Goal: Task Accomplishment & Management: Use online tool/utility

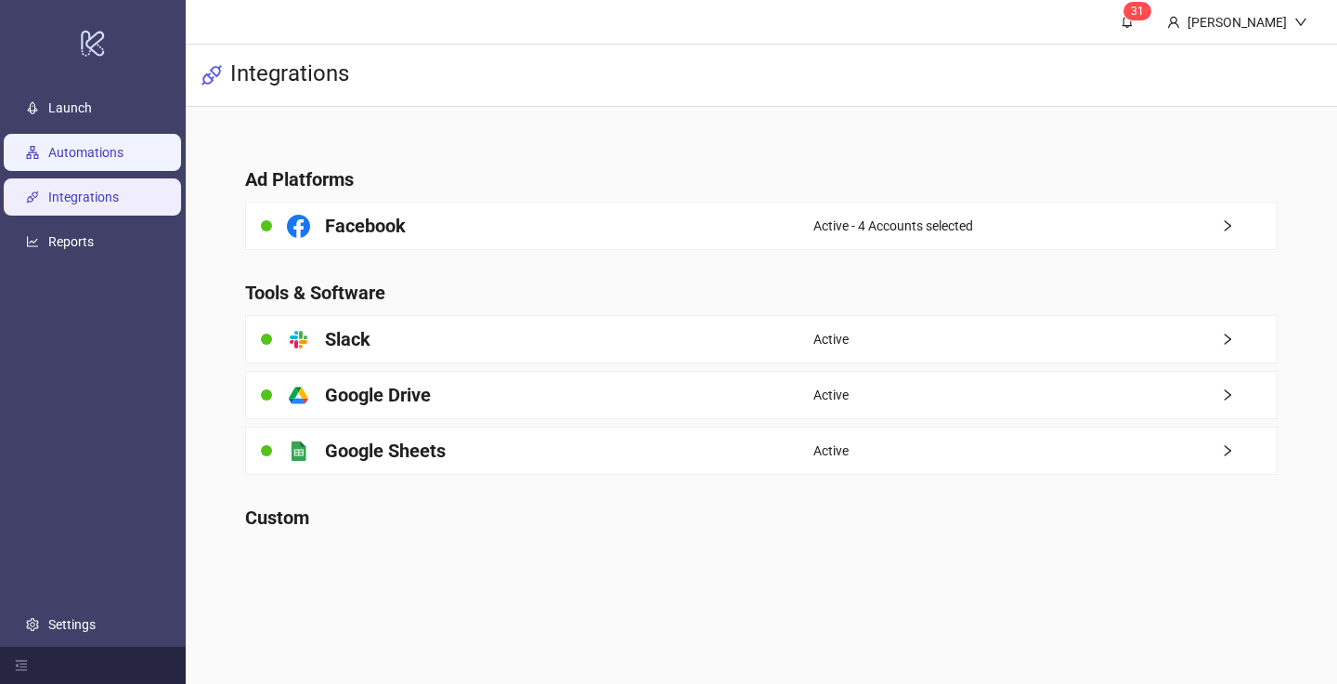
click at [117, 145] on link "Automations" at bounding box center [85, 152] width 75 height 15
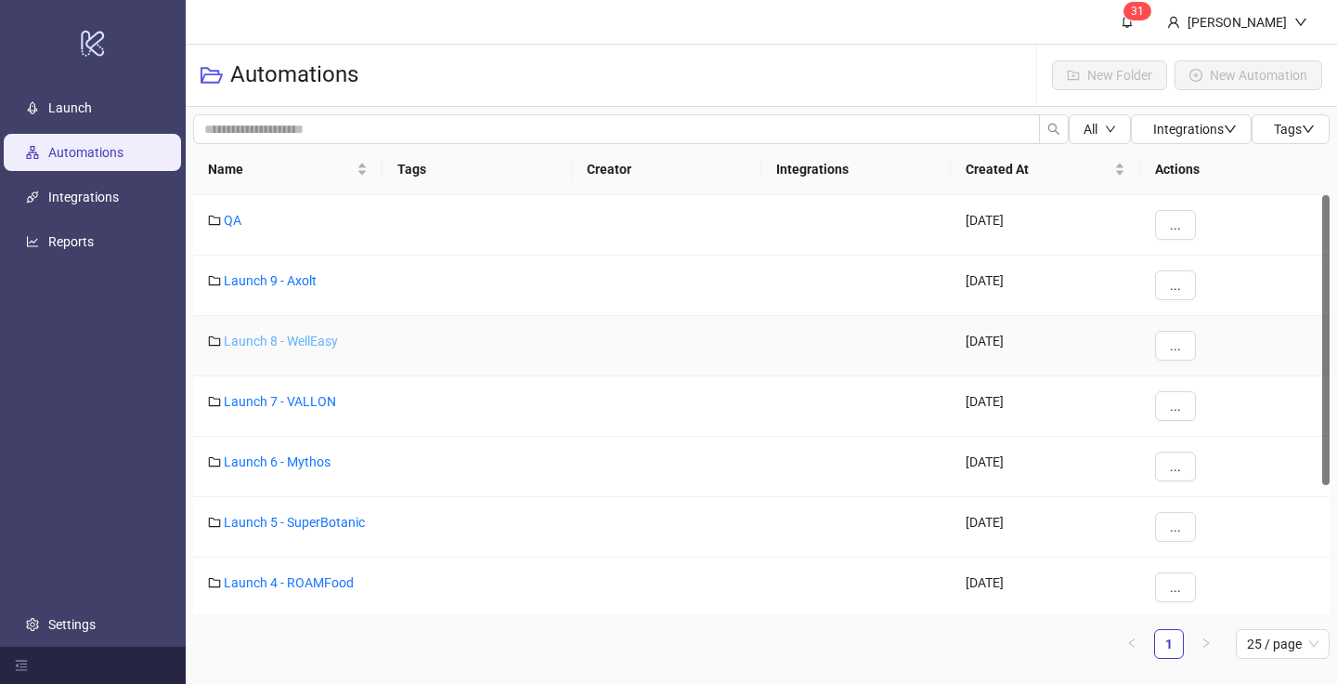
click at [301, 333] on link "Launch 8 - WellEasy" at bounding box center [281, 340] width 114 height 15
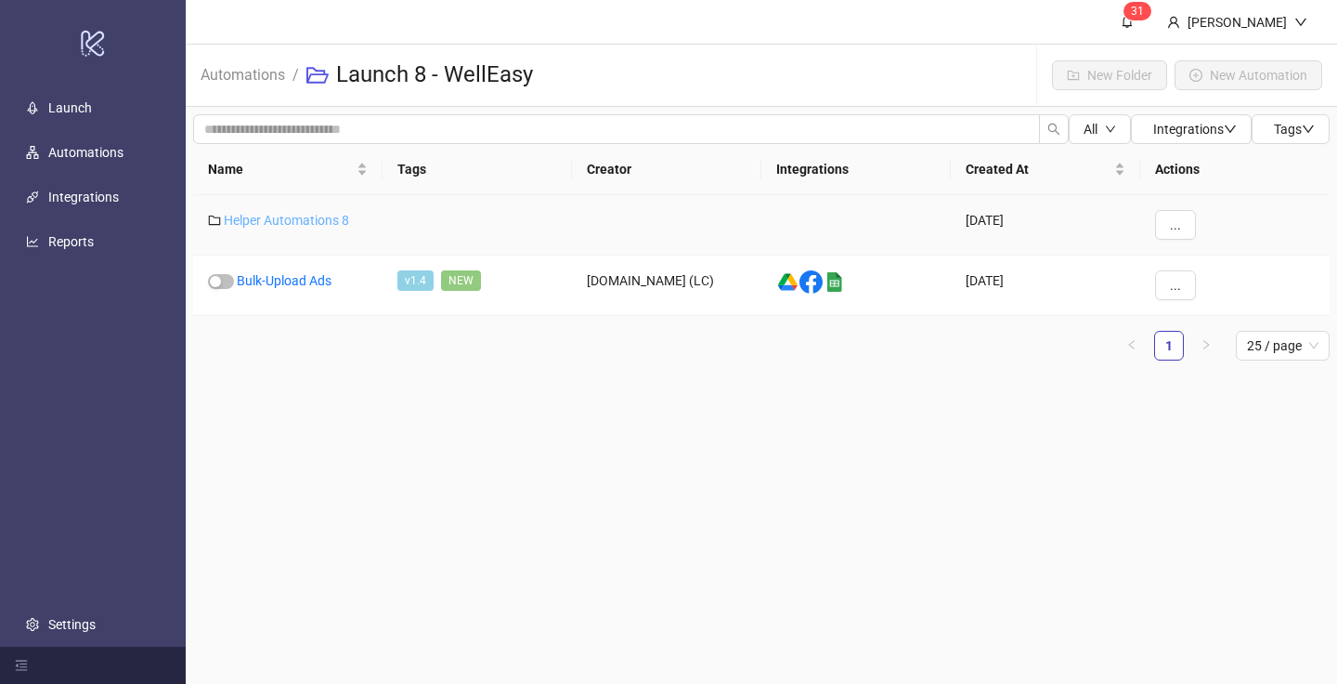
click at [312, 219] on link "Helper Automations 8" at bounding box center [286, 220] width 125 height 15
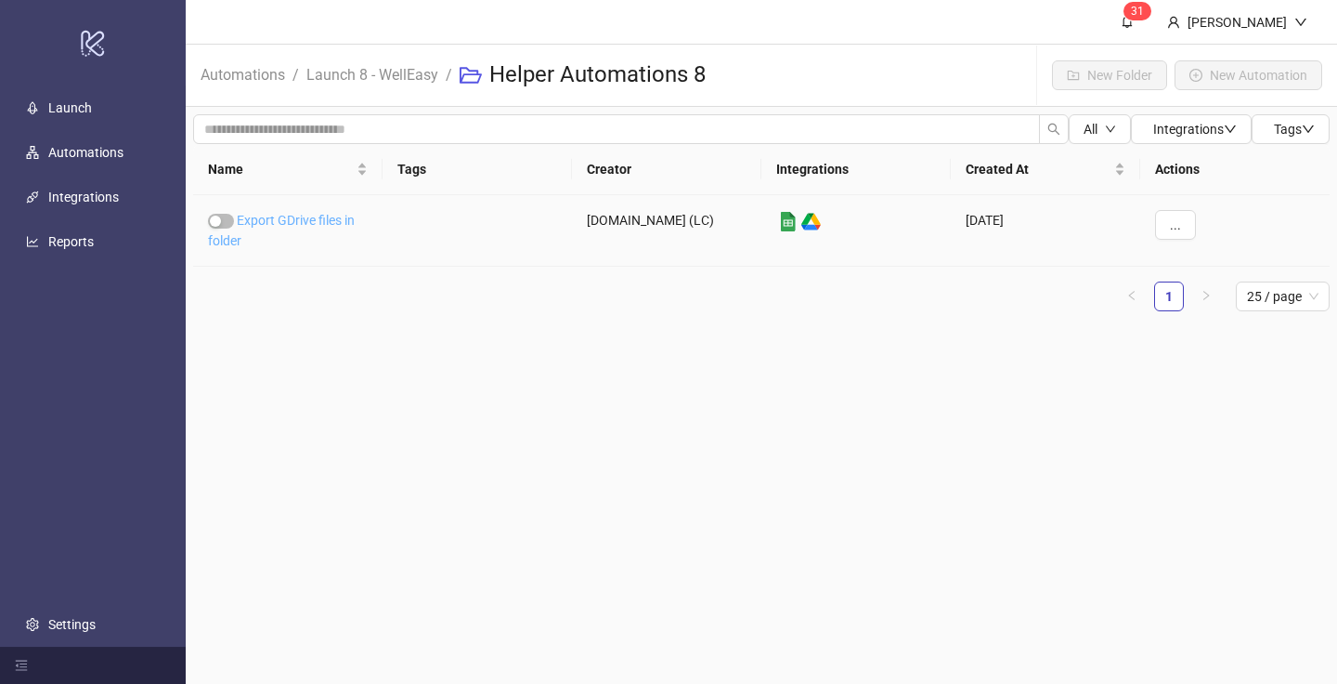
click at [304, 223] on link "Export GDrive files in folder" at bounding box center [281, 230] width 147 height 35
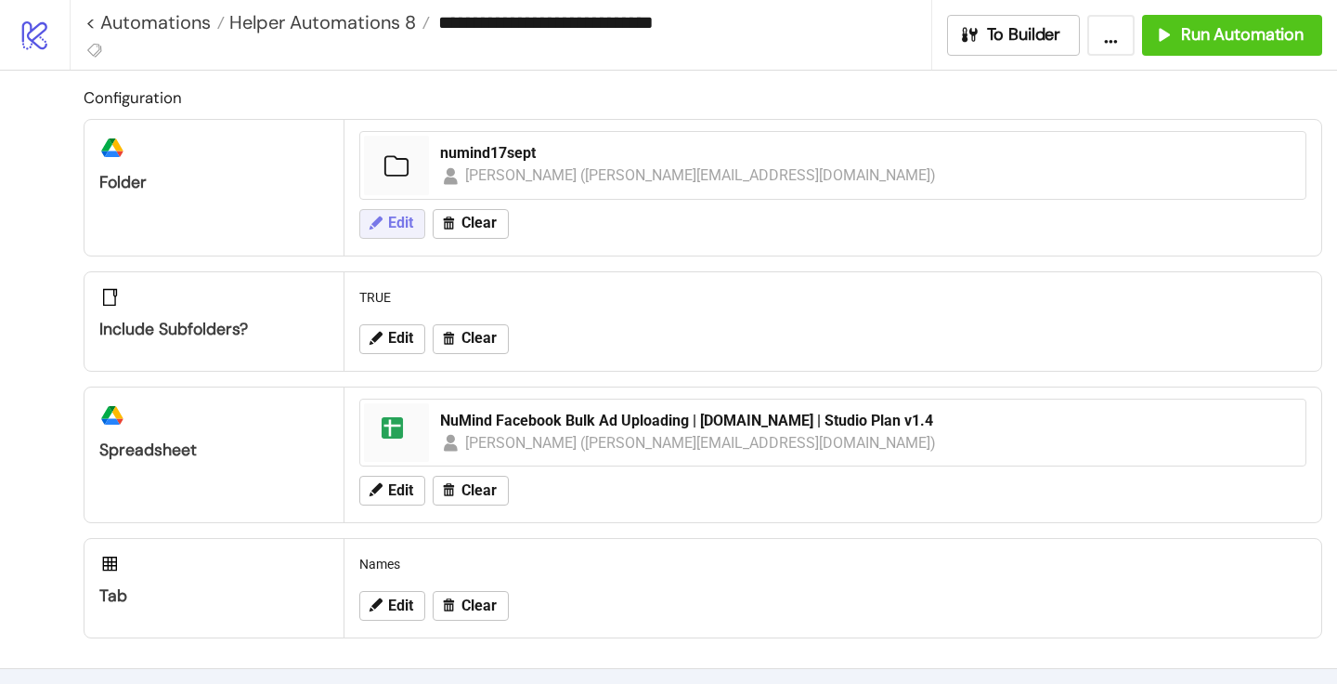
click at [380, 230] on button "Edit" at bounding box center [392, 224] width 66 height 30
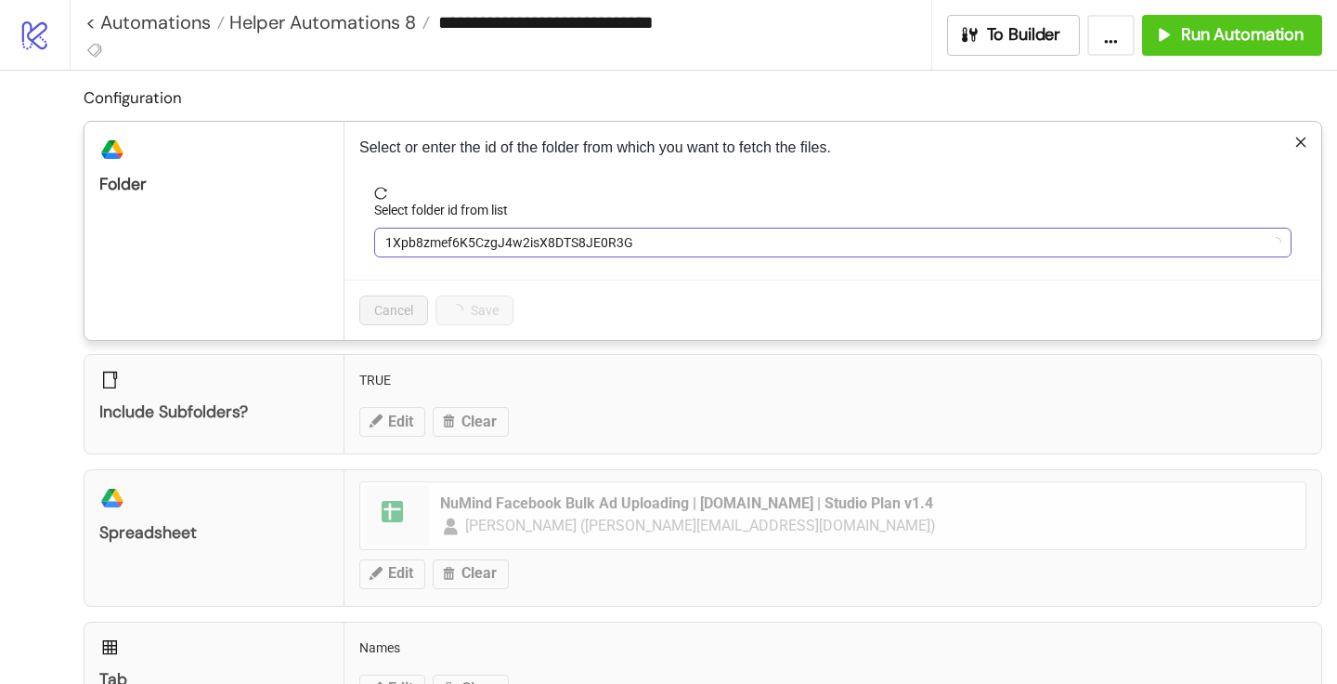
click at [457, 252] on span "1Xpb8zmef6K5CzgJ4w2isX8DTS8JE0R3G" at bounding box center [832, 242] width 895 height 28
click at [458, 251] on span "numind17sept" at bounding box center [832, 242] width 895 height 28
click at [621, 408] on div "Include subfolders? TRUE Edit Clear" at bounding box center [703, 404] width 1239 height 100
click at [443, 245] on span "numind17sept" at bounding box center [832, 242] width 895 height 28
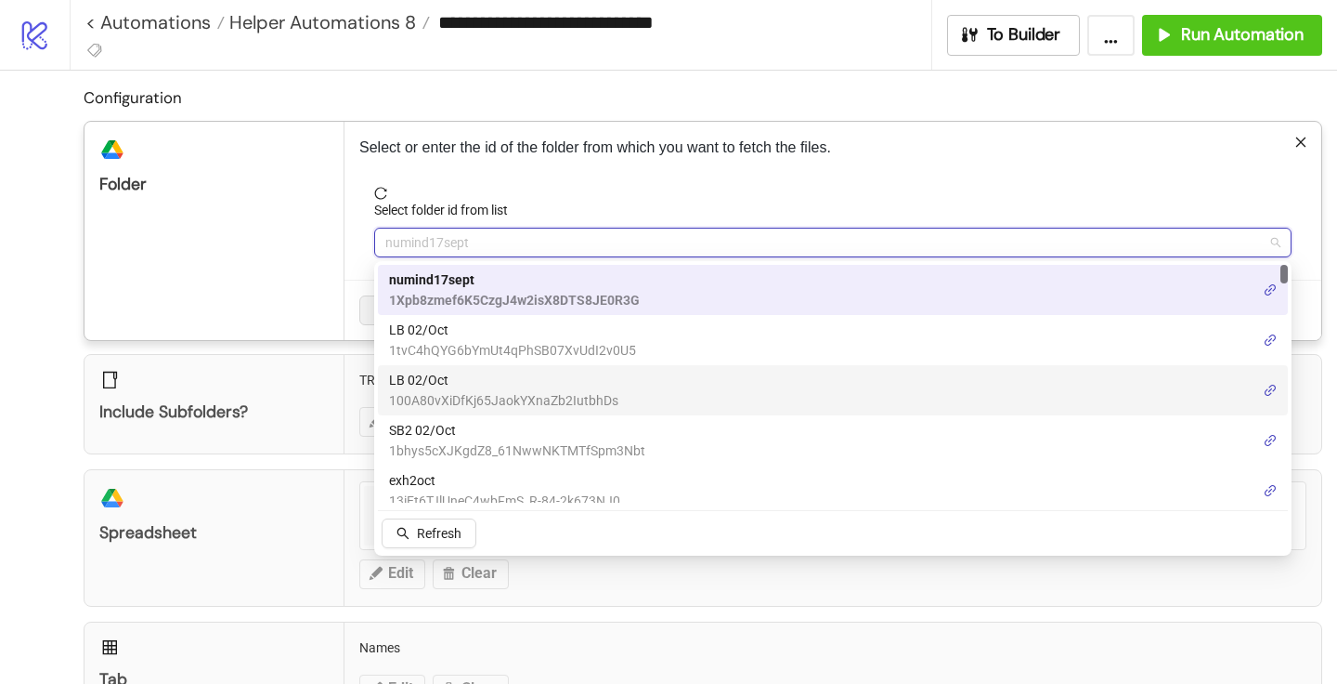
click at [331, 410] on div "Include subfolders? TRUE Edit Clear" at bounding box center [703, 404] width 1239 height 100
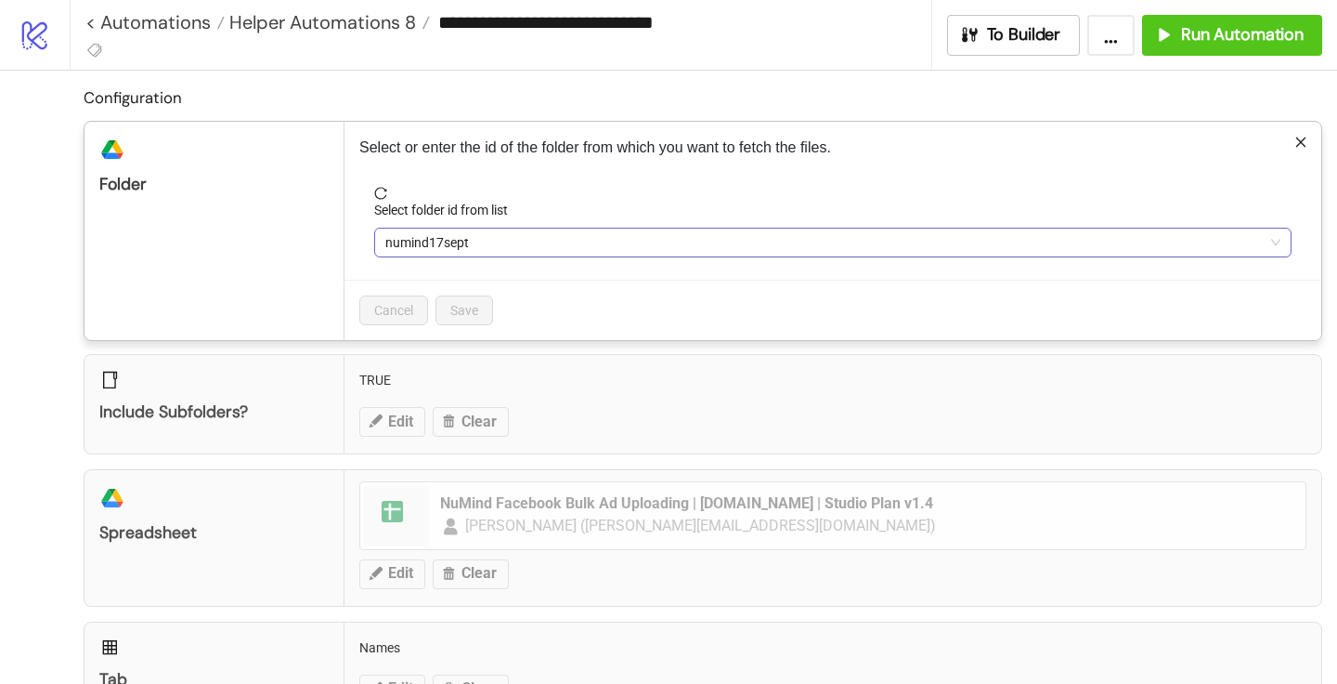
click at [431, 240] on span "numind17sept" at bounding box center [832, 242] width 895 height 28
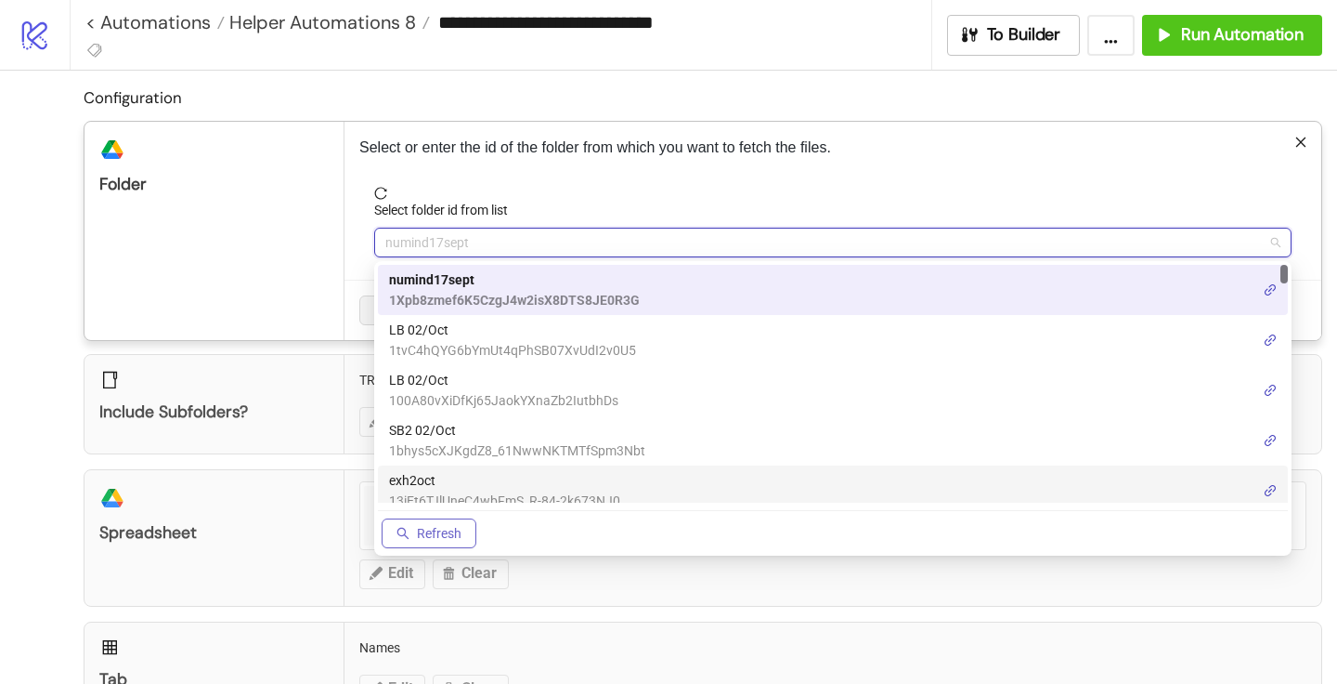
click at [440, 532] on span "Refresh" at bounding box center [439, 533] width 45 height 15
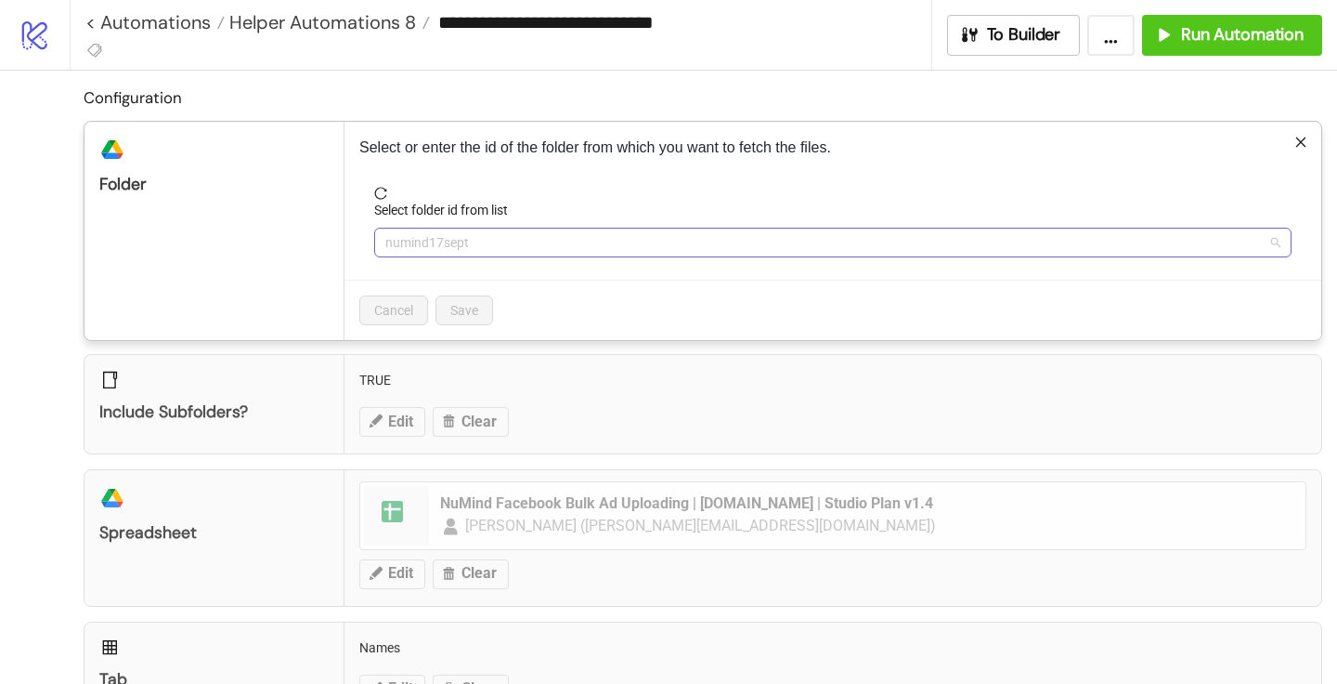
click at [457, 253] on span "numind17sept" at bounding box center [832, 242] width 895 height 28
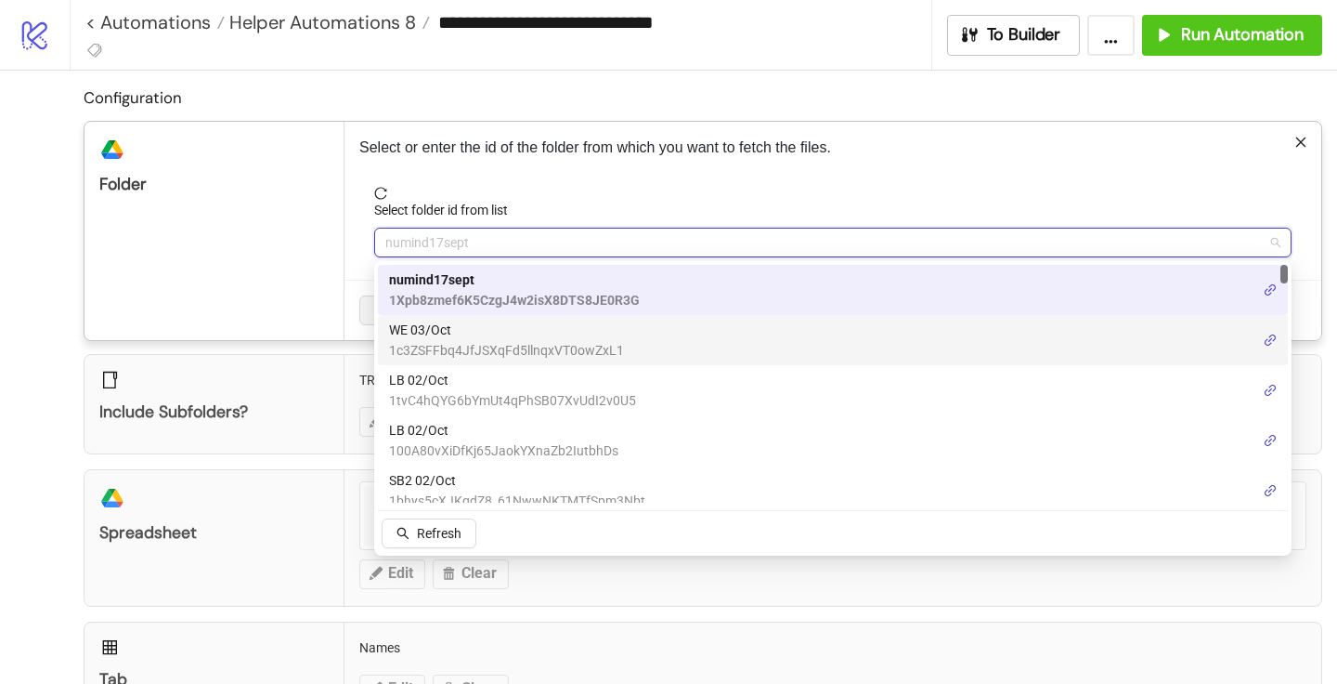
click at [448, 332] on span "WE 03/Oct" at bounding box center [506, 329] width 235 height 20
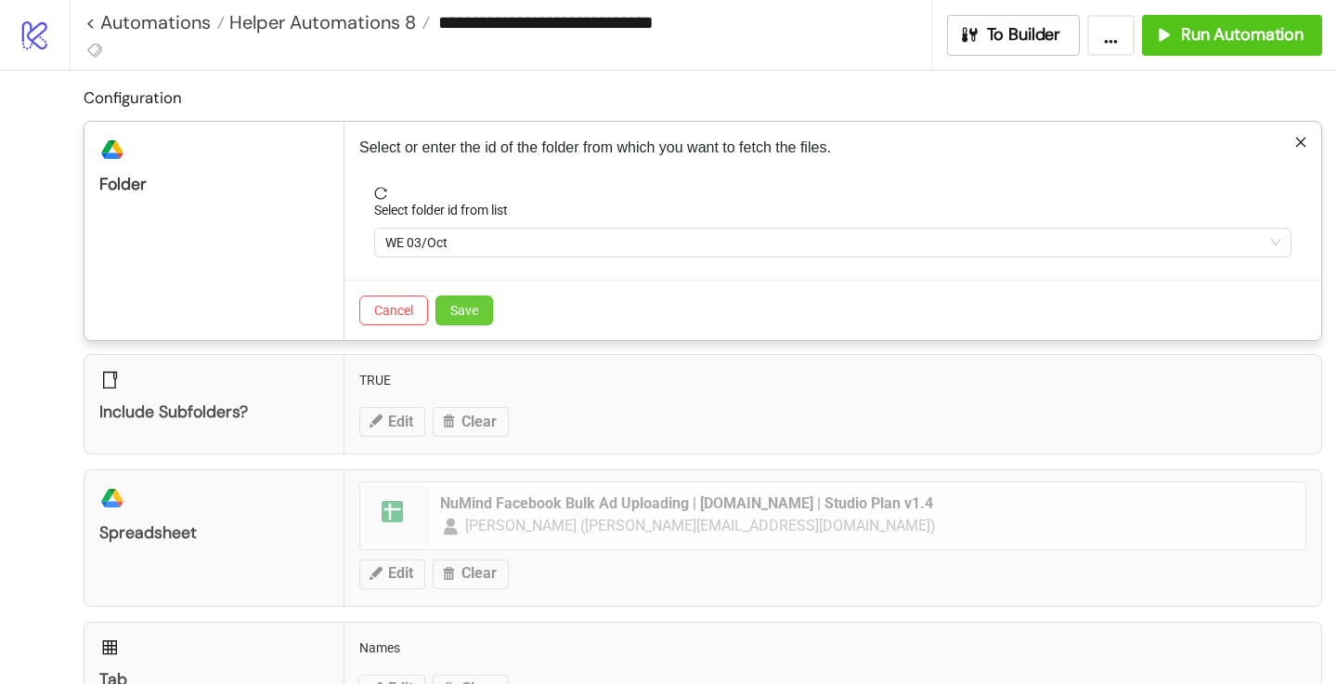
click at [463, 319] on button "Save" at bounding box center [465, 310] width 58 height 30
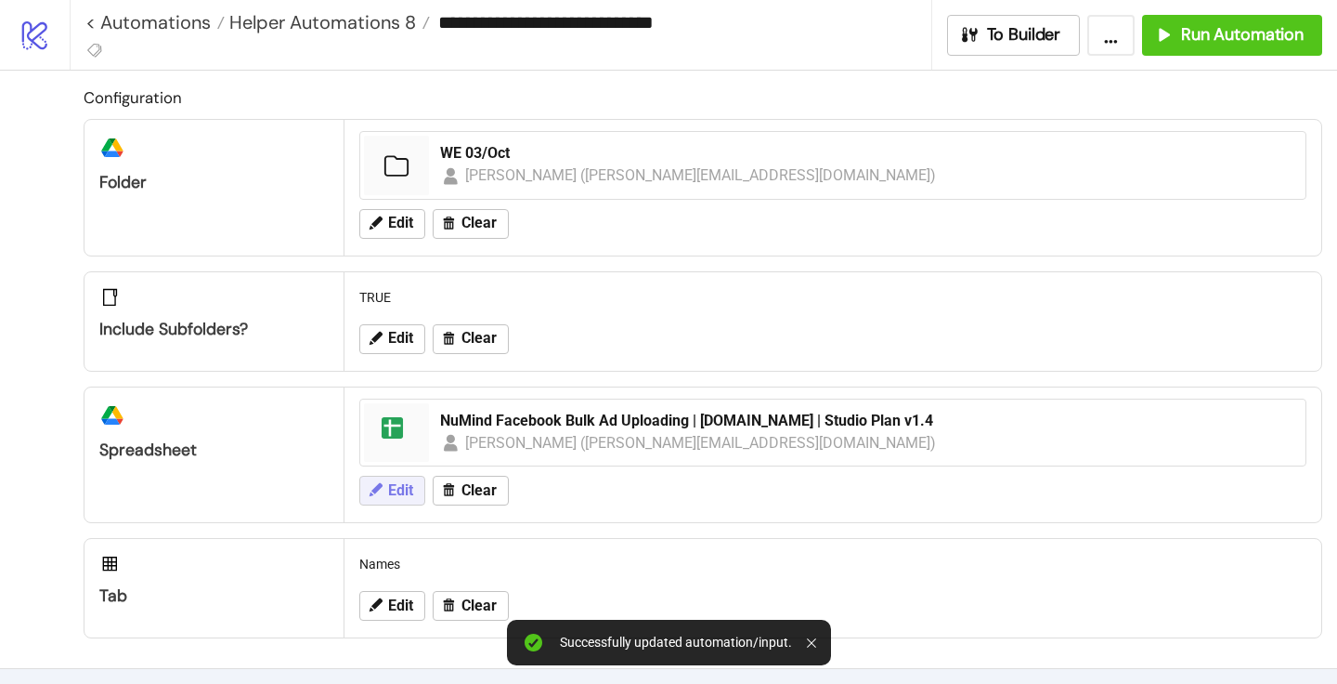
click at [397, 494] on span "Edit" at bounding box center [400, 490] width 25 height 17
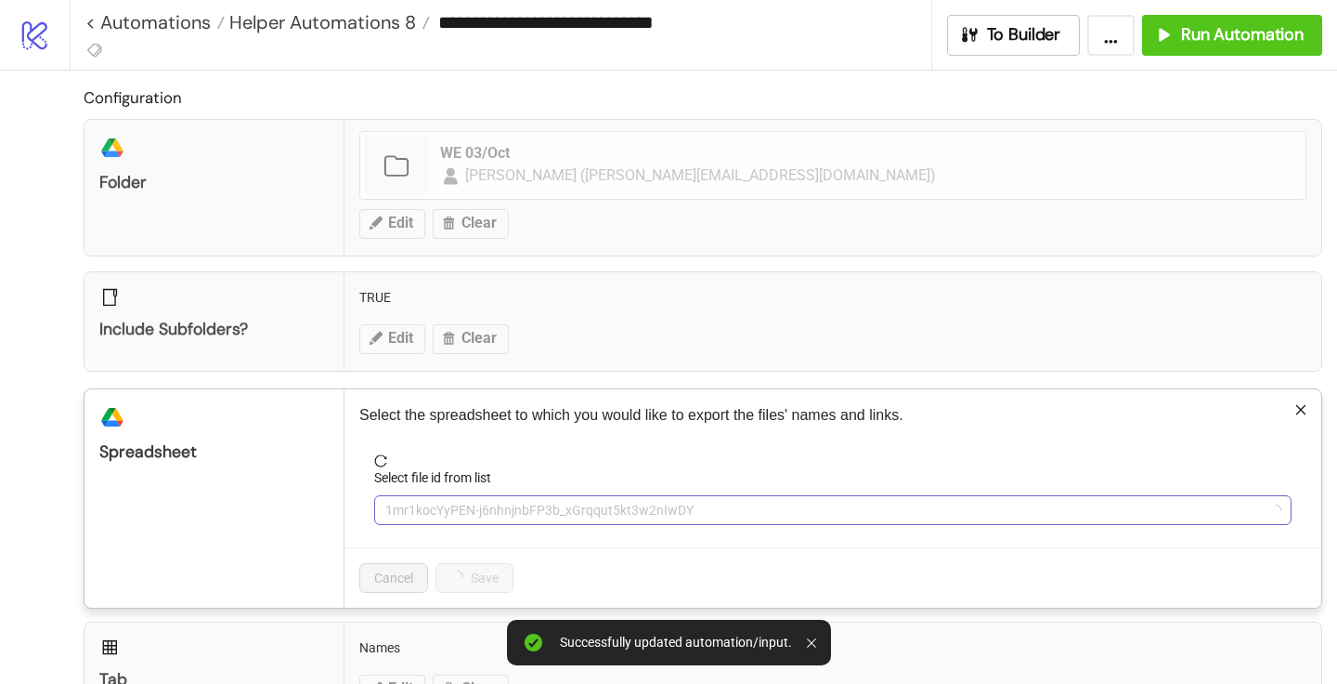
click at [434, 506] on span "1mr1kocYyPEN-j6nhnjnbFP3b_xGrqqut5kt3w2nIwDY" at bounding box center [832, 510] width 895 height 28
click at [434, 506] on span "NuMind Facebook Bulk Ad Uploading | [DOMAIN_NAME] | Studio Plan v1.4" at bounding box center [832, 510] width 895 height 28
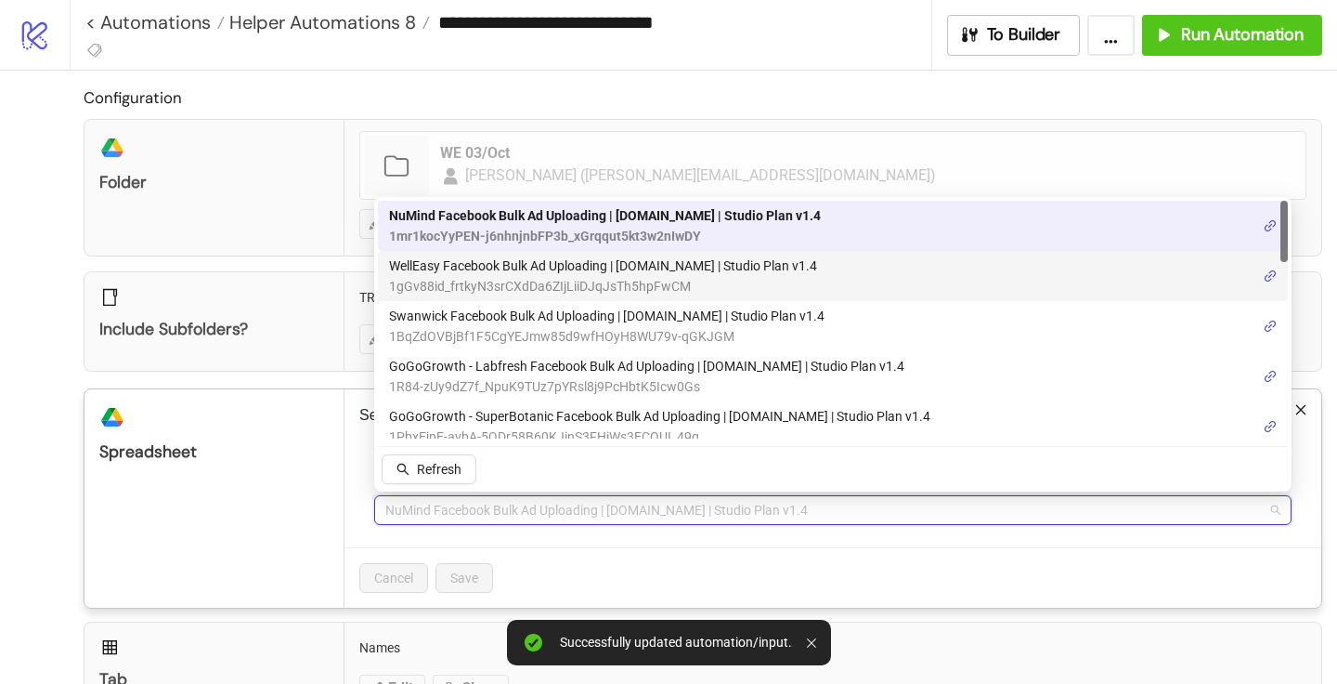
click at [471, 280] on span "1gGv88id_frtkyN3srCXdDa6ZIjLiiDJqJsTh5hpFwCM" at bounding box center [603, 286] width 428 height 20
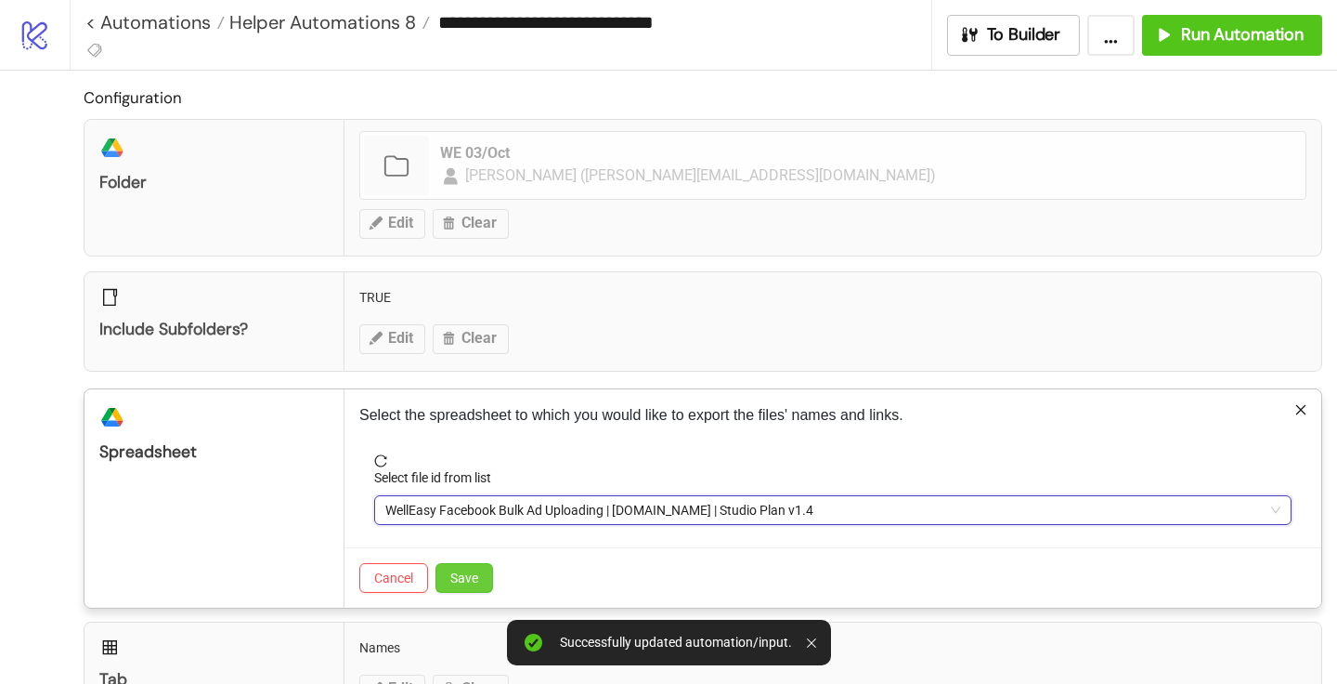
click at [468, 580] on span "Save" at bounding box center [464, 577] width 28 height 15
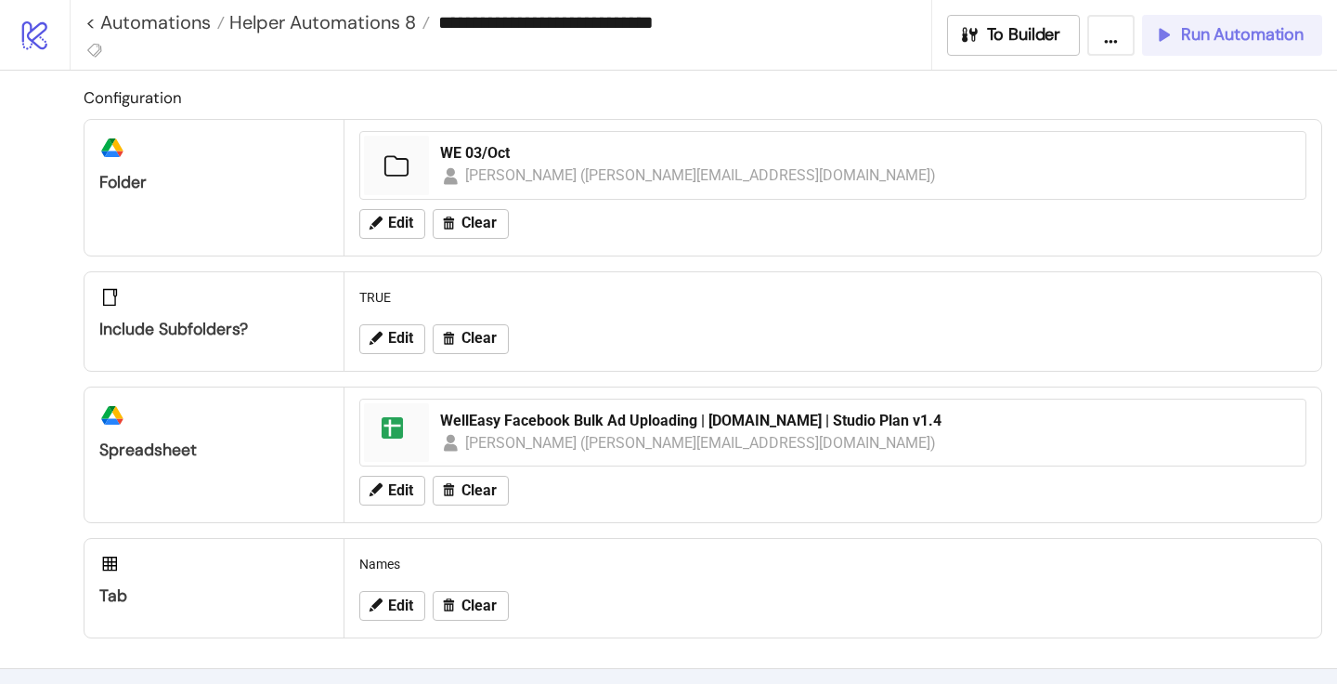
click at [1218, 27] on span "Run Automation" at bounding box center [1242, 34] width 123 height 21
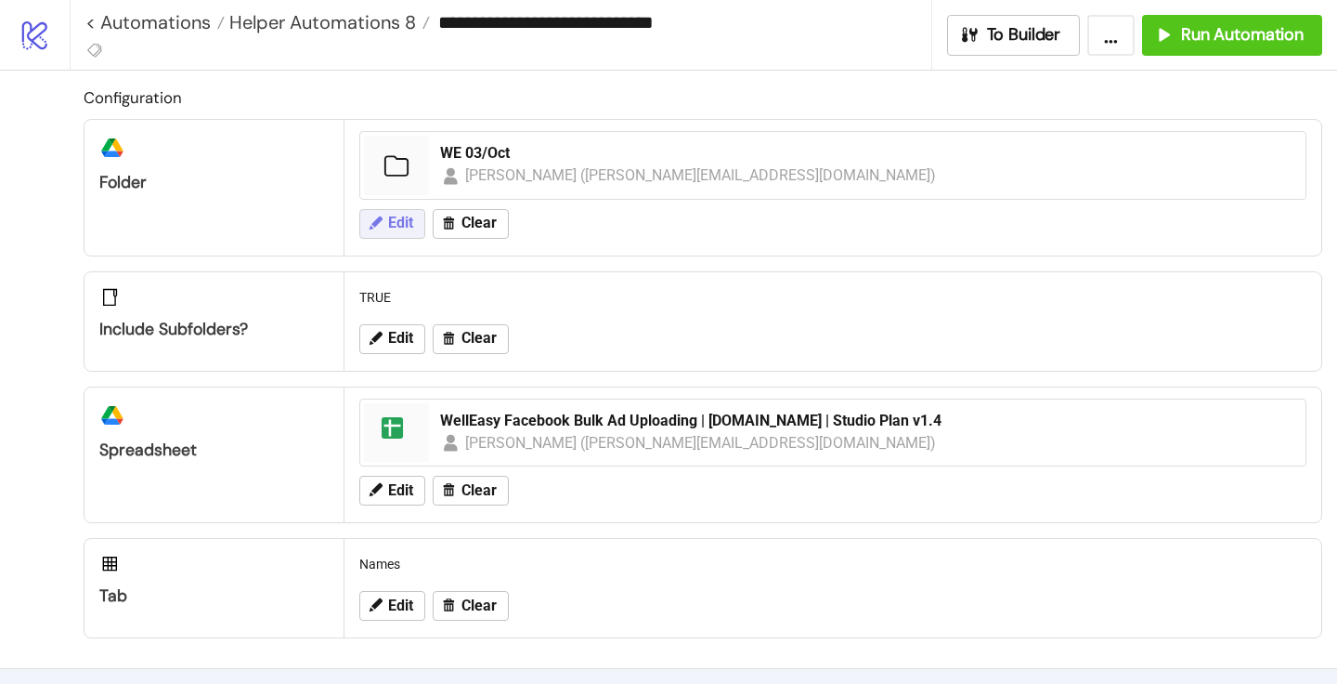
click at [397, 227] on span "Edit" at bounding box center [400, 223] width 25 height 17
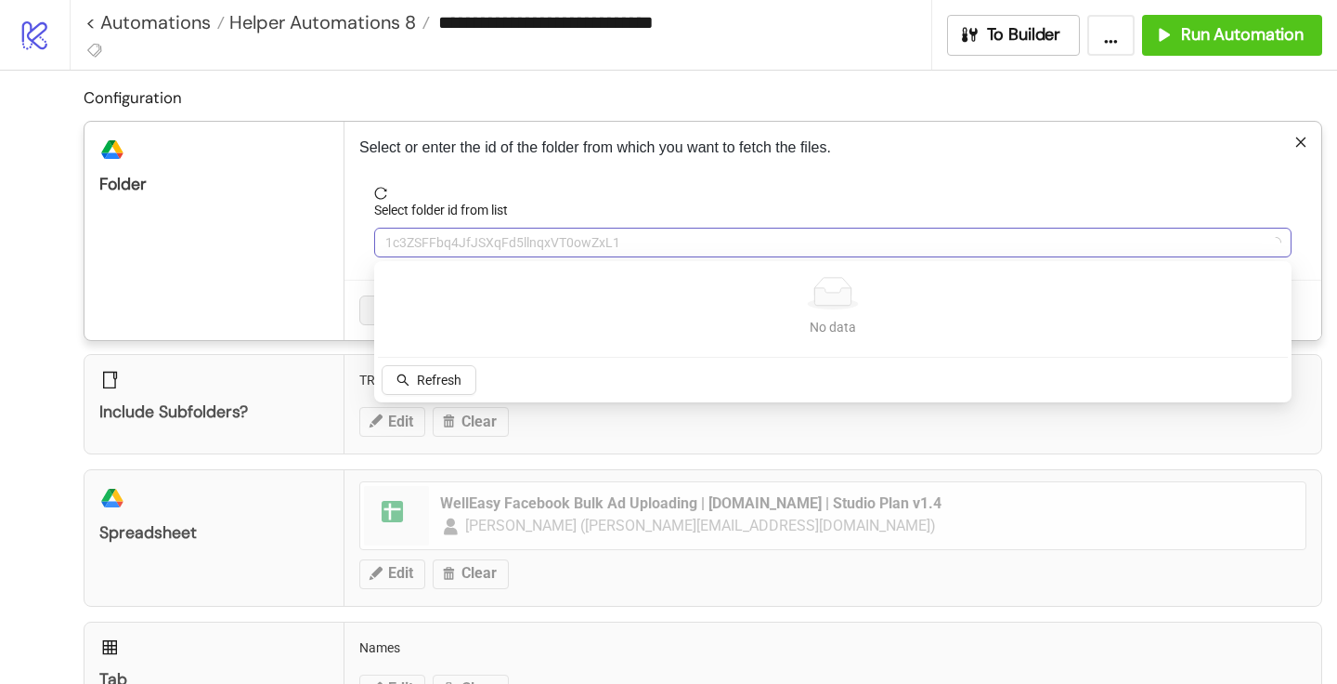
click at [450, 239] on span "1c3ZSFFbq4JfJSXqFd5llnqxVT0owZxL1" at bounding box center [832, 242] width 895 height 28
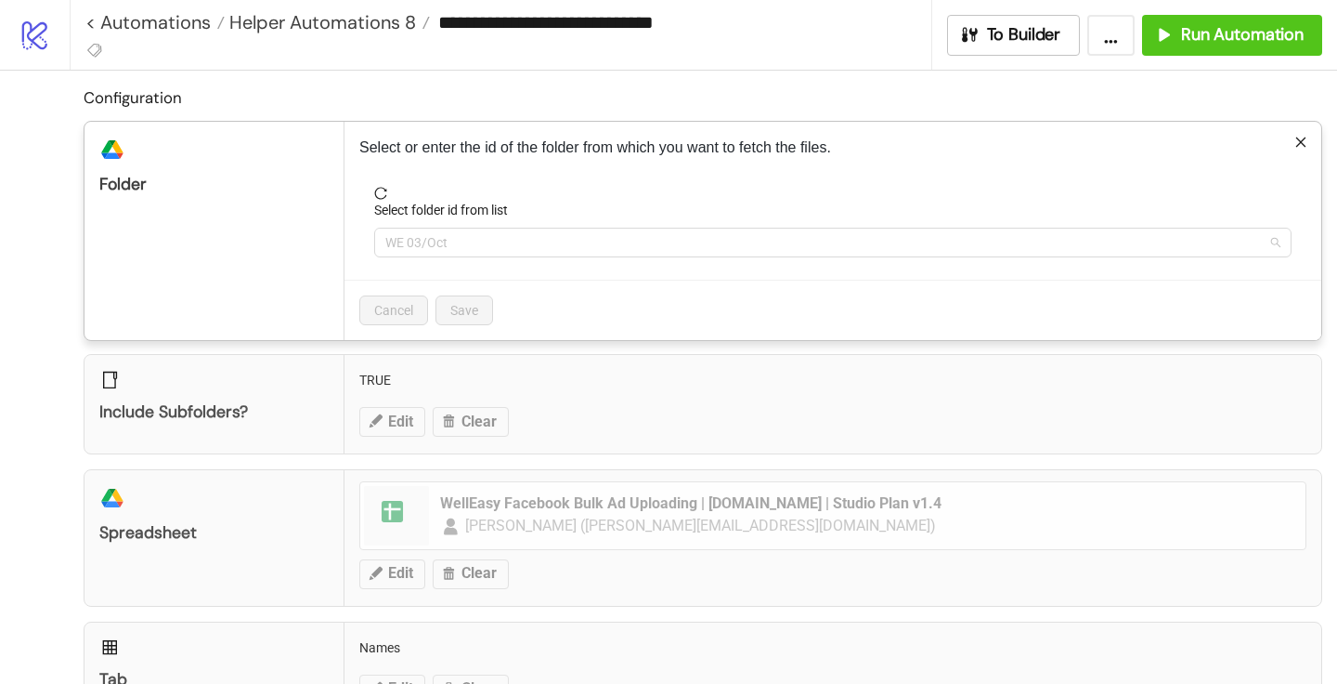
click at [450, 239] on span "WE 03/Oct" at bounding box center [832, 242] width 895 height 28
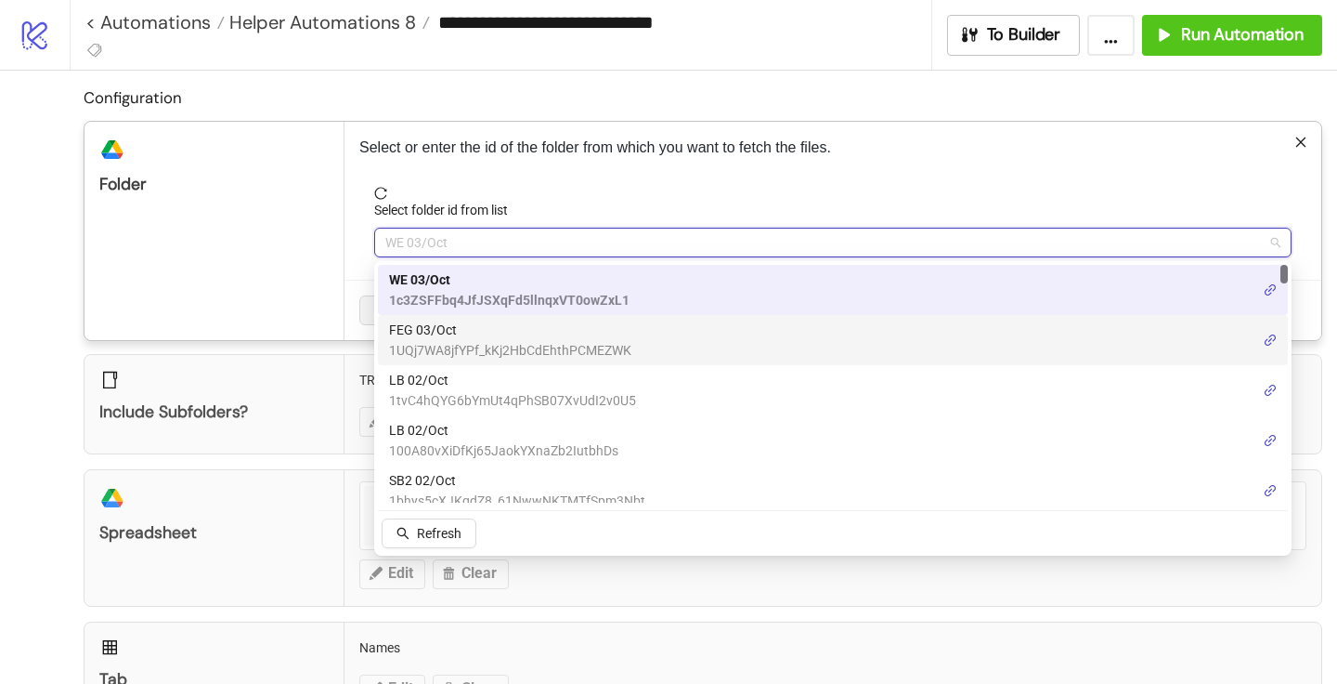
click at [435, 327] on span "FEG 03/Oct" at bounding box center [510, 329] width 242 height 20
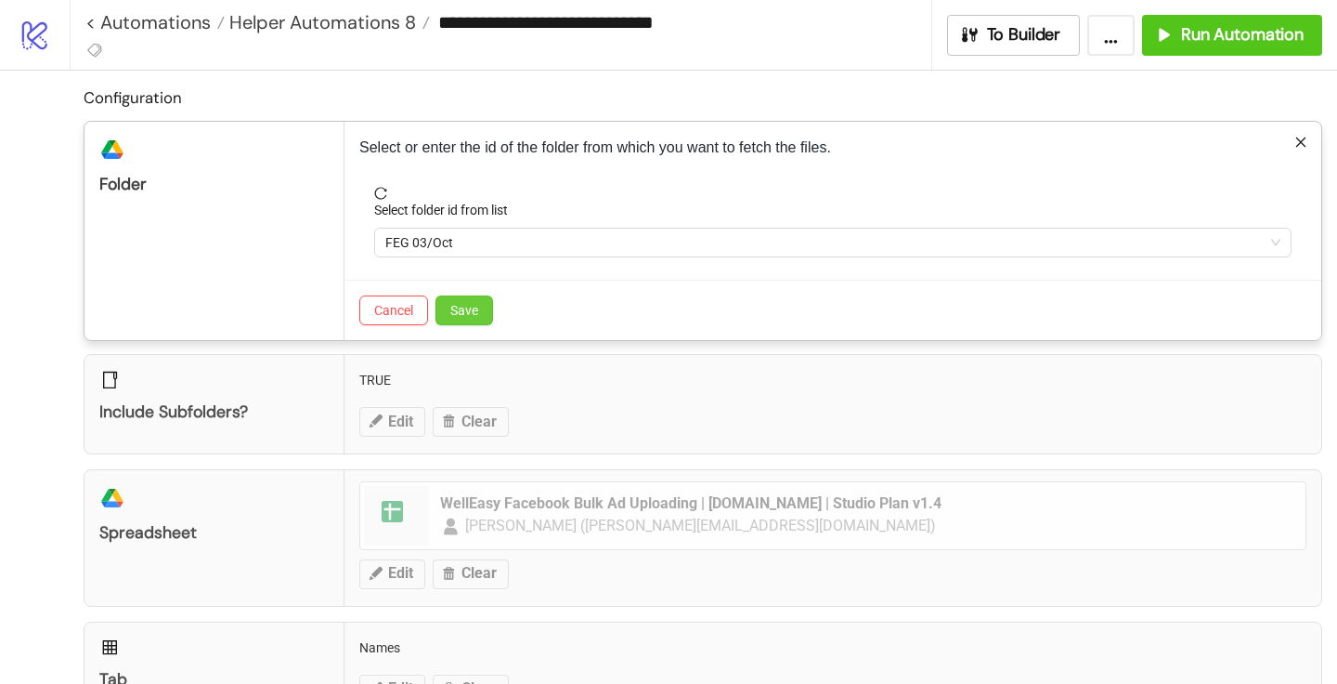
click at [455, 310] on span "Save" at bounding box center [464, 310] width 28 height 15
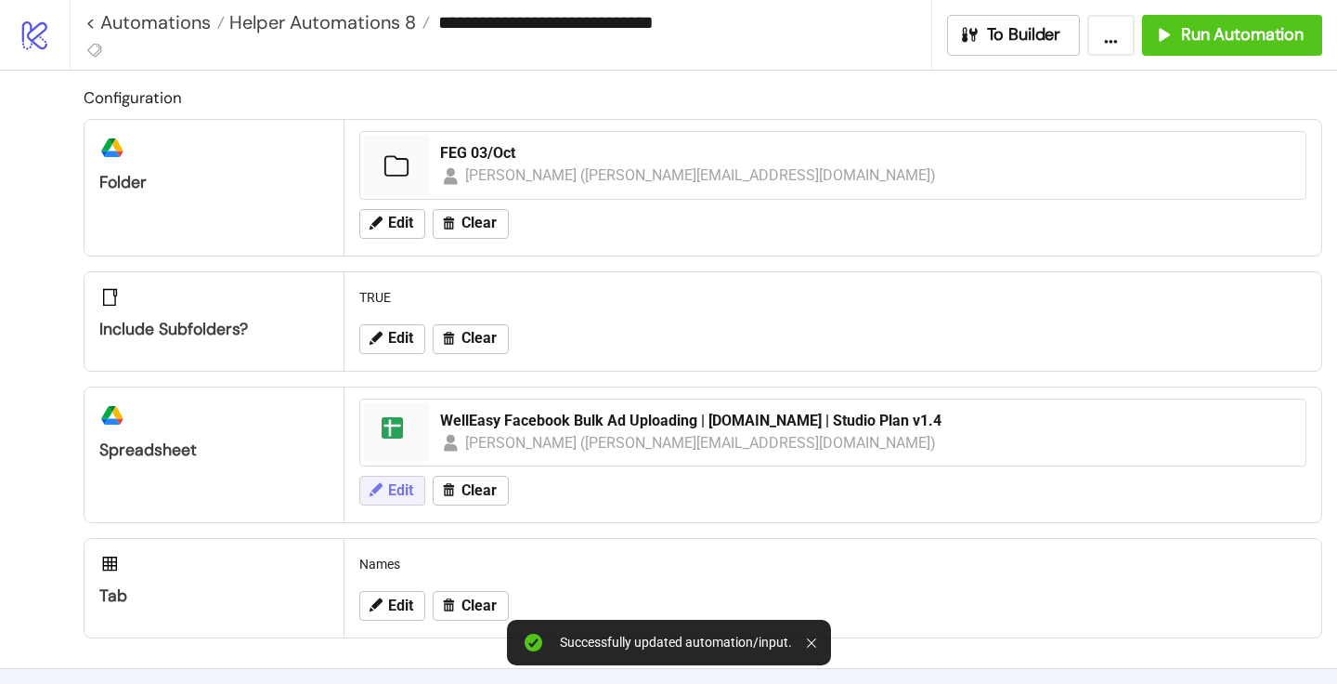
click at [396, 495] on span "Edit" at bounding box center [400, 490] width 25 height 17
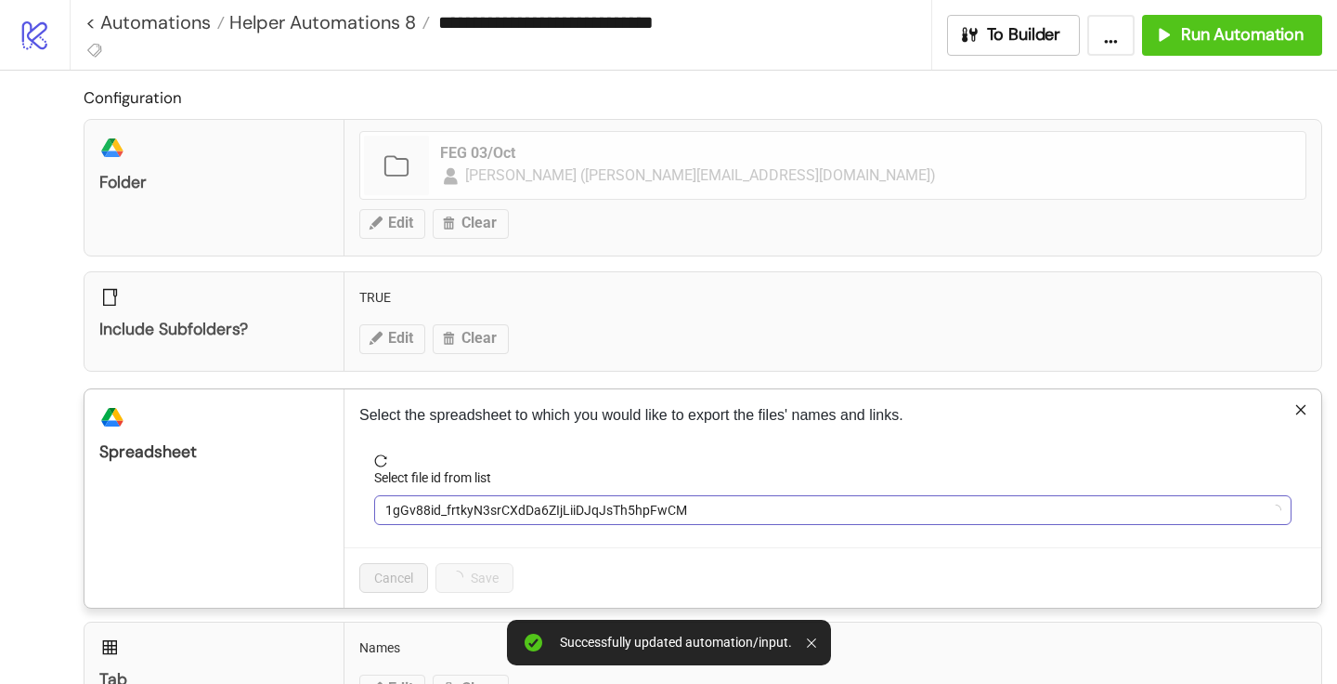
click at [463, 503] on span "1gGv88id_frtkyN3srCXdDa6ZIjLiiDJqJsTh5hpFwCM" at bounding box center [832, 510] width 895 height 28
click at [463, 503] on span "WellEasy Facebook Bulk Ad Uploading | [DOMAIN_NAME] | Studio Plan v1.4" at bounding box center [832, 510] width 895 height 28
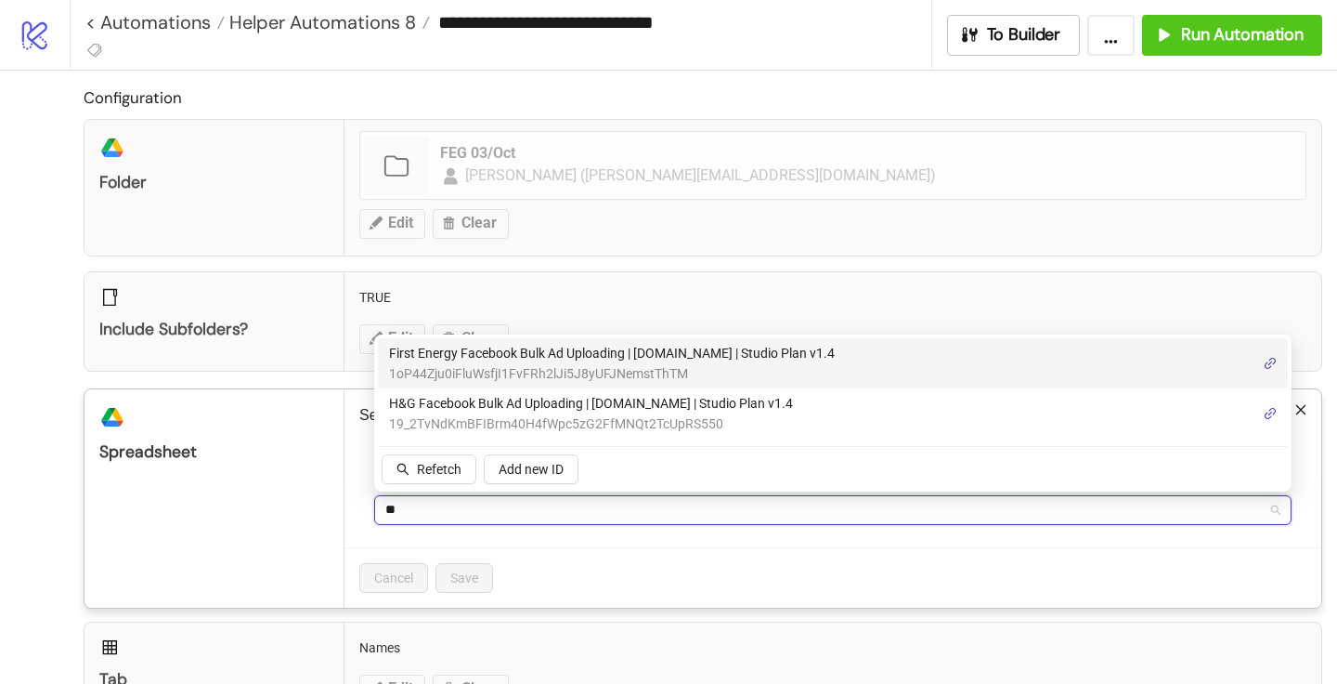
type input "***"
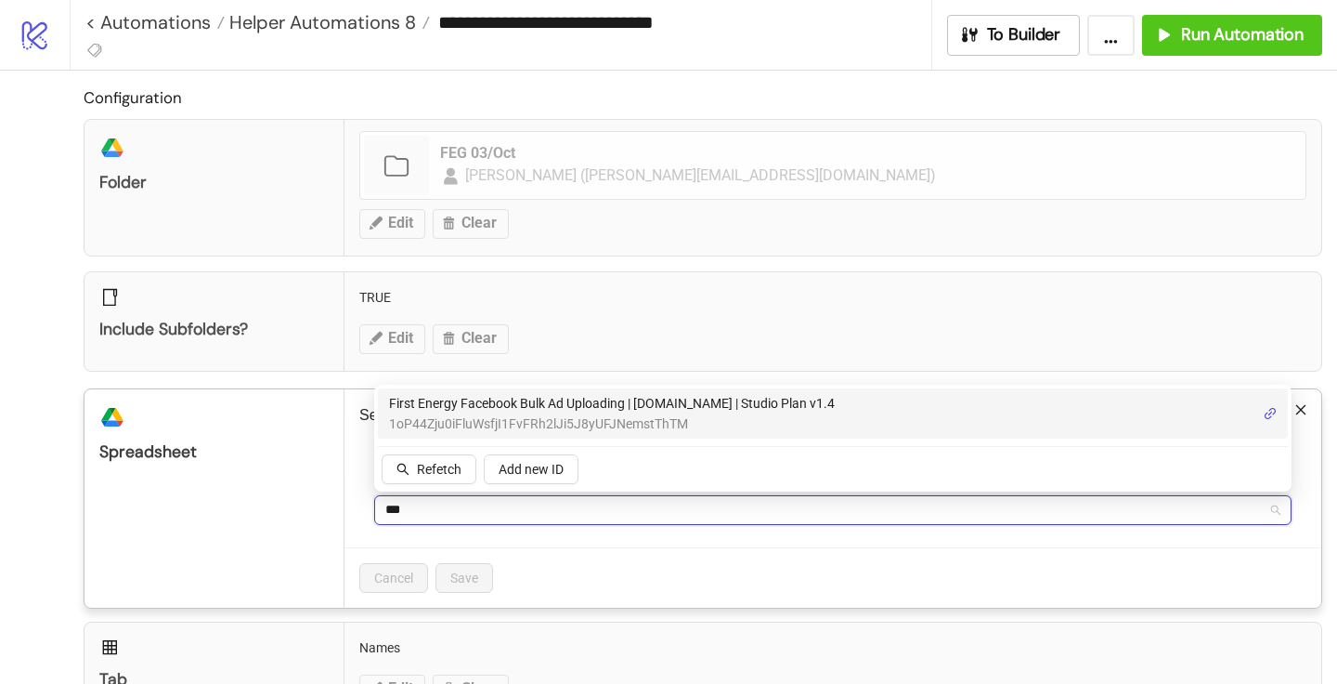
click at [427, 409] on span "First Energy Facebook Bulk Ad Uploading | [DOMAIN_NAME] | Studio Plan v1.4" at bounding box center [612, 403] width 446 height 20
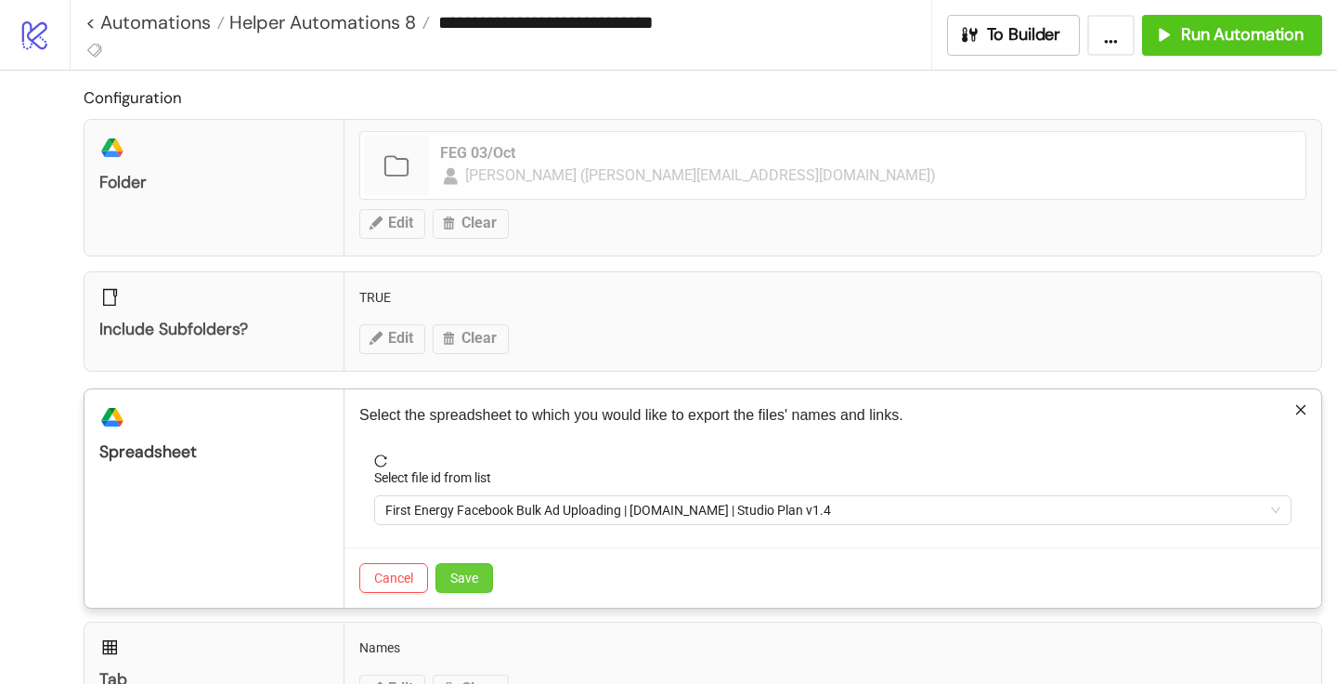
click at [456, 585] on button "Save" at bounding box center [465, 578] width 58 height 30
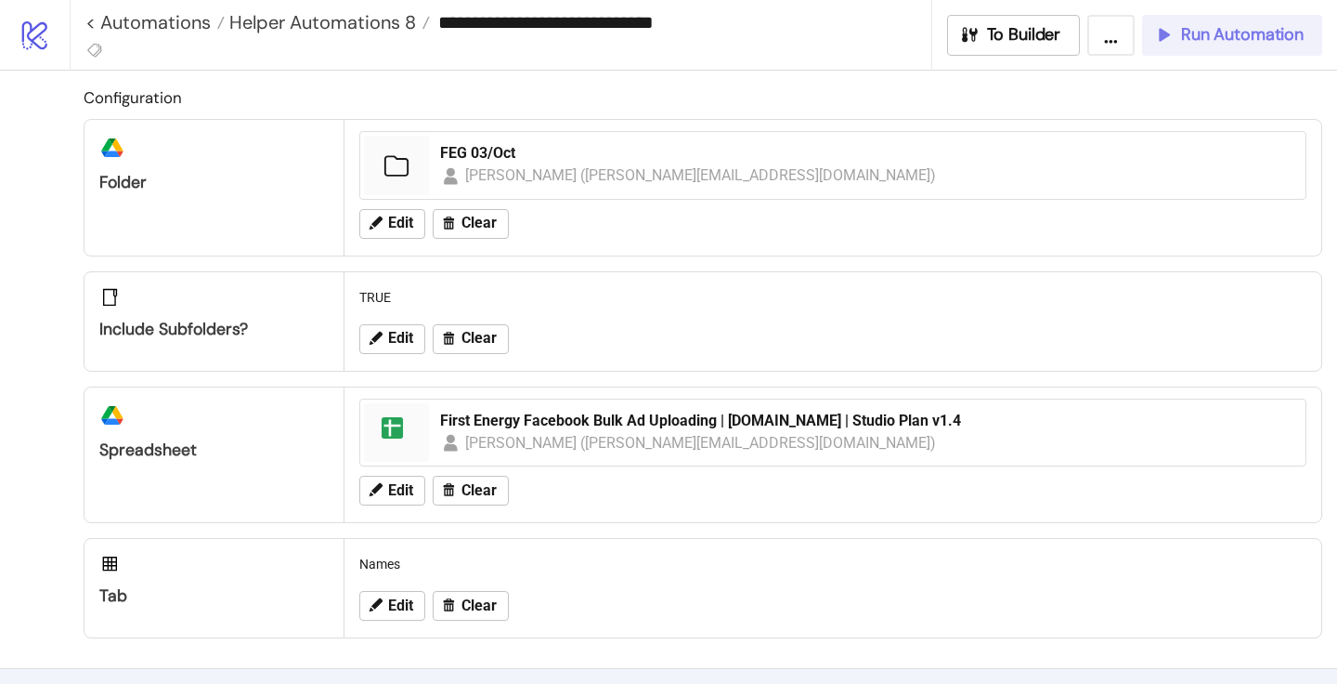
click at [1290, 29] on span "Run Automation" at bounding box center [1242, 34] width 123 height 21
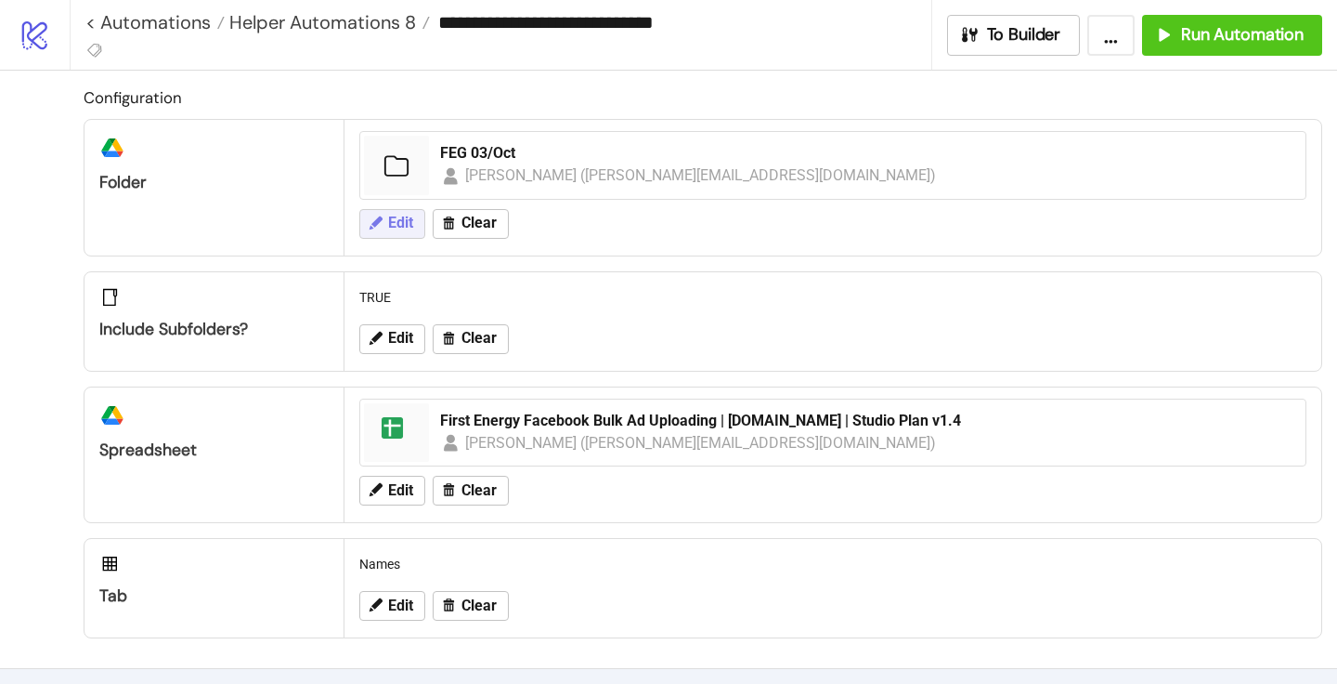
click at [412, 232] on button "Edit" at bounding box center [392, 224] width 66 height 30
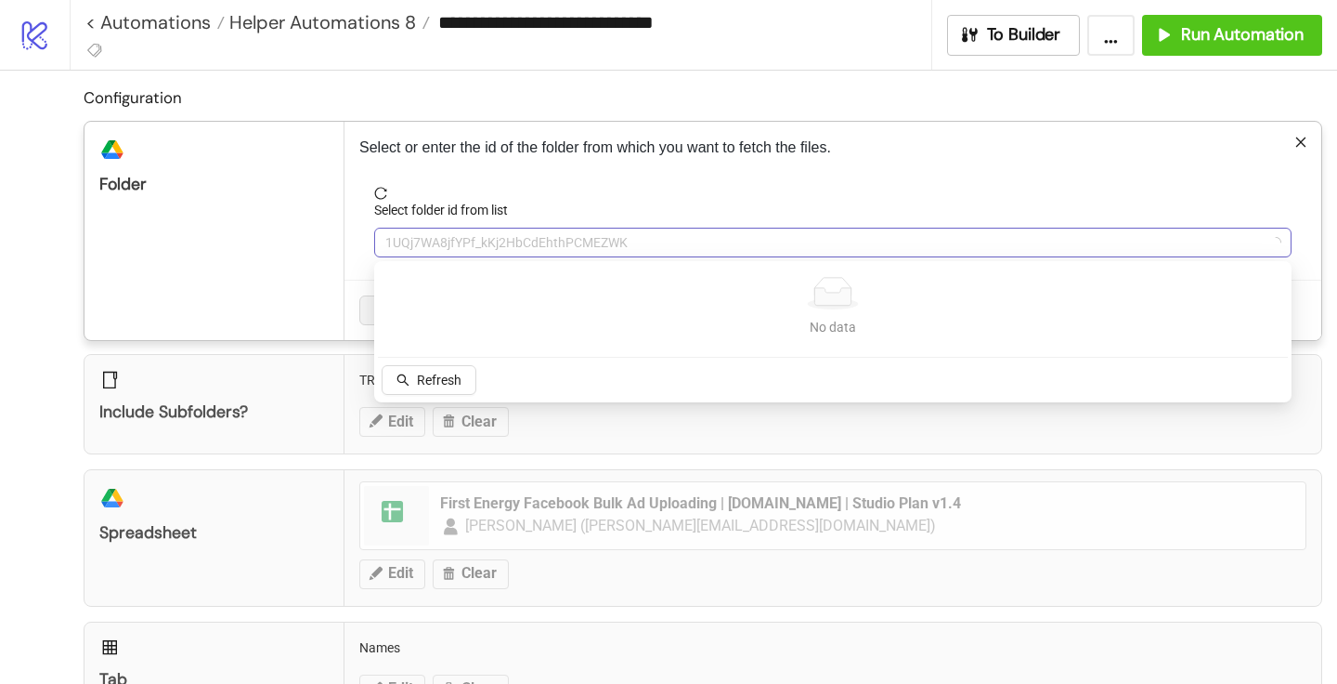
click at [435, 252] on span "1UQj7WA8jfYPf_kKj2HbCdEhthPCMEZWK" at bounding box center [832, 242] width 895 height 28
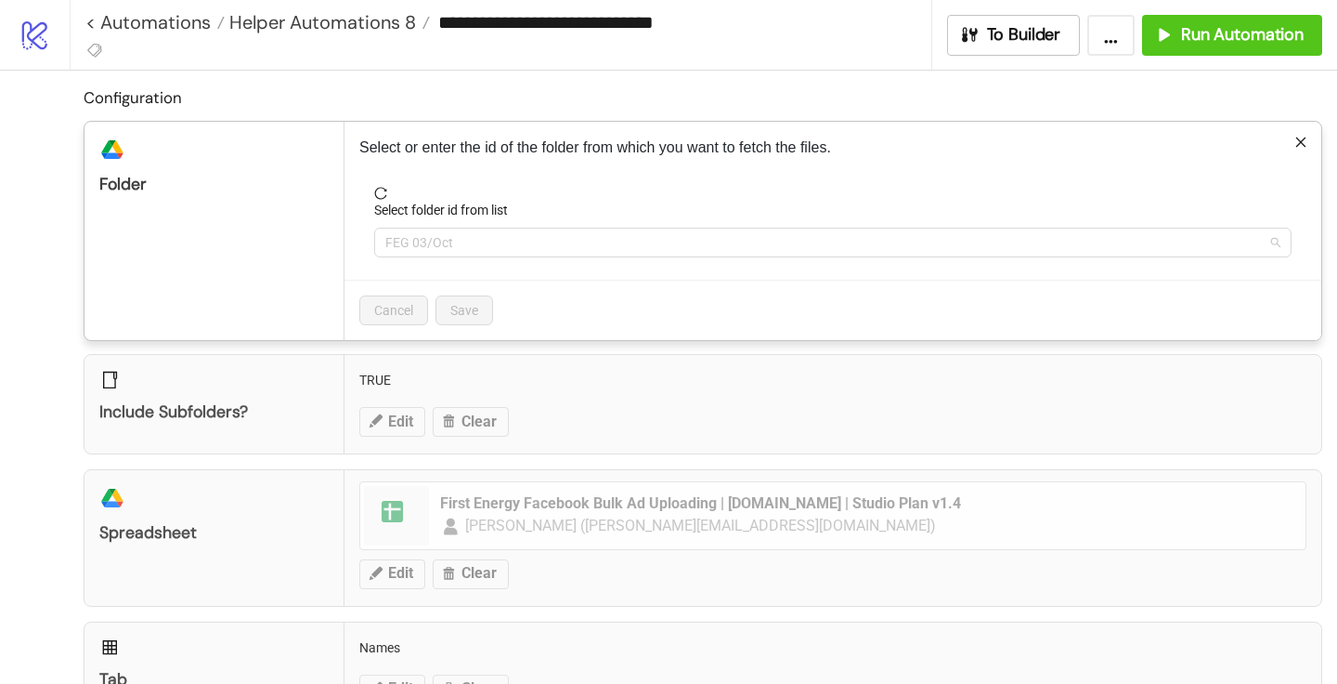
click at [435, 252] on span "FEG 03/Oct" at bounding box center [832, 242] width 895 height 28
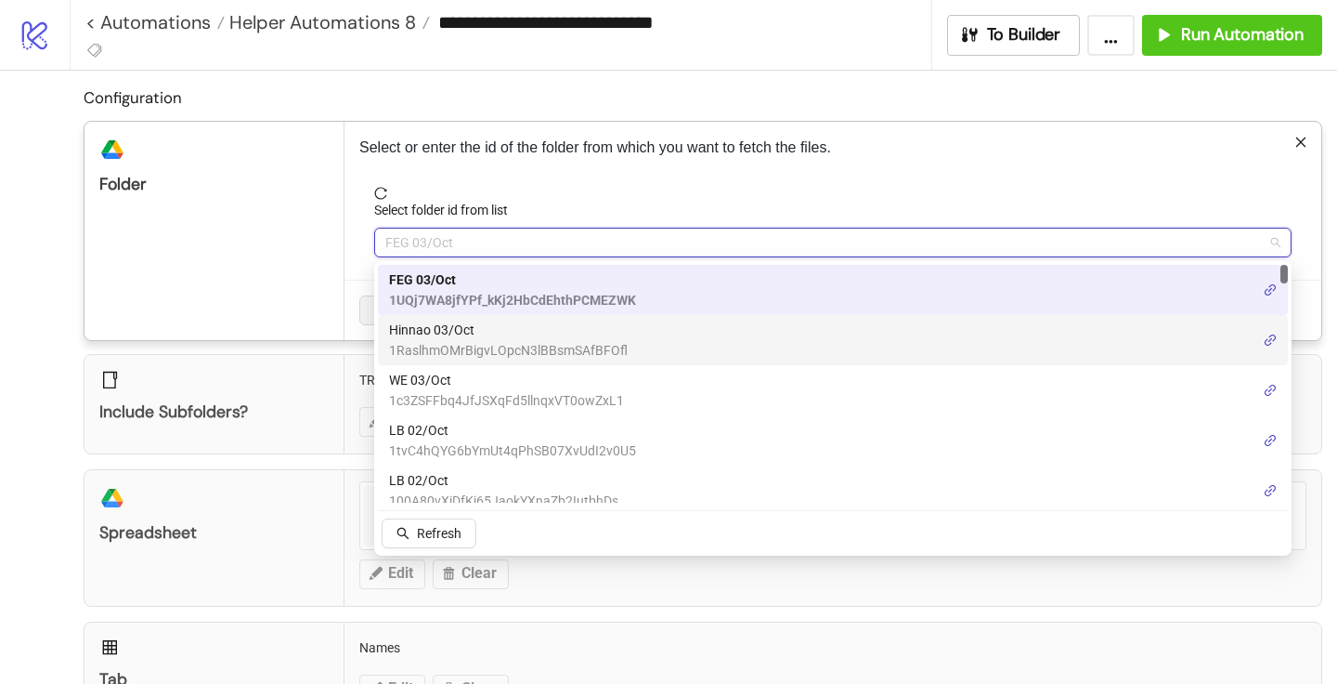
click at [435, 320] on span "Hinnao 03/Oct" at bounding box center [508, 329] width 239 height 20
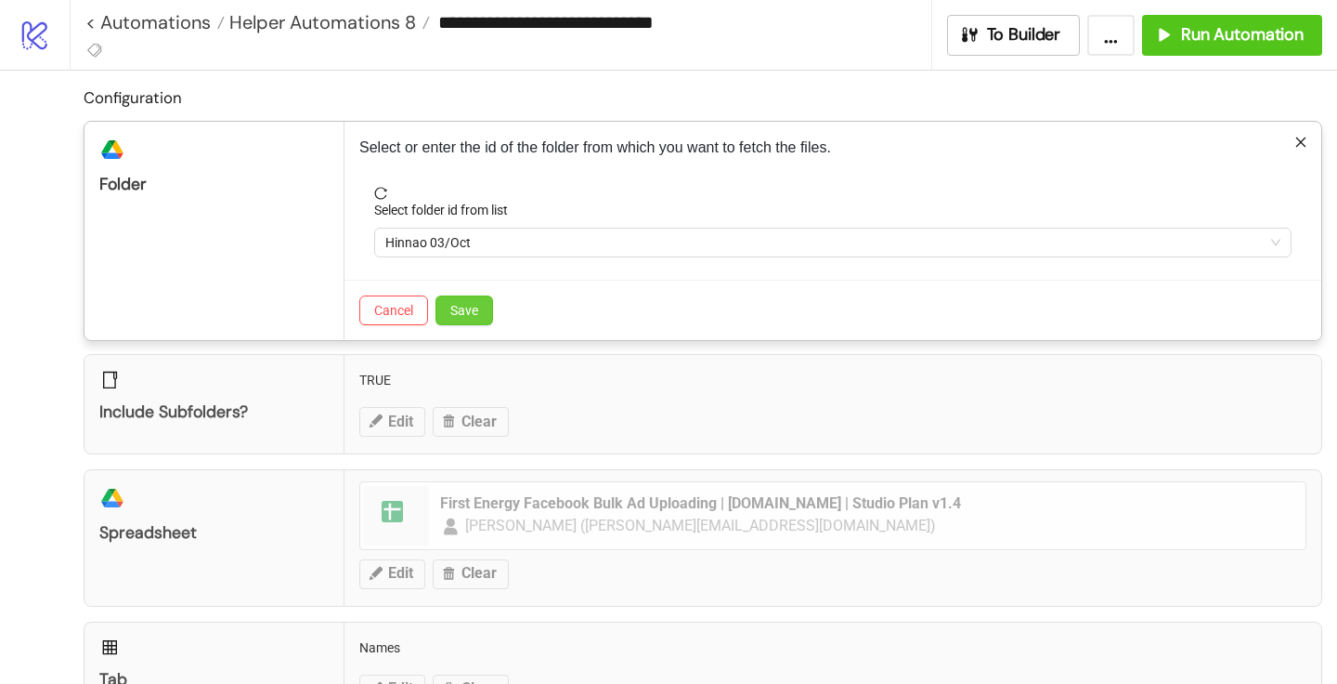
click at [457, 311] on span "Save" at bounding box center [464, 310] width 28 height 15
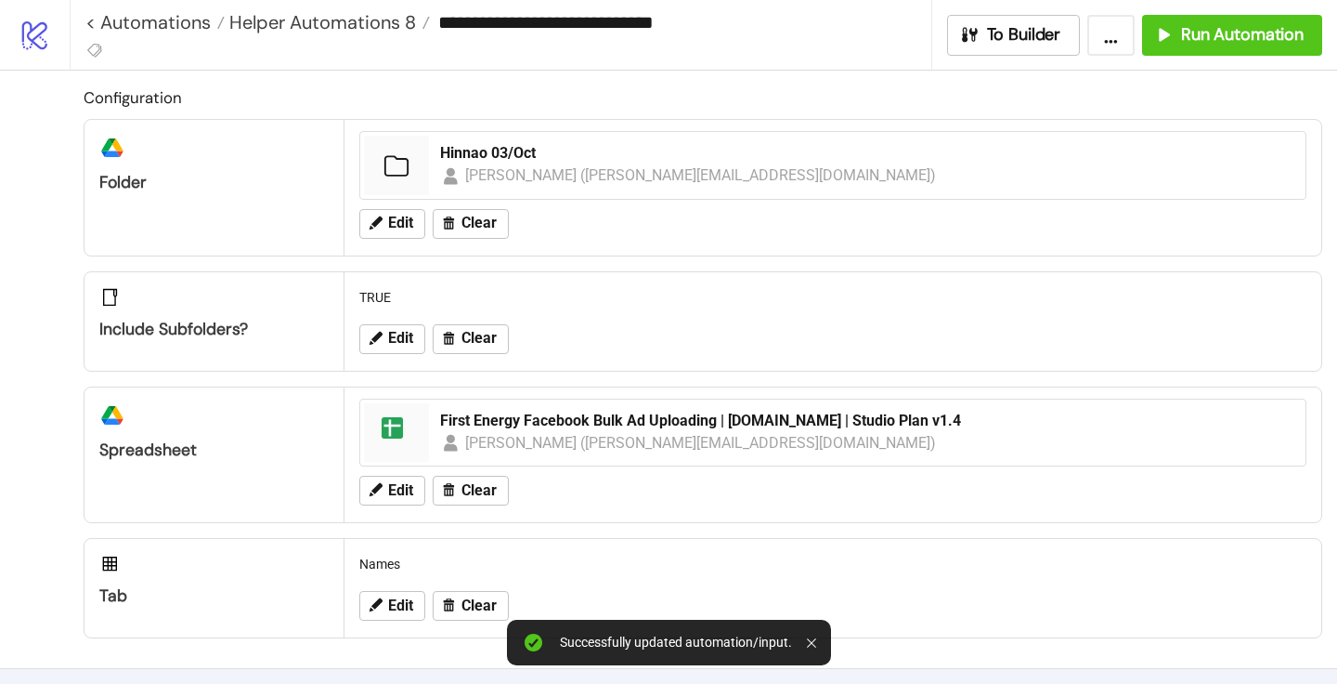
click at [397, 504] on div "Edit Clear" at bounding box center [833, 490] width 962 height 48
click at [397, 492] on span "Edit" at bounding box center [400, 490] width 25 height 17
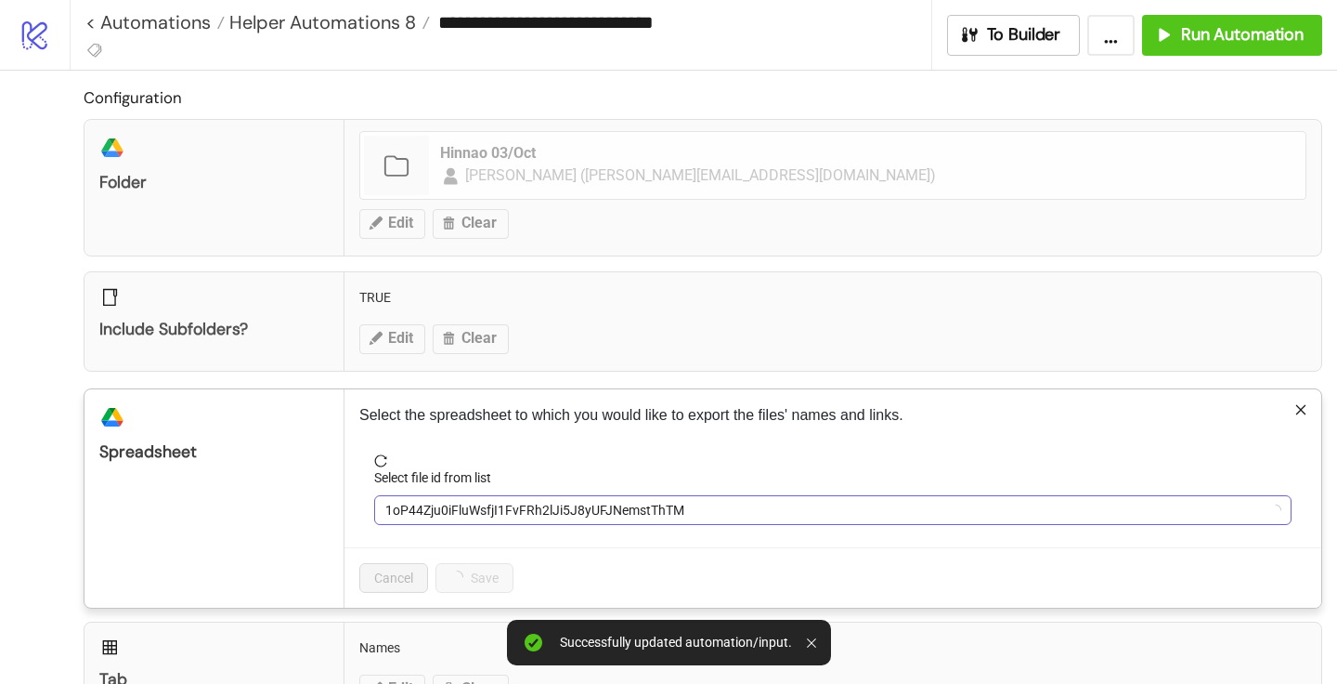
click at [399, 500] on span "1oP44Zju0iFluWsfjI1FvFRh2lJi5J8yUFJNemstThTM" at bounding box center [832, 510] width 895 height 28
click at [399, 502] on span "First Energy Facebook Bulk Ad Uploading | [DOMAIN_NAME] | Studio Plan v1.4" at bounding box center [832, 510] width 895 height 28
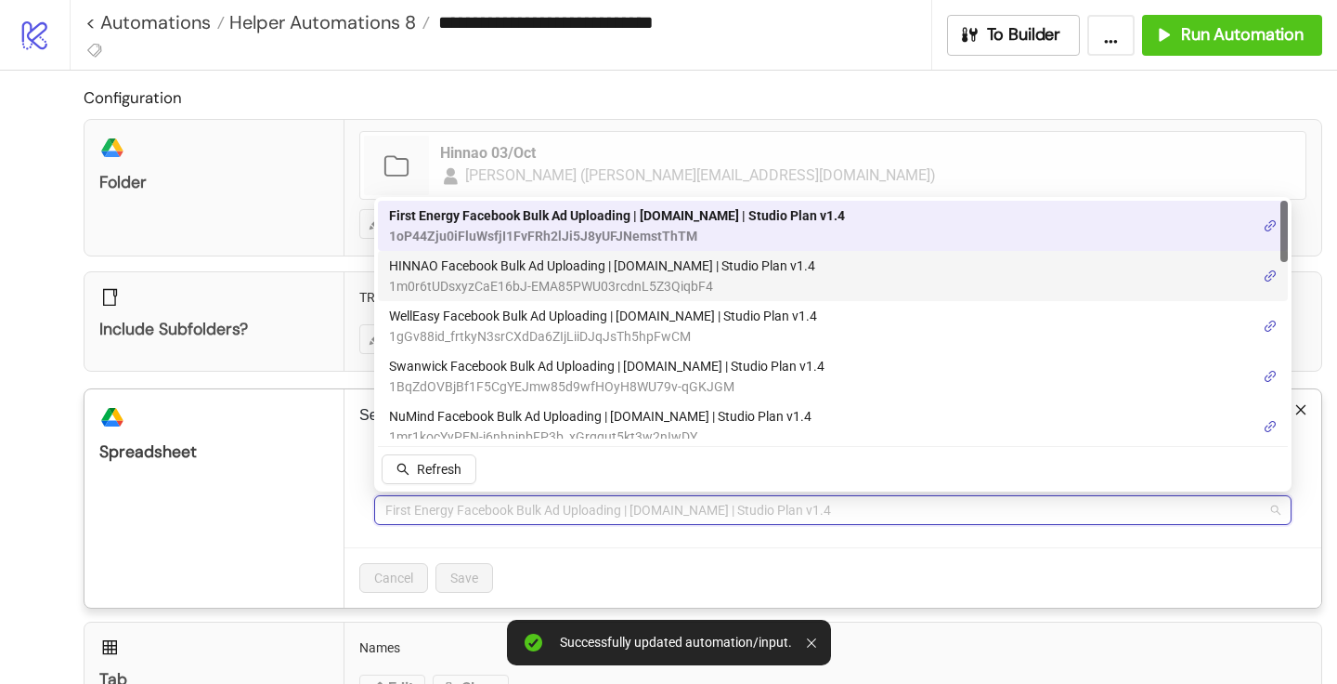
click at [468, 283] on span "1m0r6tUDsxyzCaE16bJ-EMA85PWU03rcdnL5Z3QiqbF4" at bounding box center [602, 286] width 426 height 20
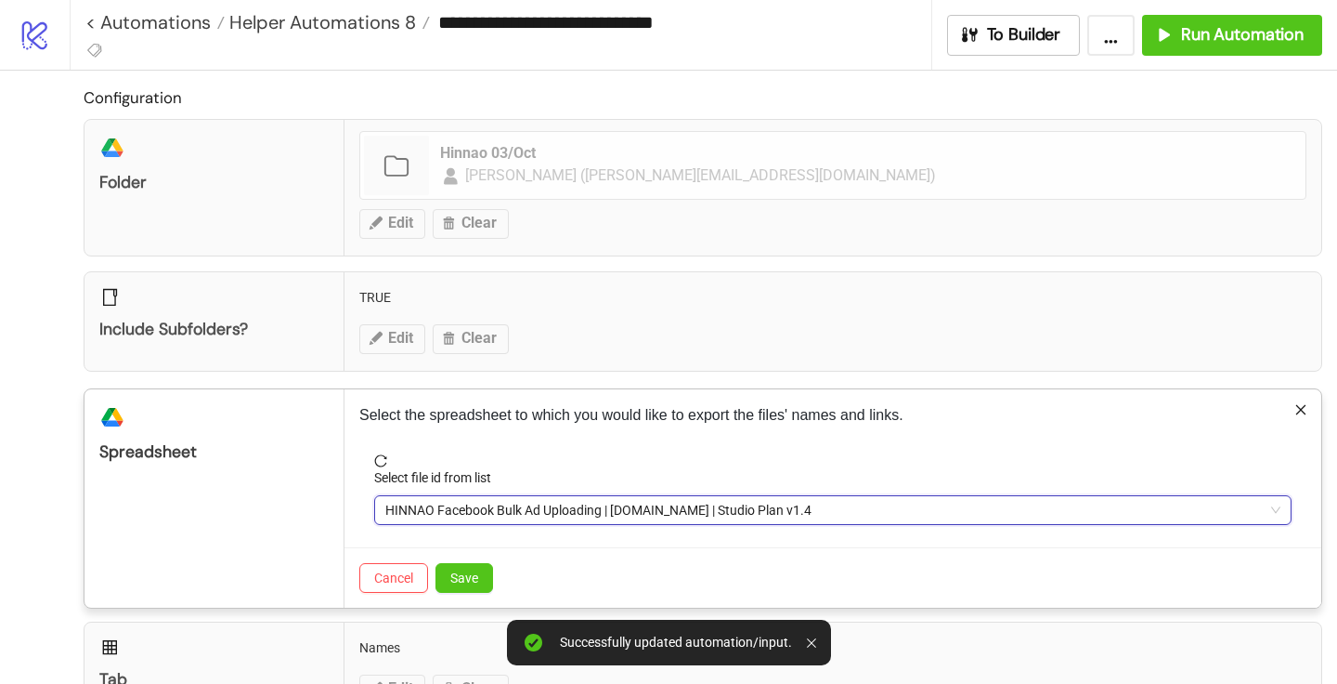
click at [471, 595] on div "Cancel Save" at bounding box center [833, 577] width 977 height 60
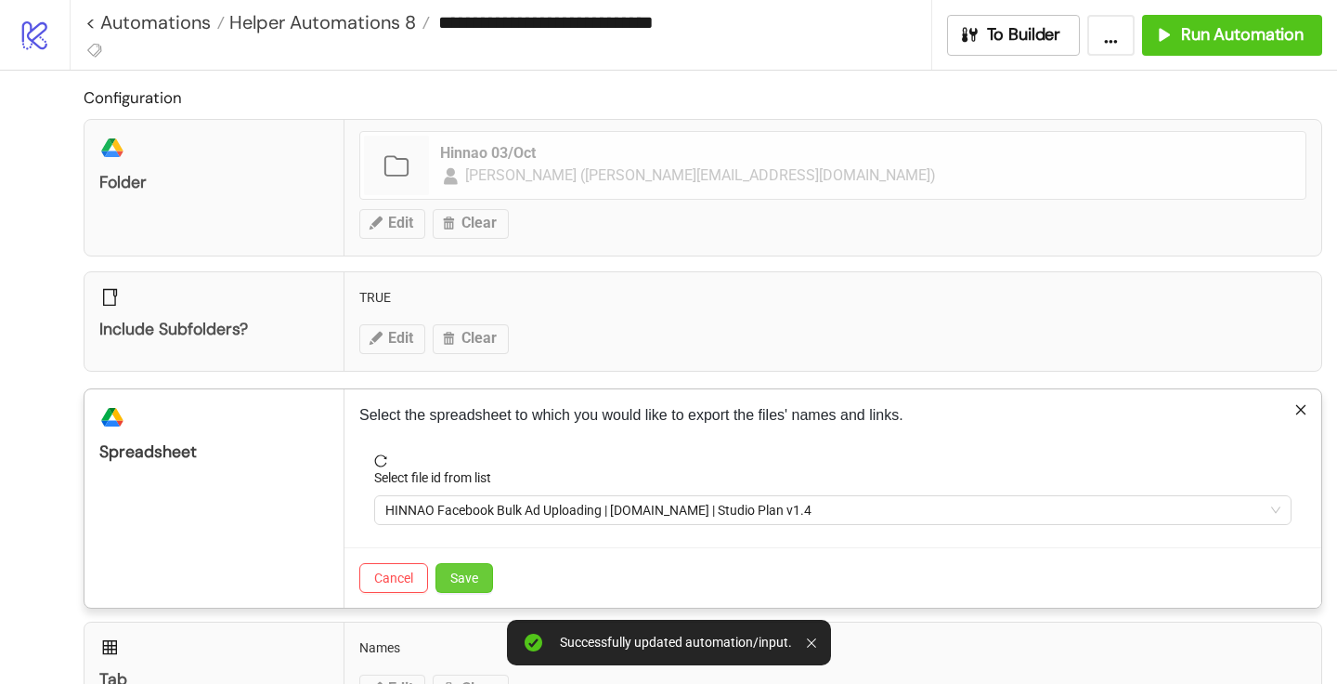
click at [471, 587] on button "Save" at bounding box center [465, 578] width 58 height 30
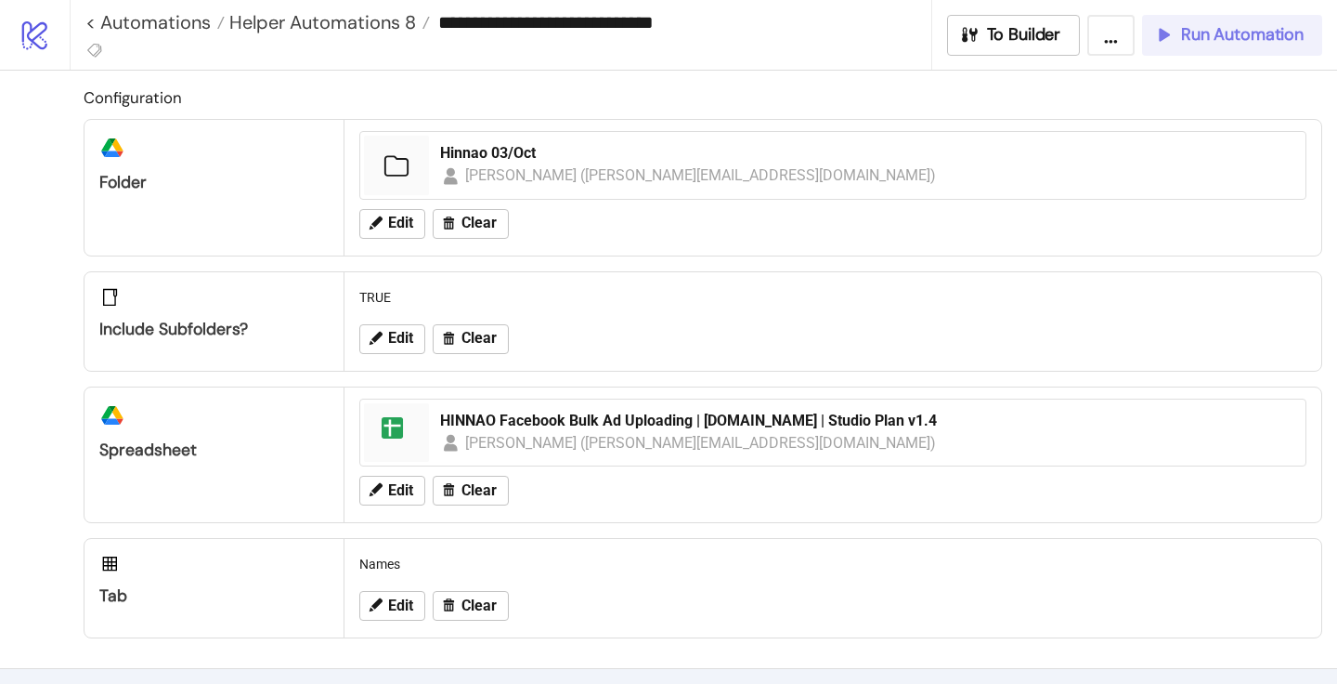
click at [1237, 46] on button "Run Automation" at bounding box center [1232, 35] width 180 height 41
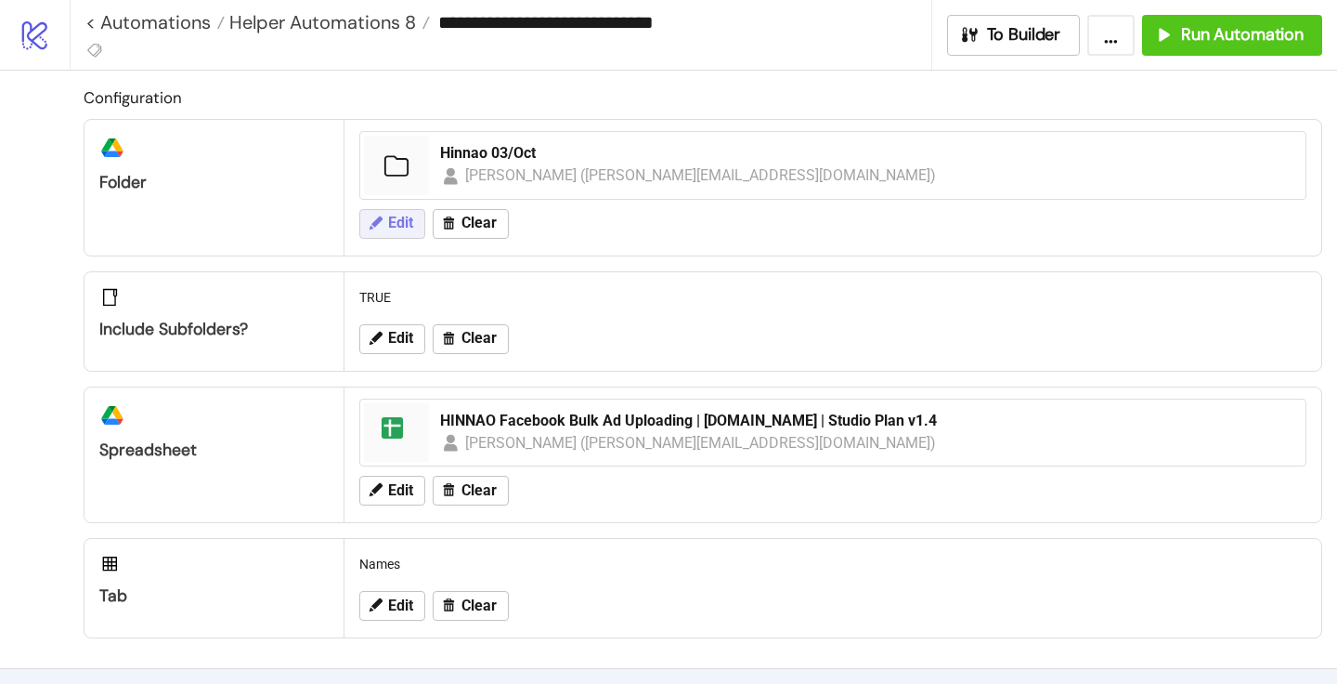
click at [384, 224] on button "Edit" at bounding box center [392, 224] width 66 height 30
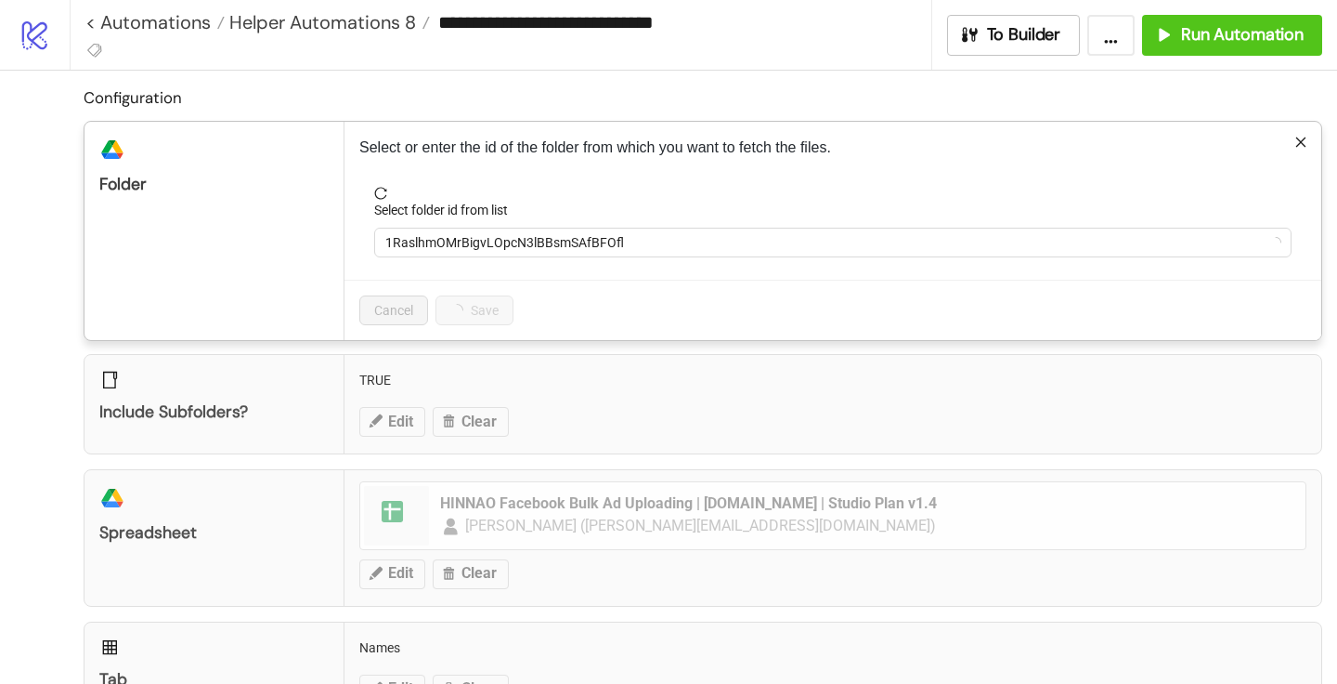
click at [470, 258] on form "Select folder id from list 1RaslhmOMrBigvLOpcN3lBBsmSAfBFOfl" at bounding box center [832, 233] width 947 height 93
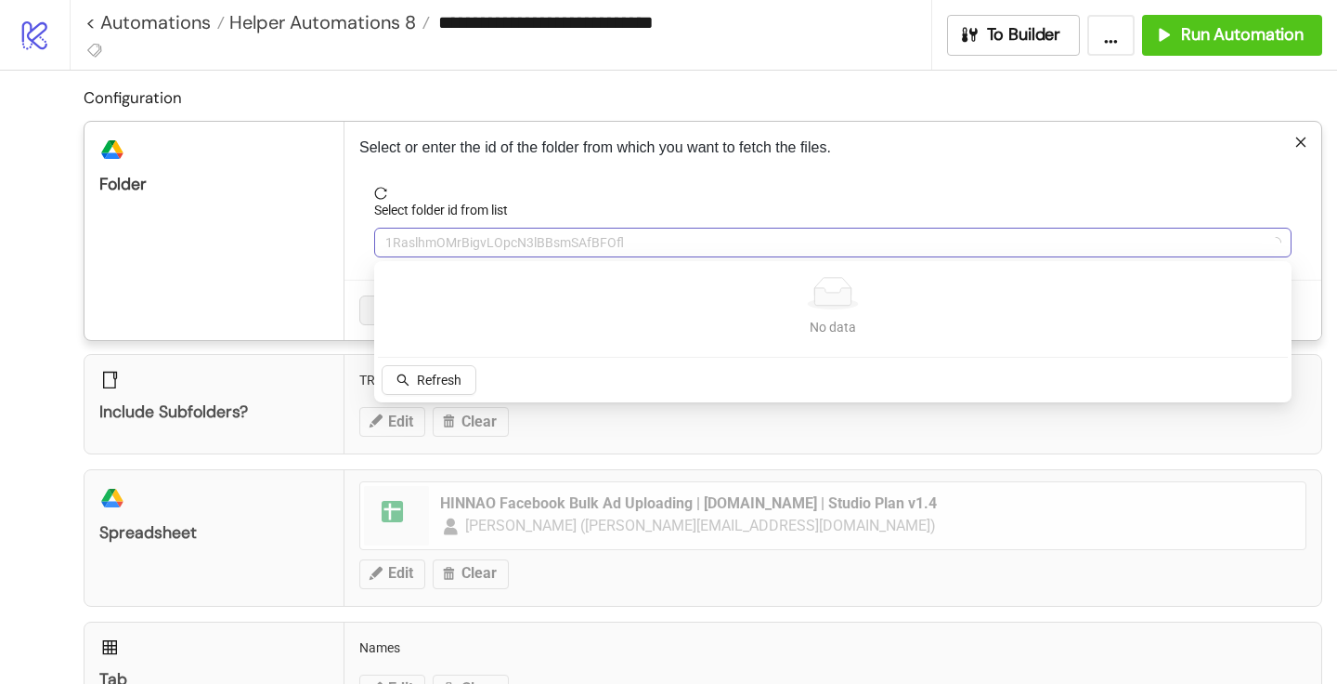
click at [465, 252] on span "1RaslhmOMrBigvLOpcN3lBBsmSAfBFOfl" at bounding box center [832, 242] width 895 height 28
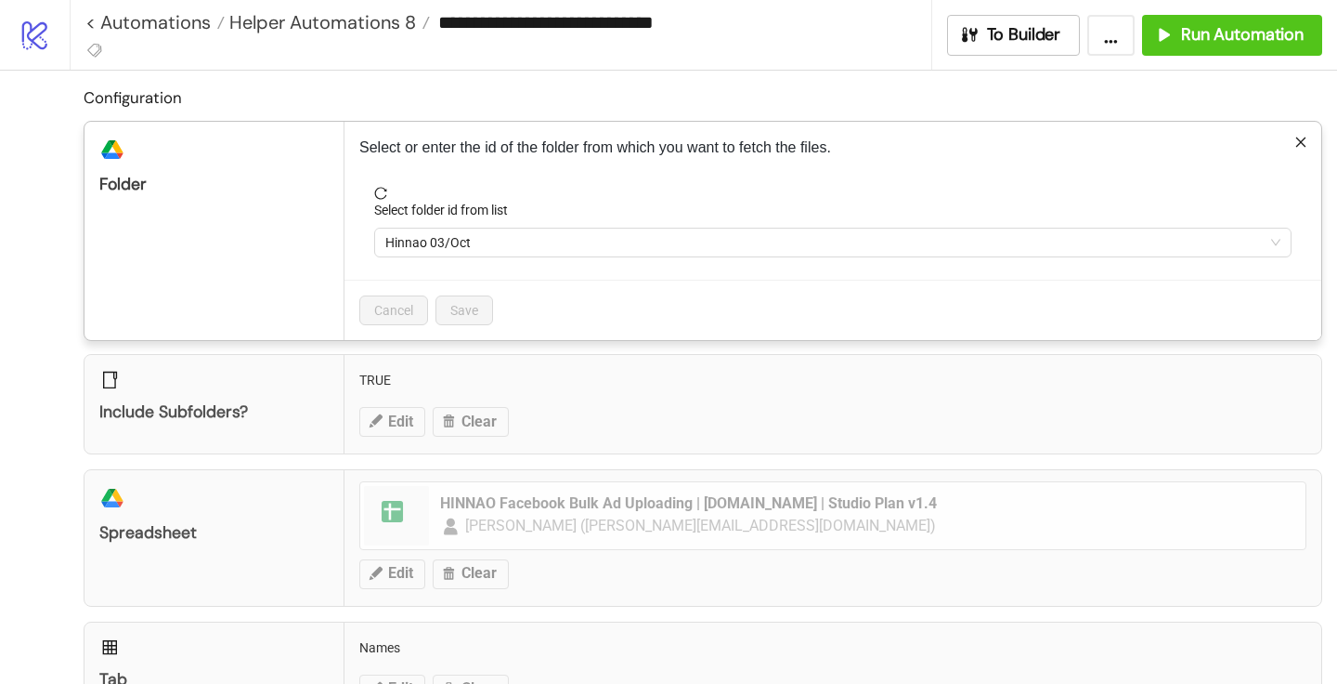
click at [465, 252] on span "Hinnao 03/Oct" at bounding box center [832, 242] width 895 height 28
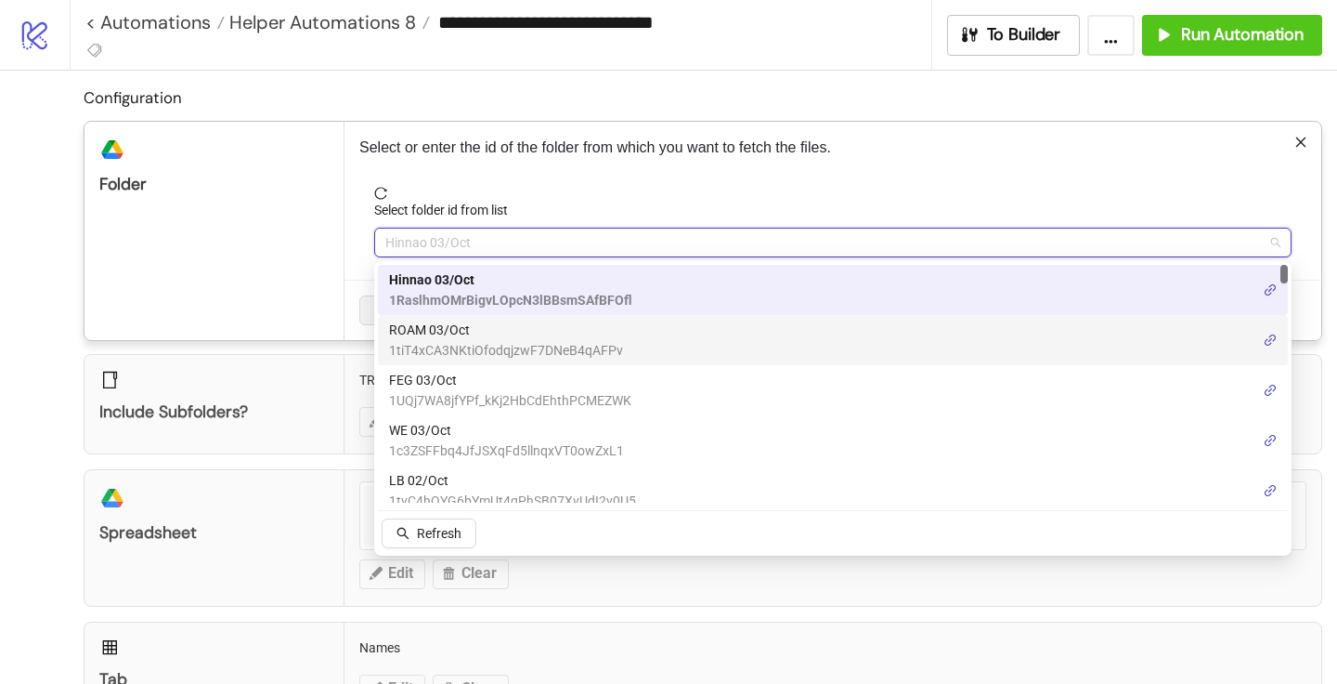
click at [459, 350] on span "1tiT4xCA3NKtiOfodqjzwF7DNeB4qAFPv" at bounding box center [506, 350] width 234 height 20
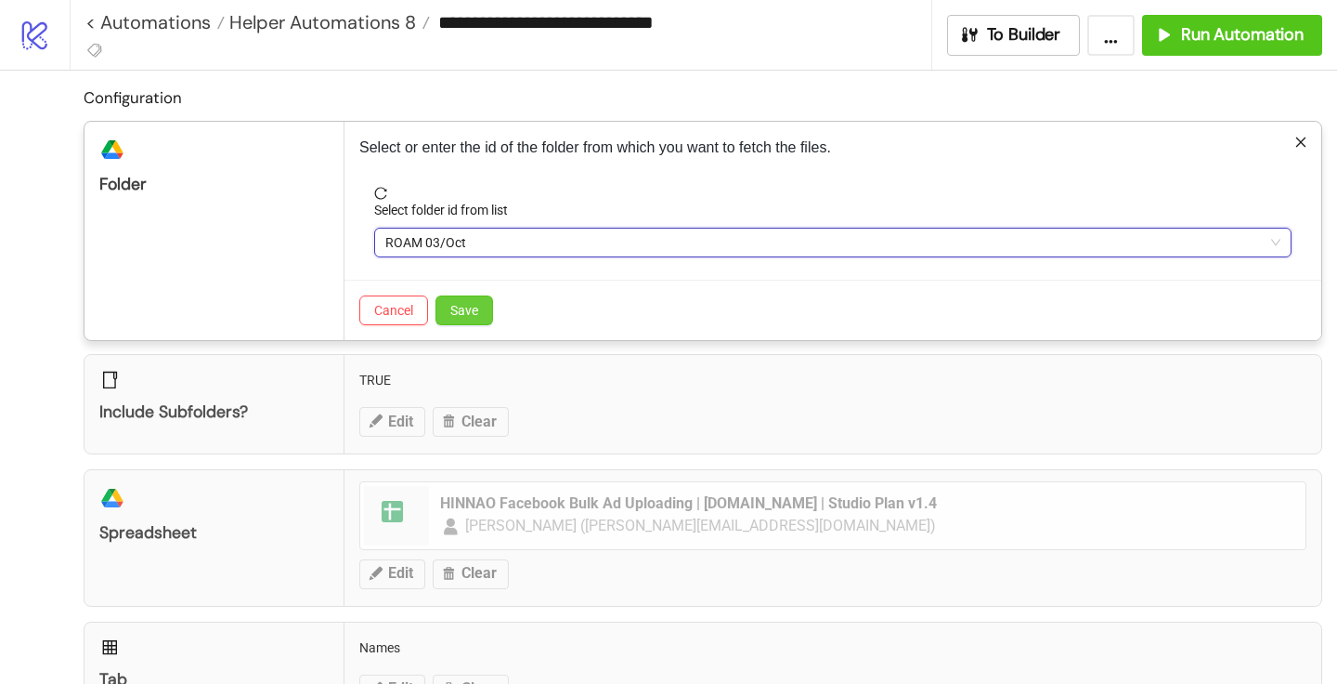
click at [469, 318] on span "Save" at bounding box center [464, 310] width 28 height 15
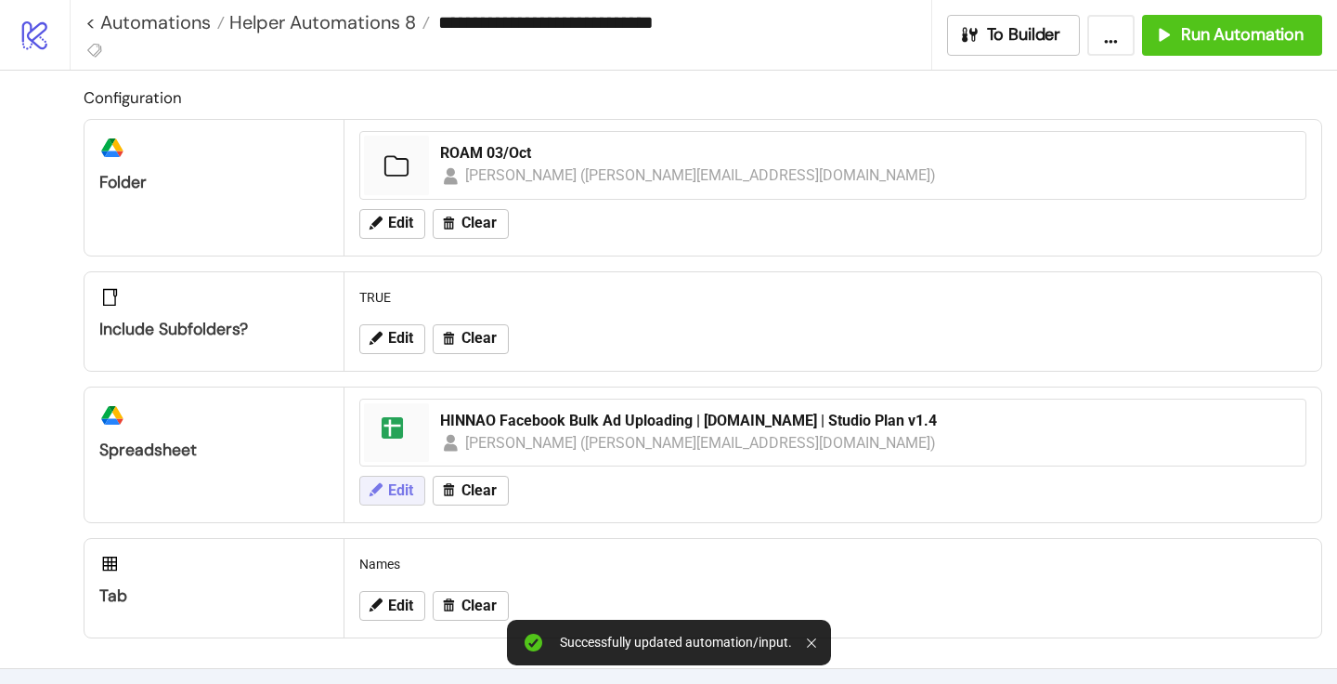
click at [382, 487] on icon at bounding box center [375, 489] width 17 height 17
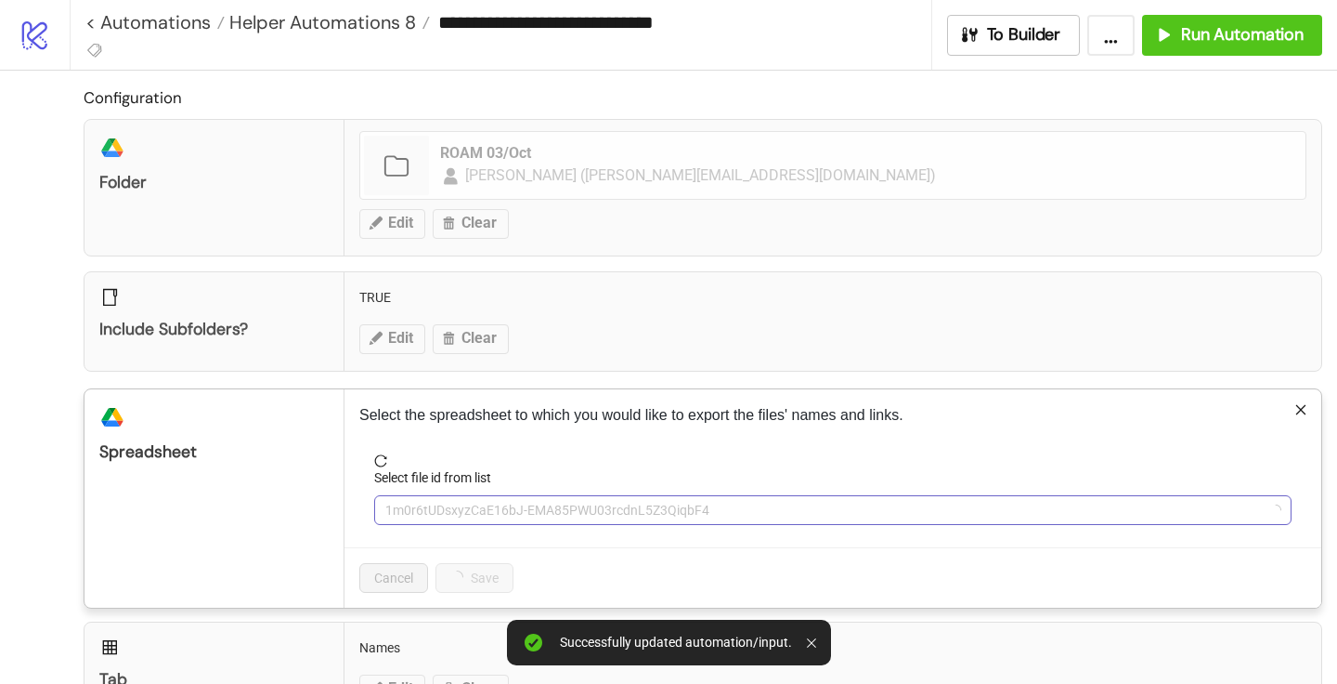
click at [455, 497] on span "1m0r6tUDsxyzCaE16bJ-EMA85PWU03rcdnL5Z3QiqbF4" at bounding box center [832, 510] width 895 height 28
click at [451, 508] on span "HINNAO Facebook Bulk Ad Uploading | [DOMAIN_NAME] | Studio Plan v1.4" at bounding box center [832, 510] width 895 height 28
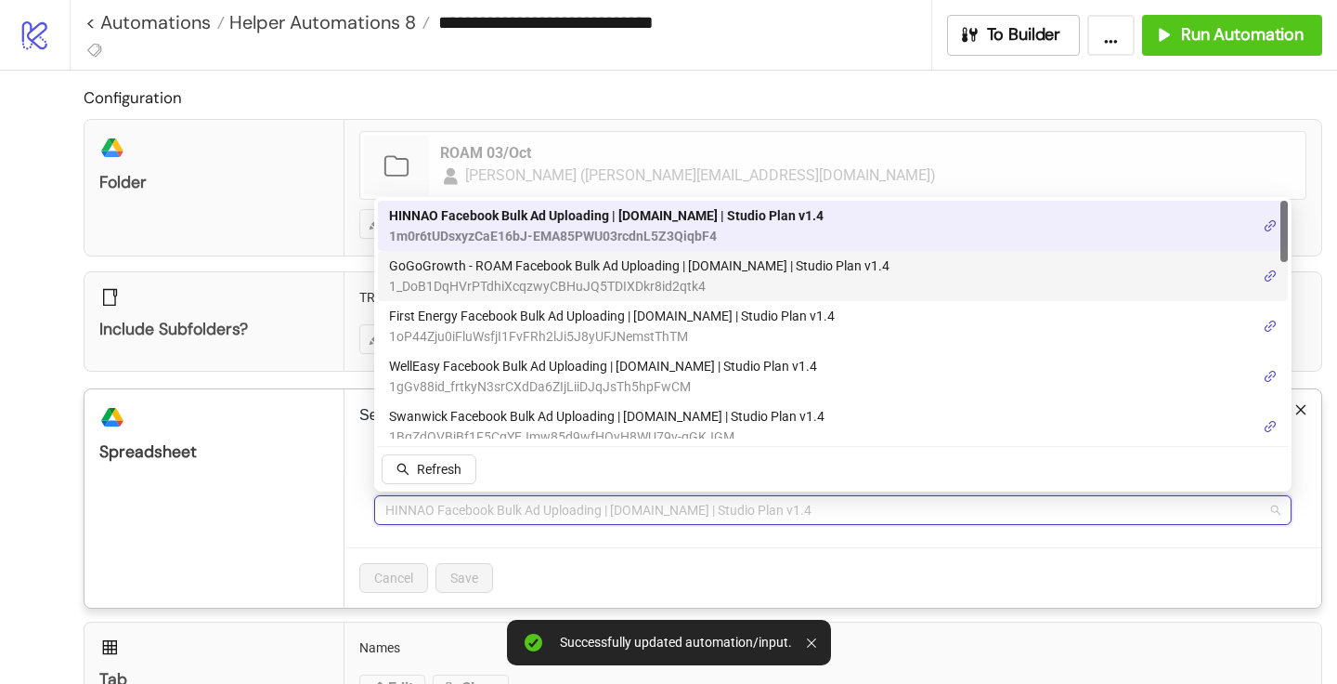
click at [474, 274] on span "GoGoGrowth - ROAM Facebook Bulk Ad Uploading | [DOMAIN_NAME] | Studio Plan v1.4" at bounding box center [639, 265] width 501 height 20
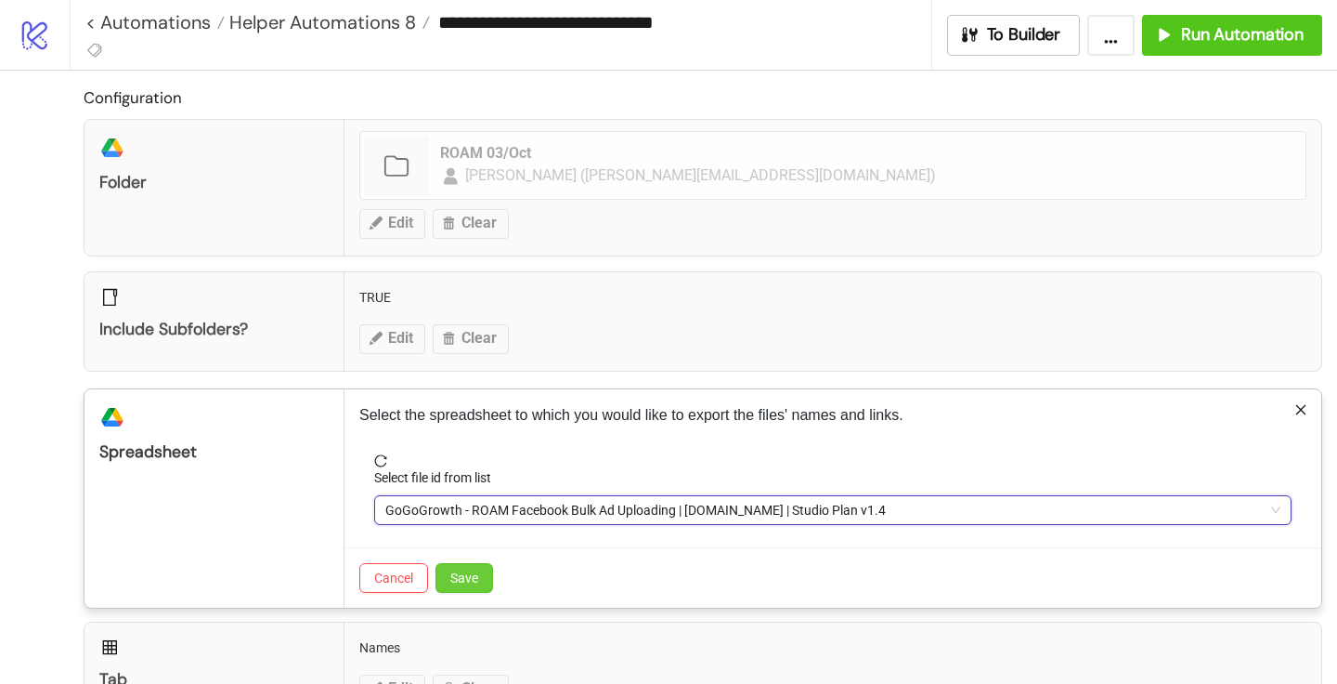
click at [465, 576] on span "Save" at bounding box center [464, 577] width 28 height 15
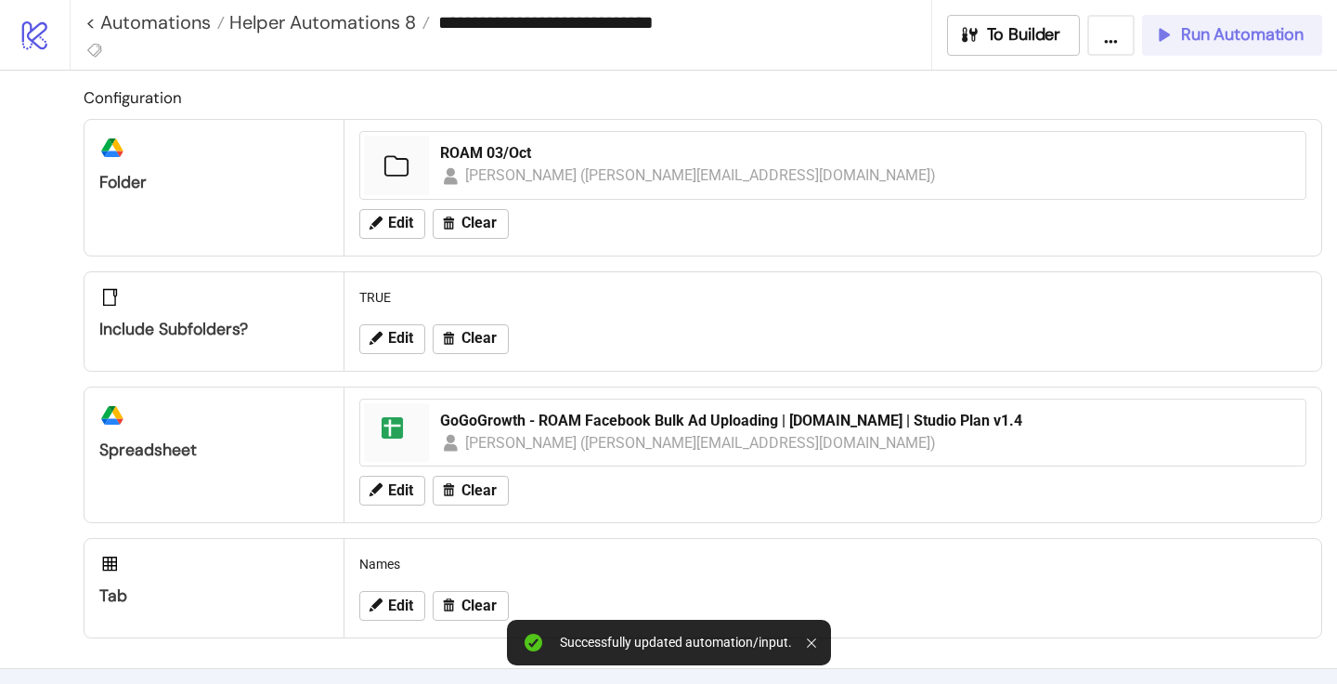
click at [1227, 40] on span "Run Automation" at bounding box center [1242, 34] width 123 height 21
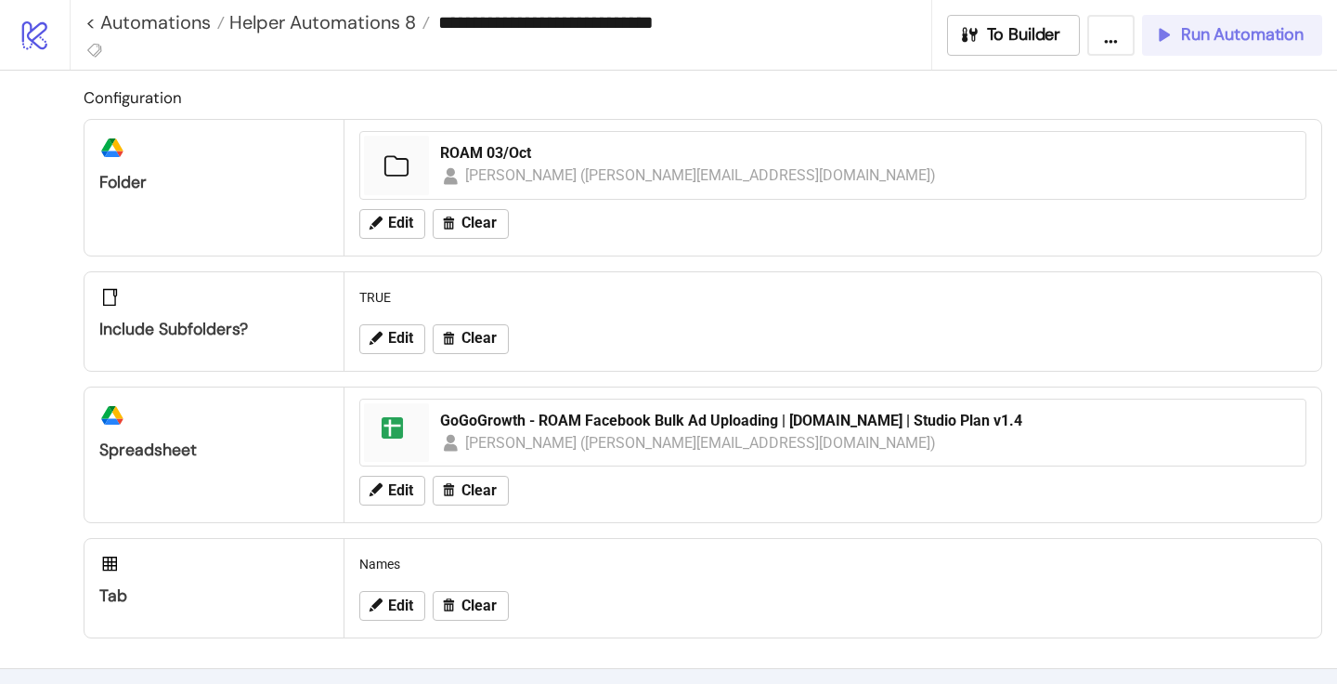
click at [1249, 37] on span "Run Automation" at bounding box center [1242, 34] width 123 height 21
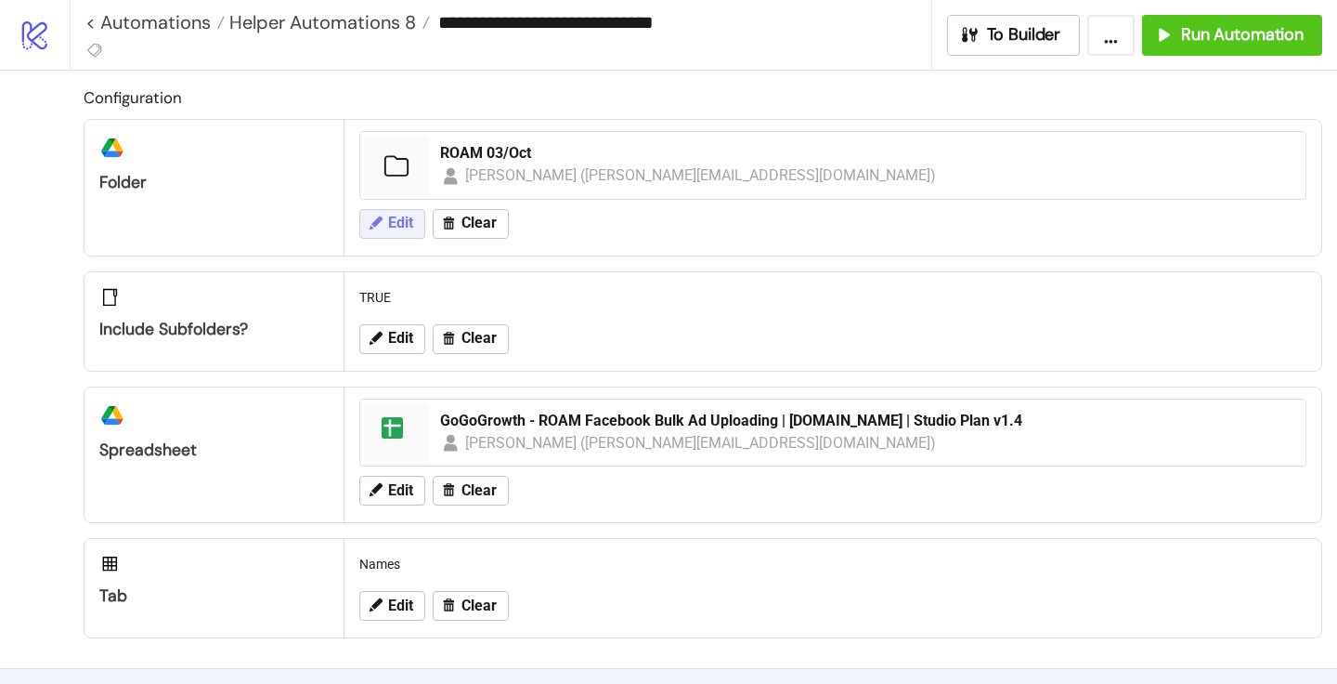
click at [383, 211] on button "Edit" at bounding box center [392, 224] width 66 height 30
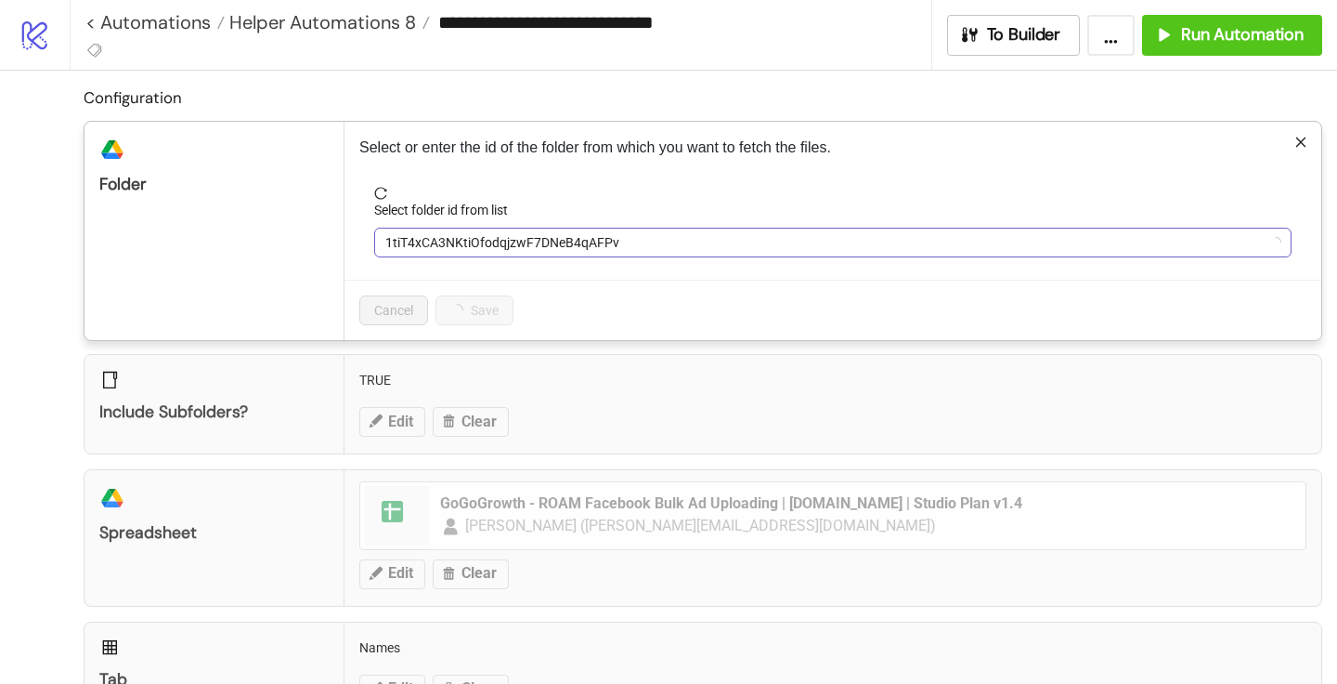
click at [399, 243] on span "1tiT4xCA3NKtiOfodqjzwF7DNeB4qAFPv" at bounding box center [832, 242] width 895 height 28
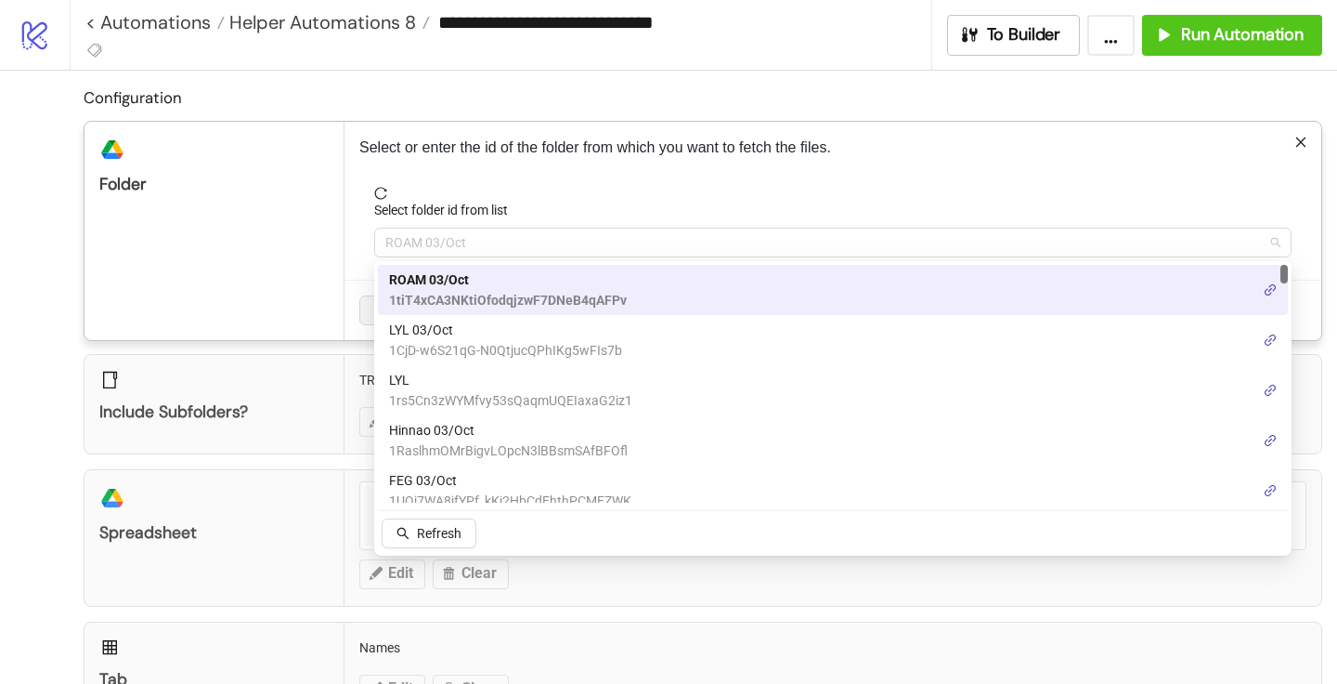
click at [399, 243] on span "ROAM 03/Oct" at bounding box center [832, 242] width 895 height 28
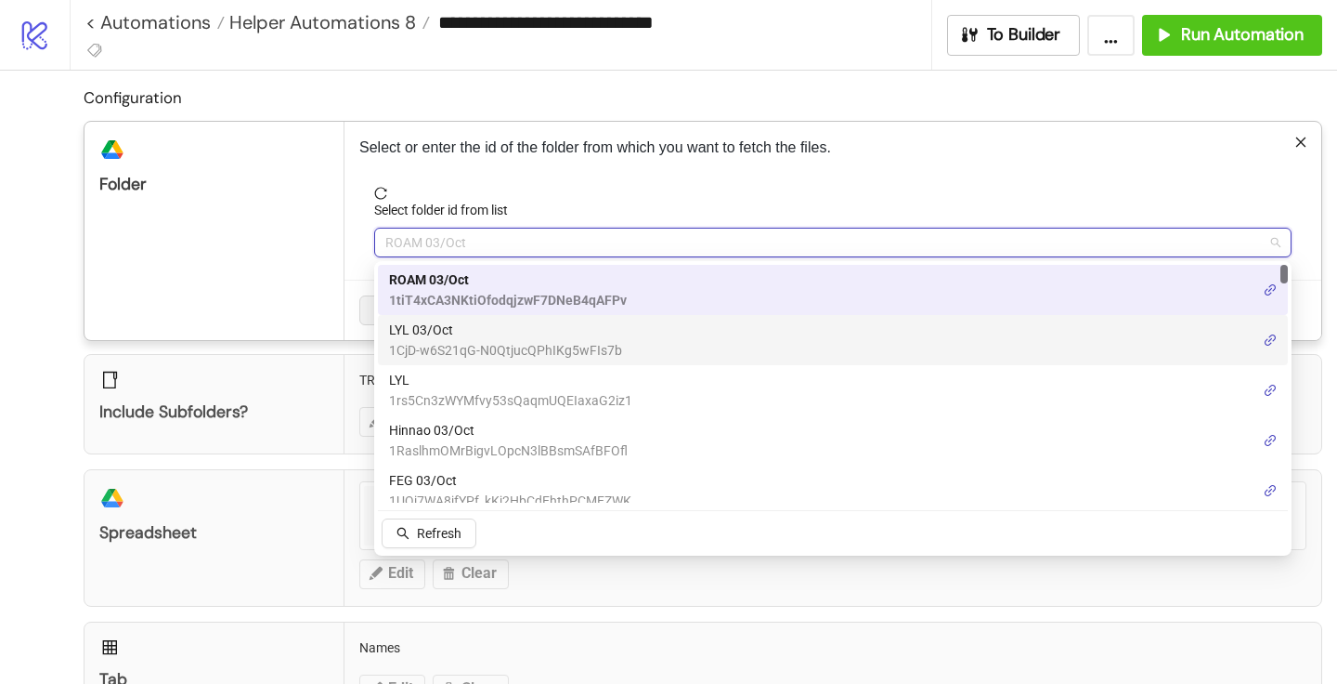
click at [424, 330] on span "LYL 03/Oct" at bounding box center [505, 329] width 233 height 20
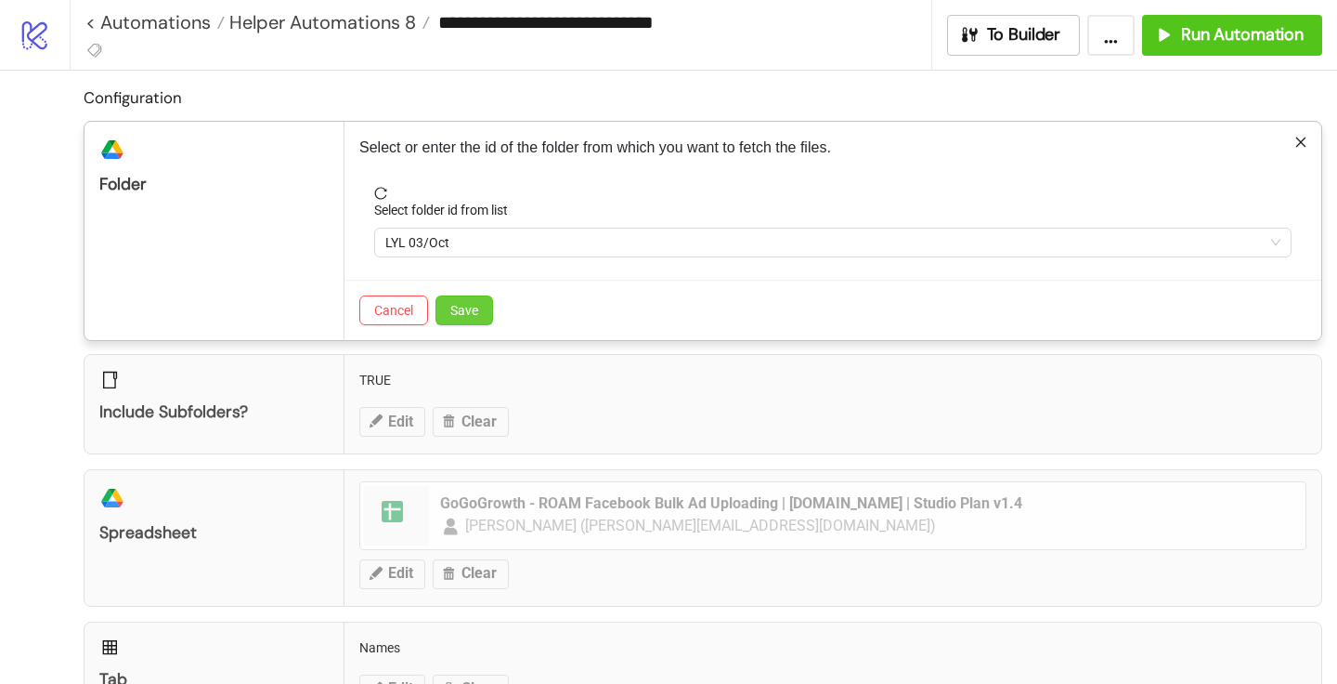
click at [452, 312] on span "Save" at bounding box center [464, 310] width 28 height 15
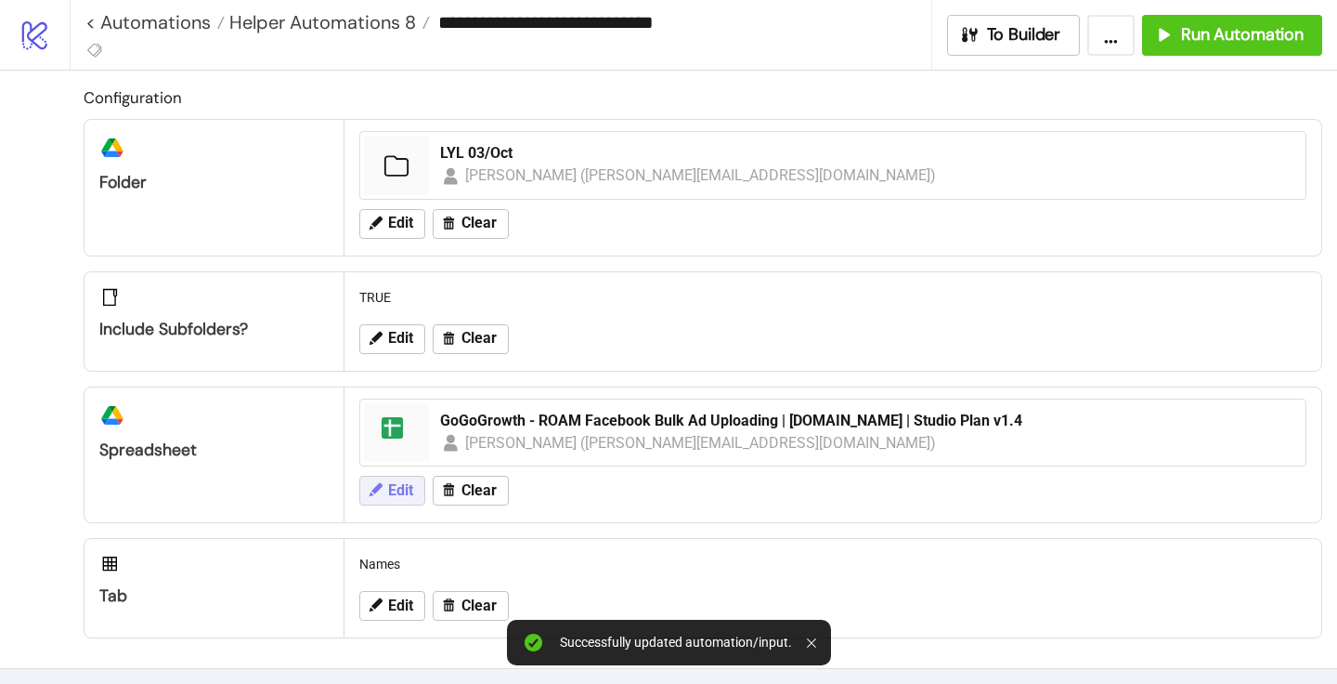
click at [390, 486] on span "Edit" at bounding box center [400, 490] width 25 height 17
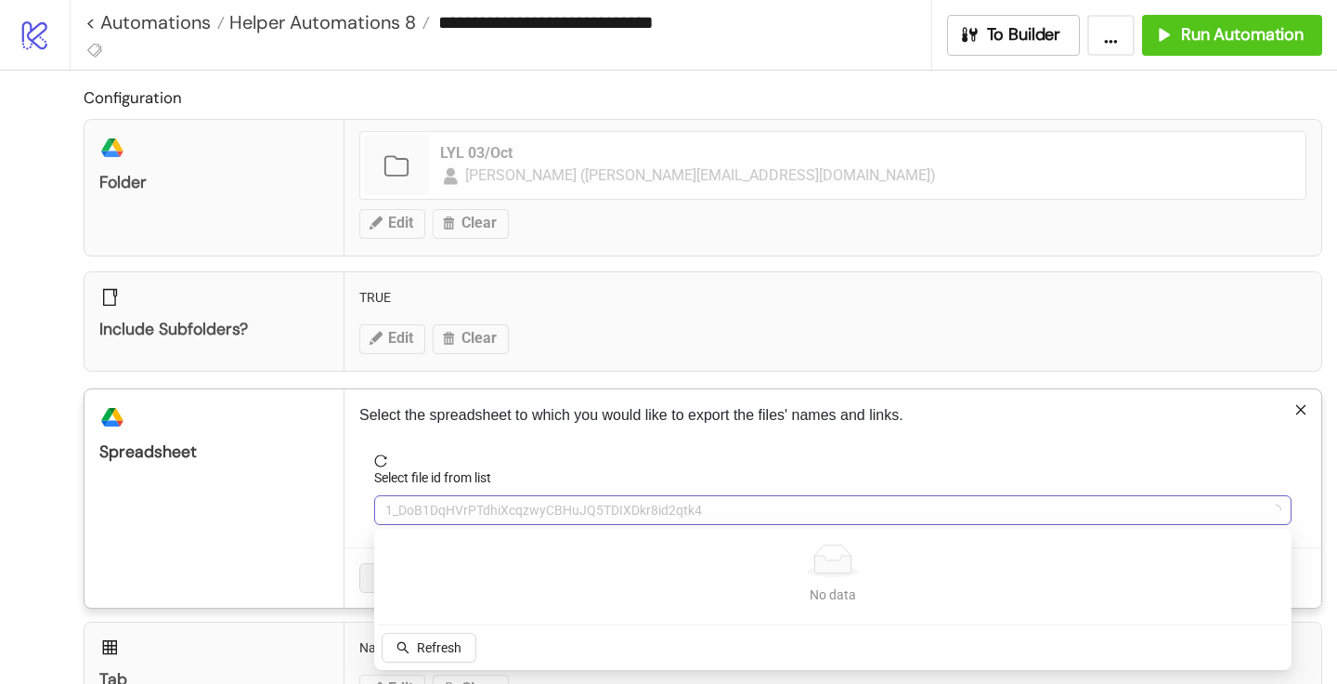
click at [436, 502] on span "1_DoB1DqHVrPTdhiXcqzwyCBHuJQ5TDIXDkr8id2qtk4" at bounding box center [832, 510] width 895 height 28
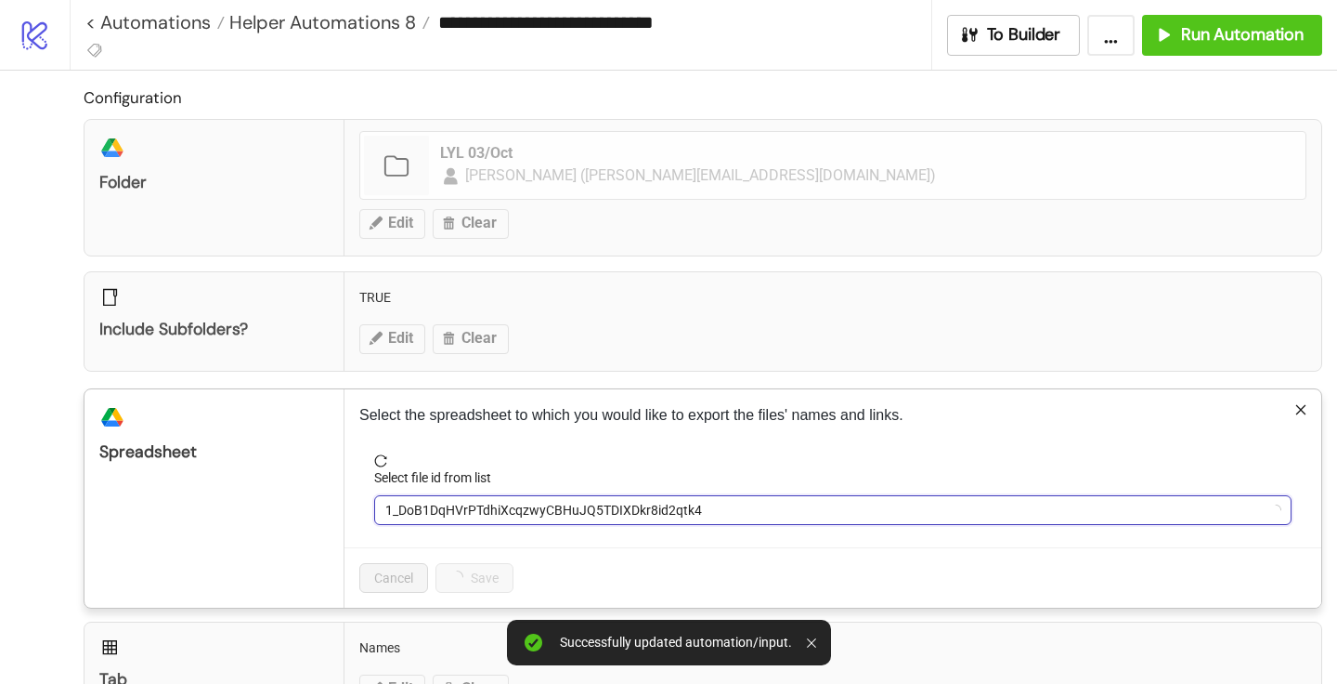
click at [424, 502] on span "1_DoB1DqHVrPTdhiXcqzwyCBHuJQ5TDIXDkr8id2qtk4" at bounding box center [832, 510] width 895 height 28
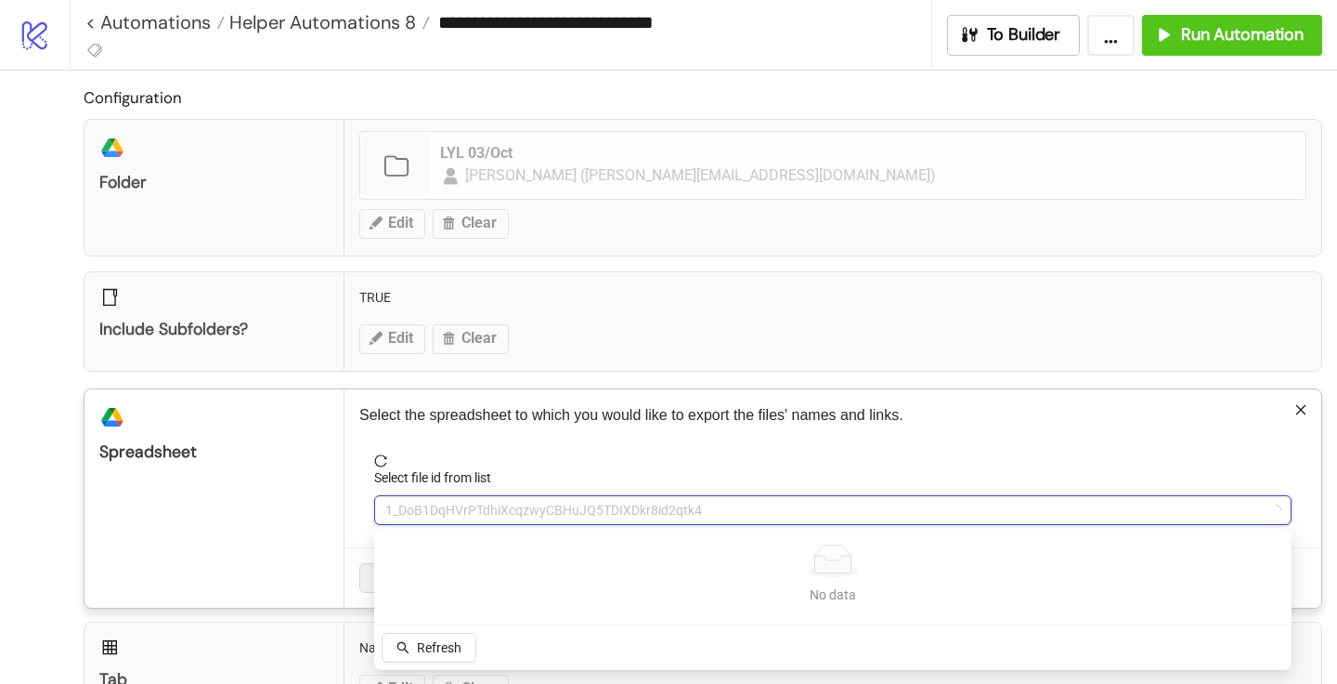
click at [424, 502] on span "1_DoB1DqHVrPTdhiXcqzwyCBHuJQ5TDIXDkr8id2qtk4" at bounding box center [832, 510] width 895 height 28
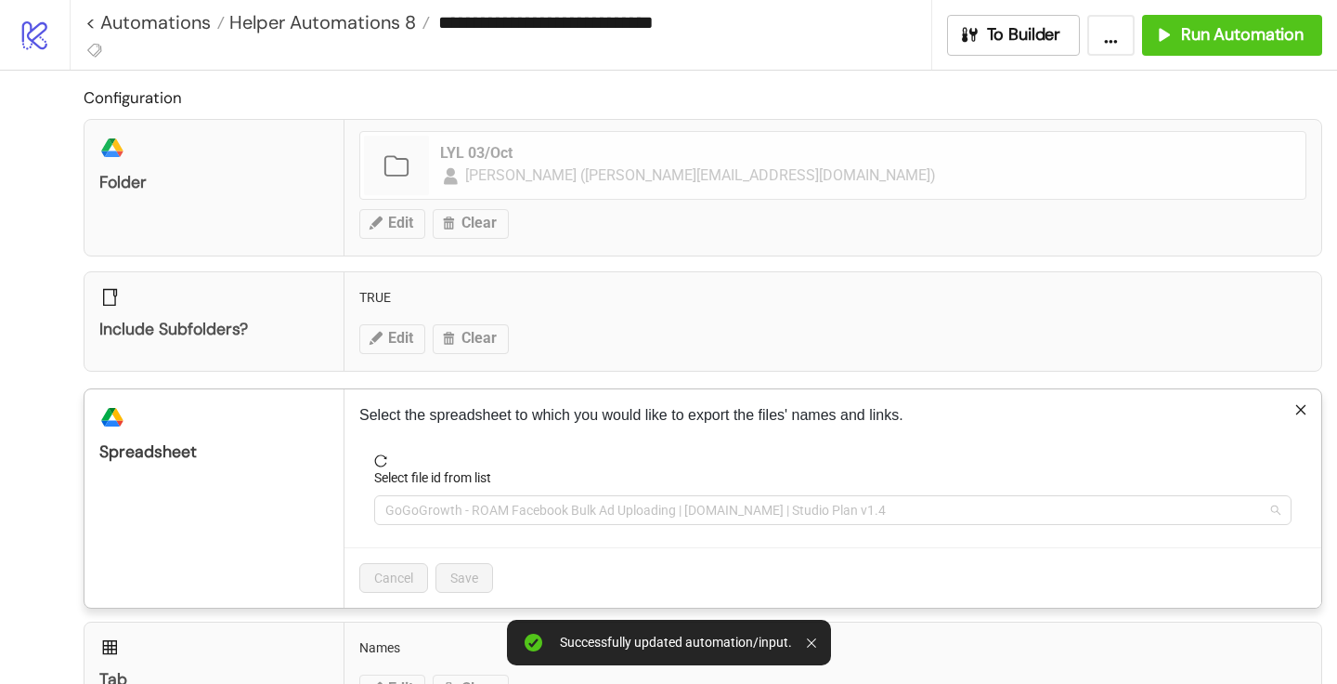
click at [424, 502] on span "GoGoGrowth - ROAM Facebook Bulk Ad Uploading | [DOMAIN_NAME] | Studio Plan v1.4" at bounding box center [832, 510] width 895 height 28
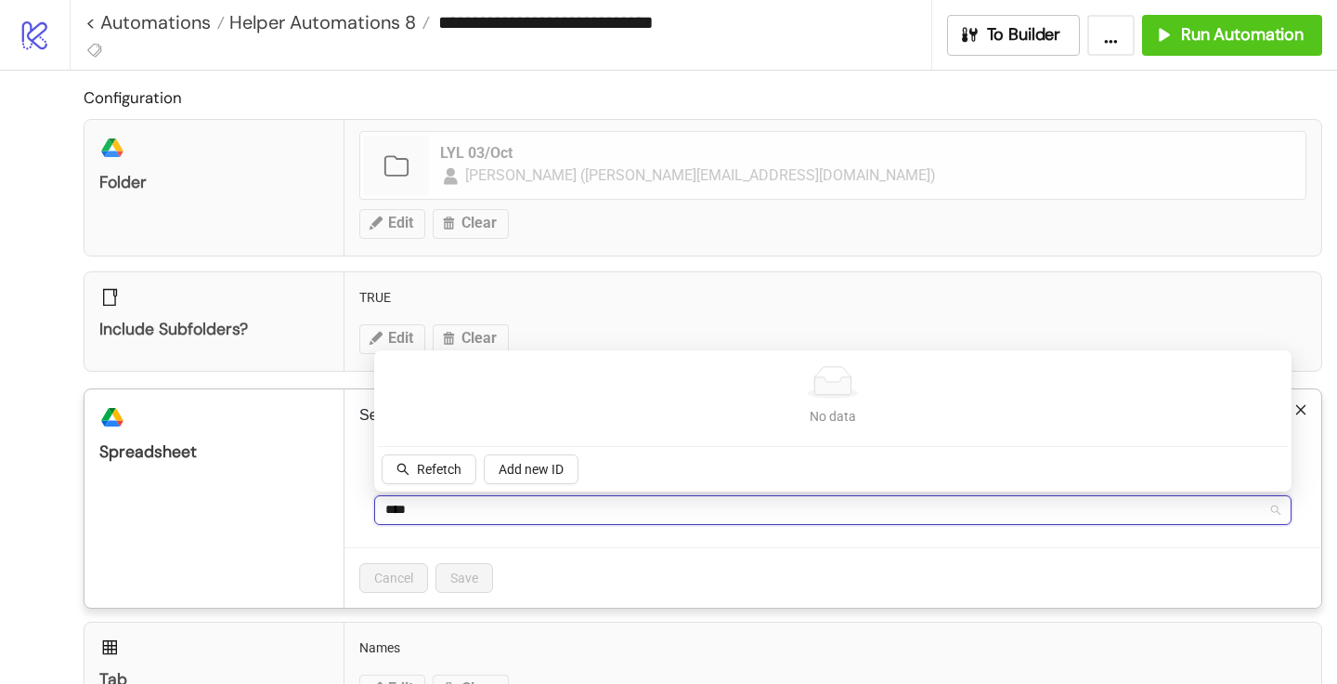
click at [408, 500] on input "****" at bounding box center [824, 510] width 879 height 28
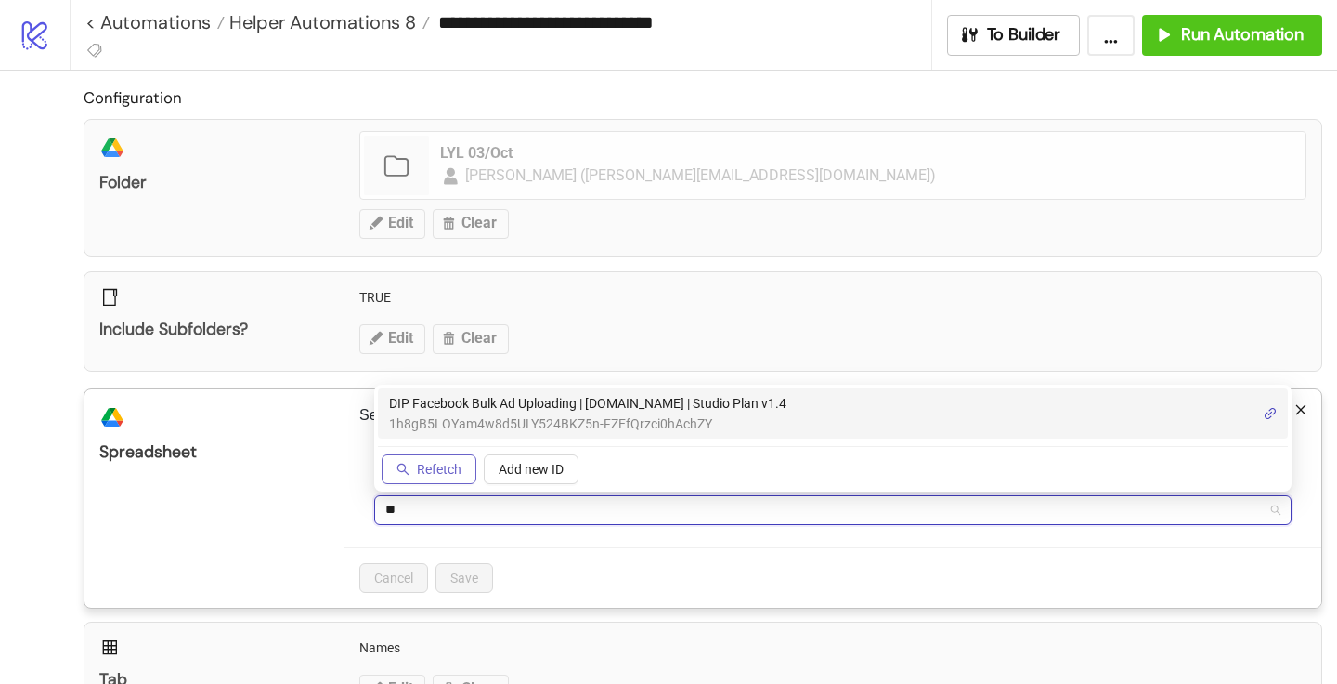
type input "**"
click at [445, 476] on span "Refetch" at bounding box center [439, 469] width 45 height 15
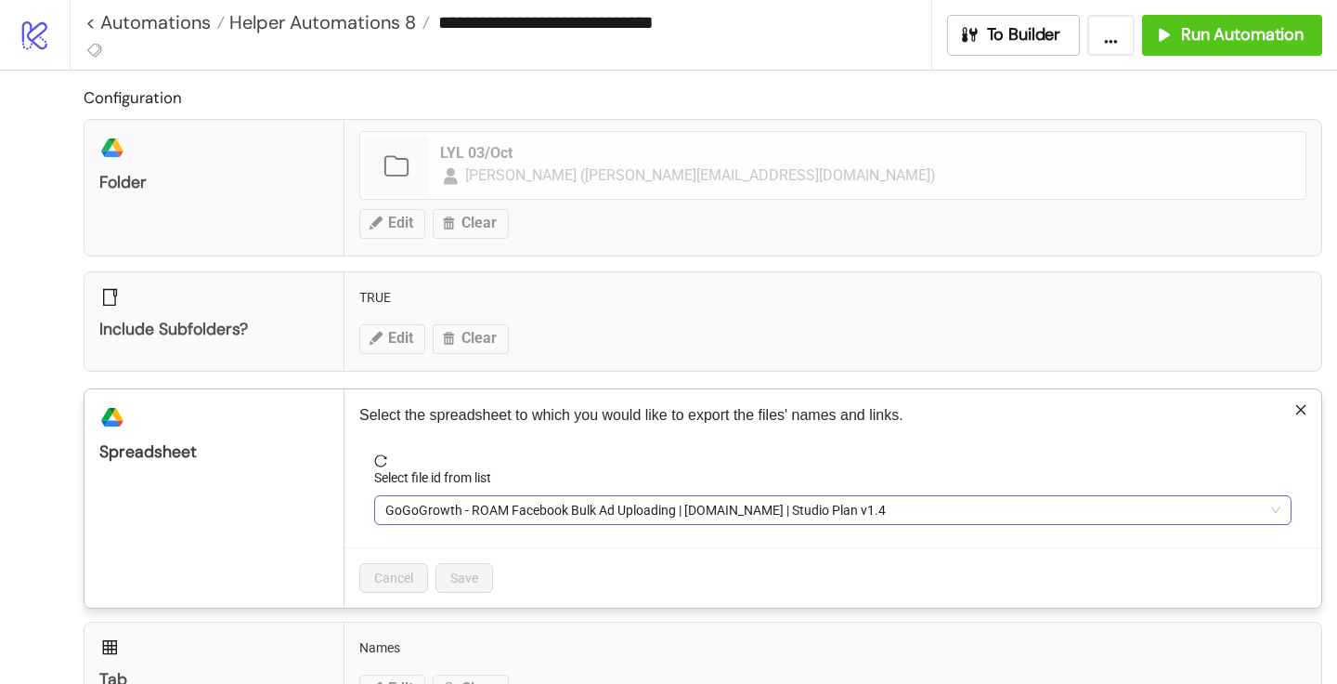
click at [440, 505] on span "GoGoGrowth - ROAM Facebook Bulk Ad Uploading | [DOMAIN_NAME] | Studio Plan v1.4" at bounding box center [832, 510] width 895 height 28
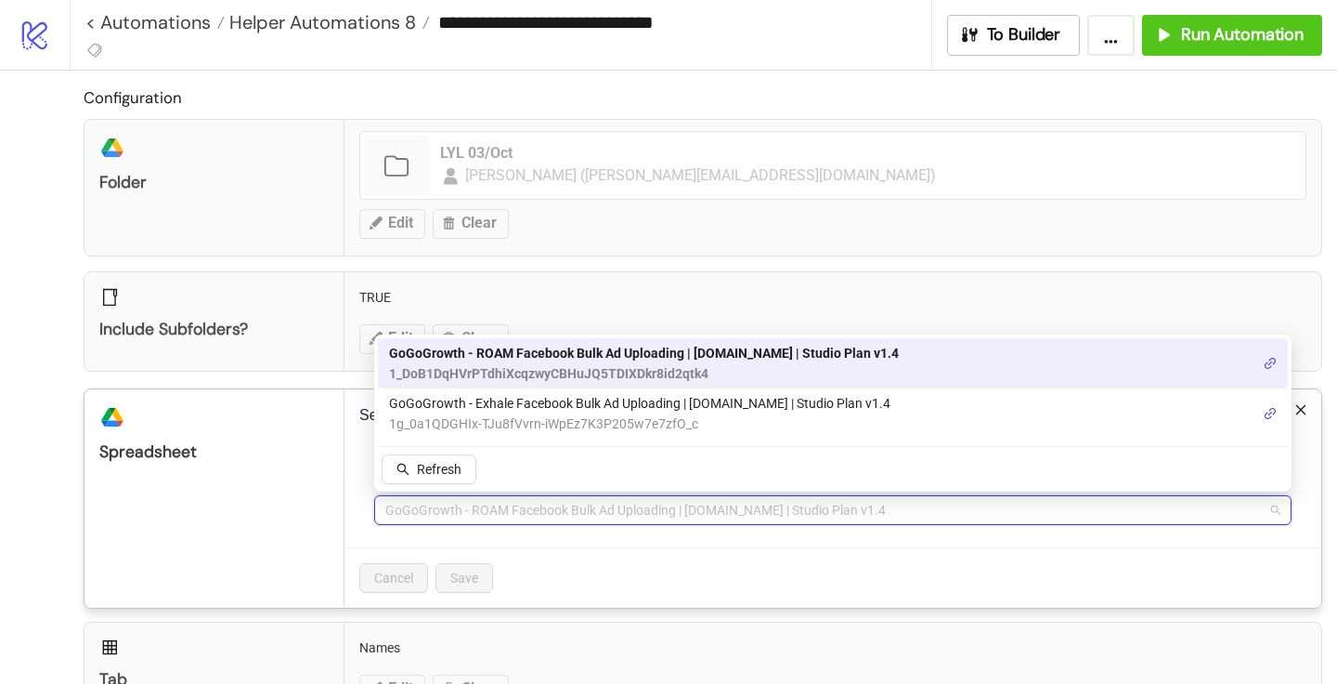
click at [1174, 267] on div "Configuration platform/google_drive Folder LYL 03/Oct petar ([EMAIL_ADDRESS][DO…" at bounding box center [703, 403] width 1239 height 636
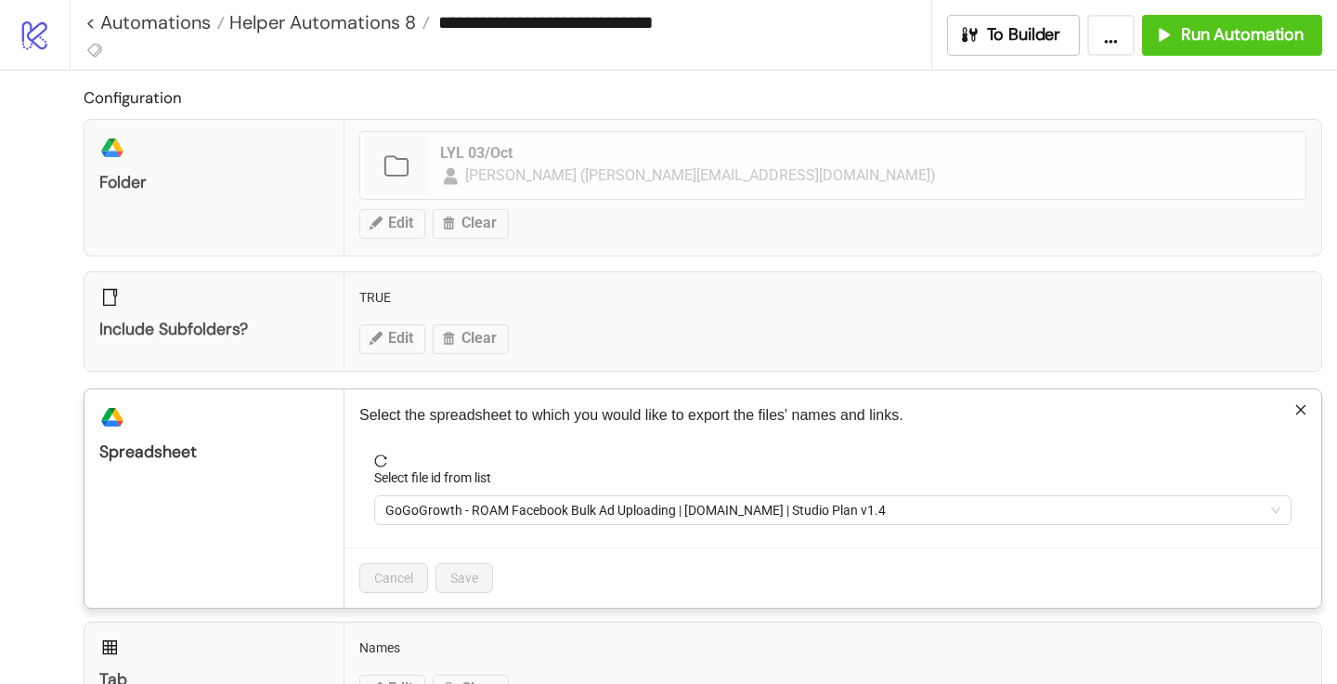
click at [1310, 408] on div "Select the spreadsheet to which you would like to export the files' names and l…" at bounding box center [833, 498] width 977 height 218
click at [1306, 408] on icon "close" at bounding box center [1301, 409] width 13 height 13
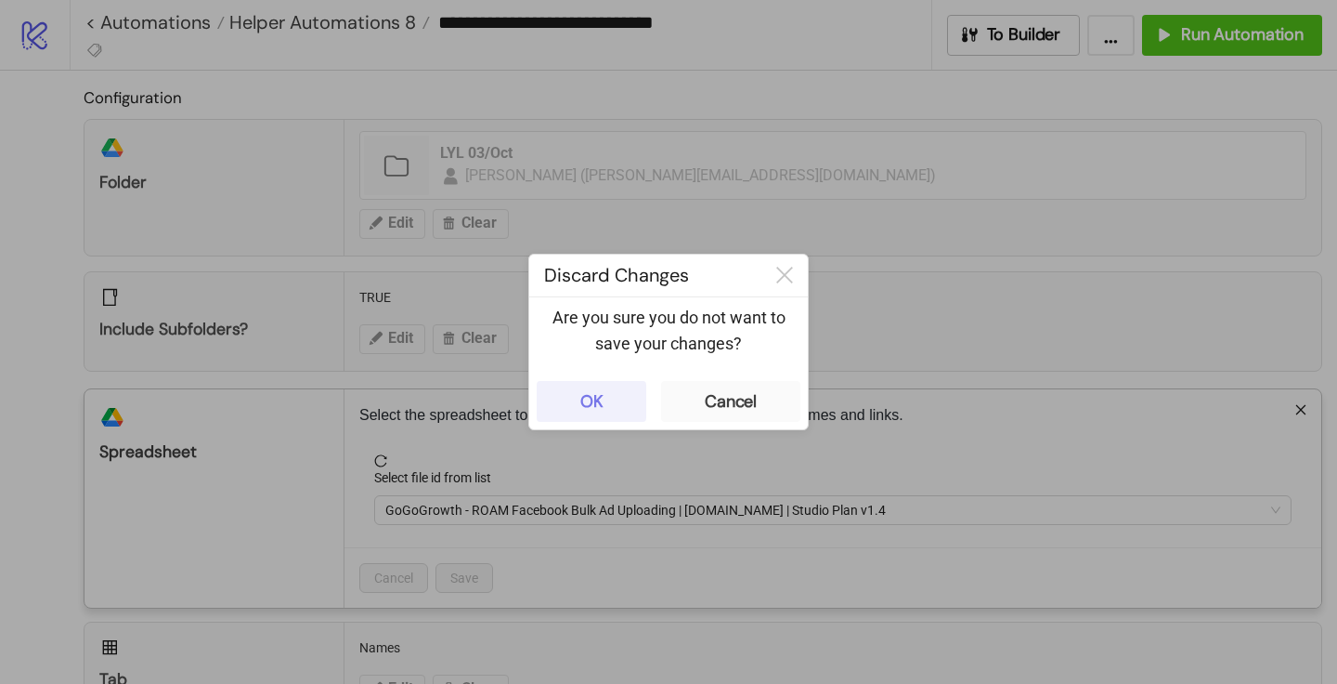
click at [619, 407] on button "OK" at bounding box center [592, 401] width 110 height 41
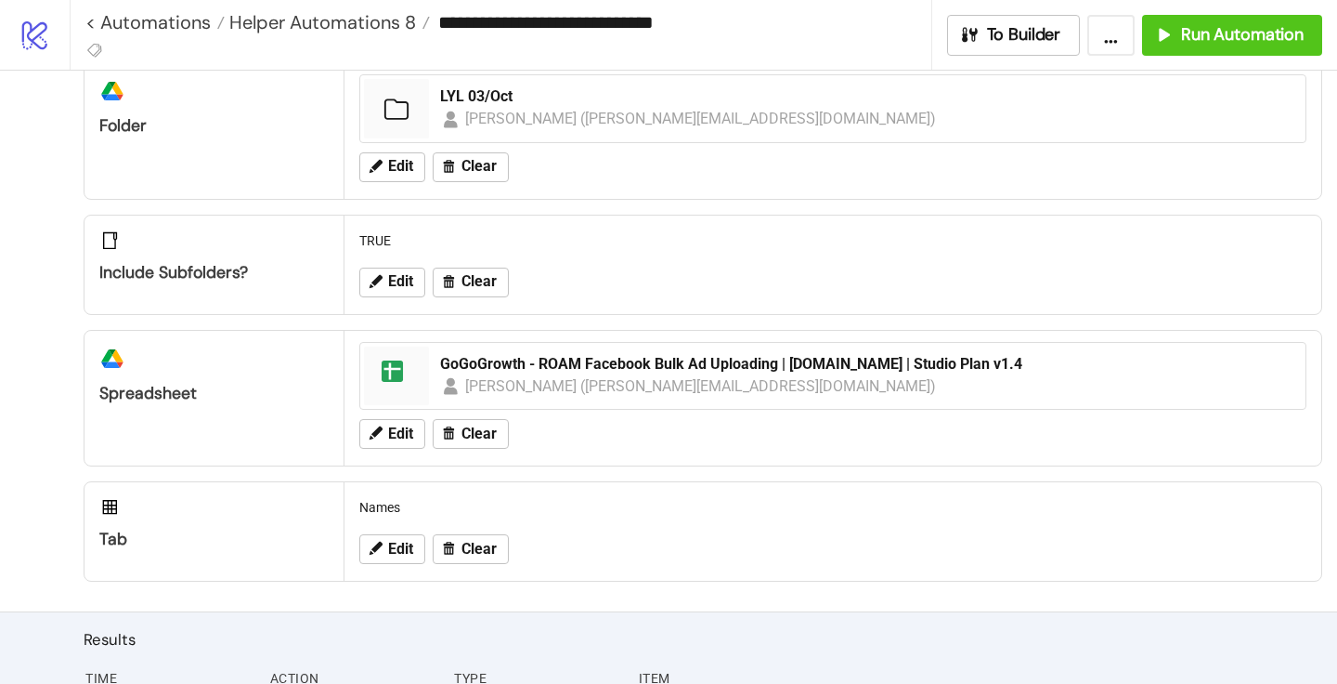
scroll to position [59, 0]
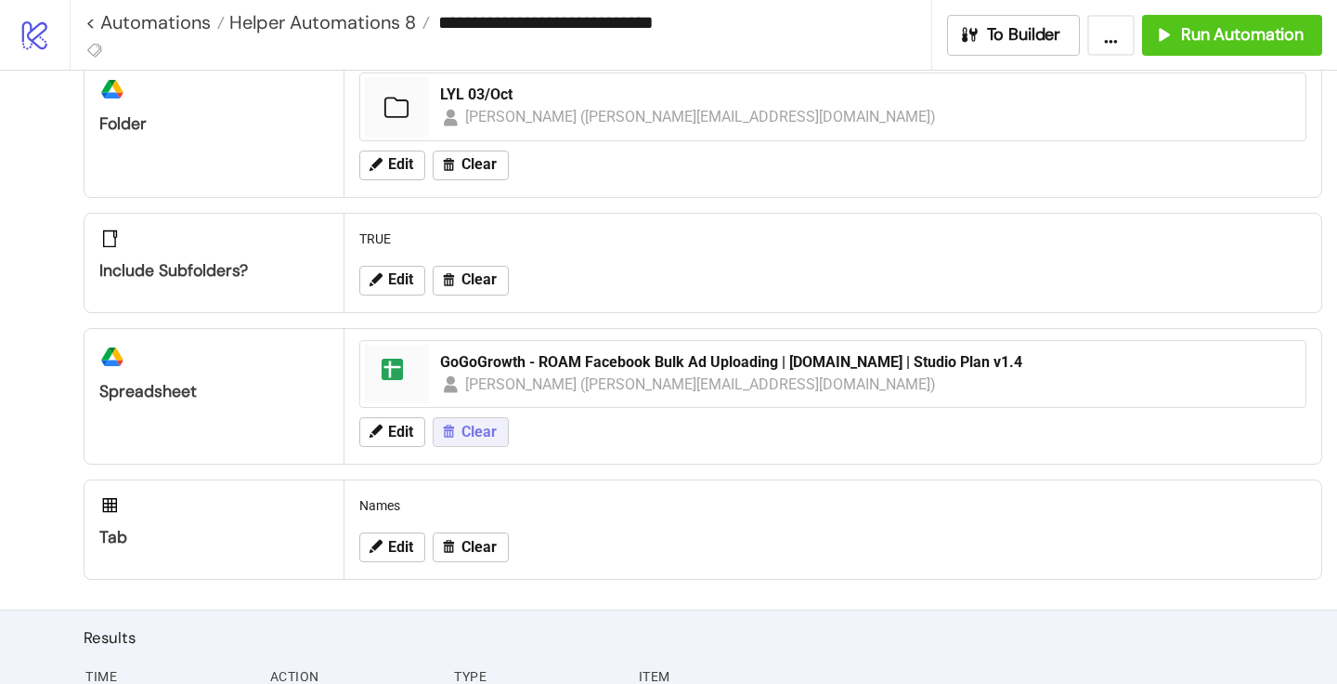
click at [471, 441] on button "Clear" at bounding box center [471, 432] width 76 height 30
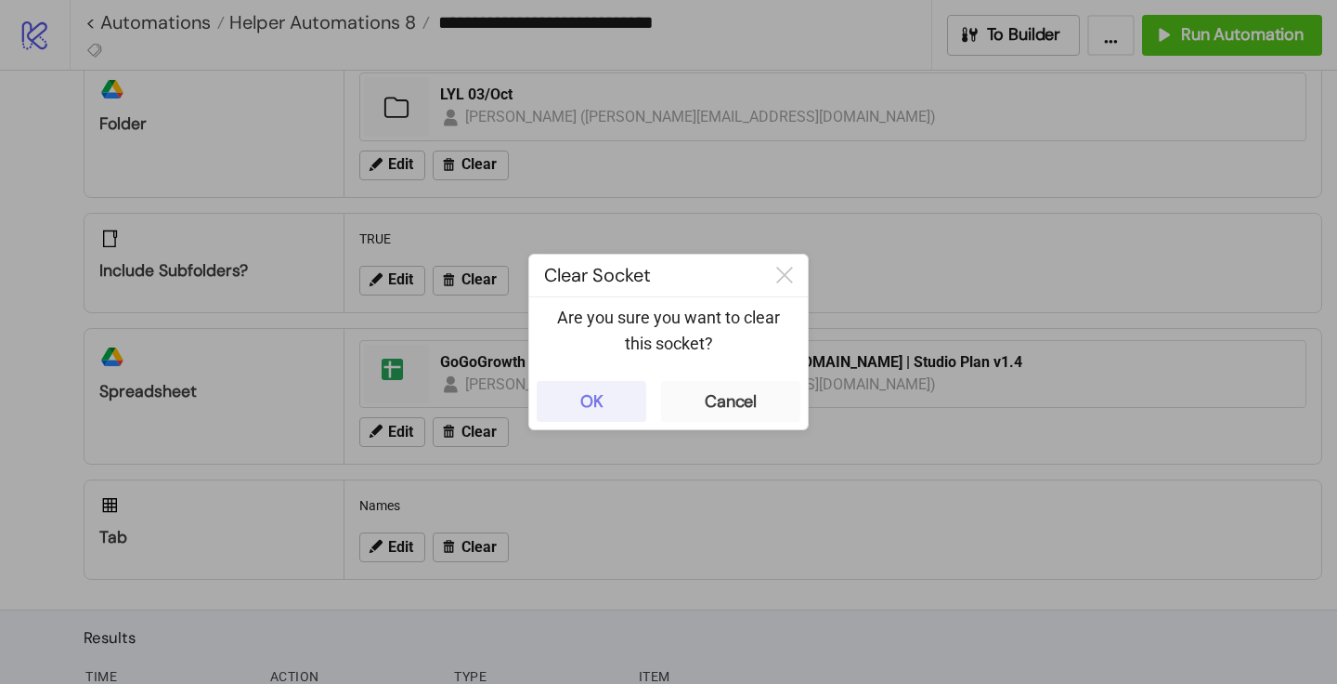
click at [609, 391] on button "OK" at bounding box center [592, 401] width 110 height 41
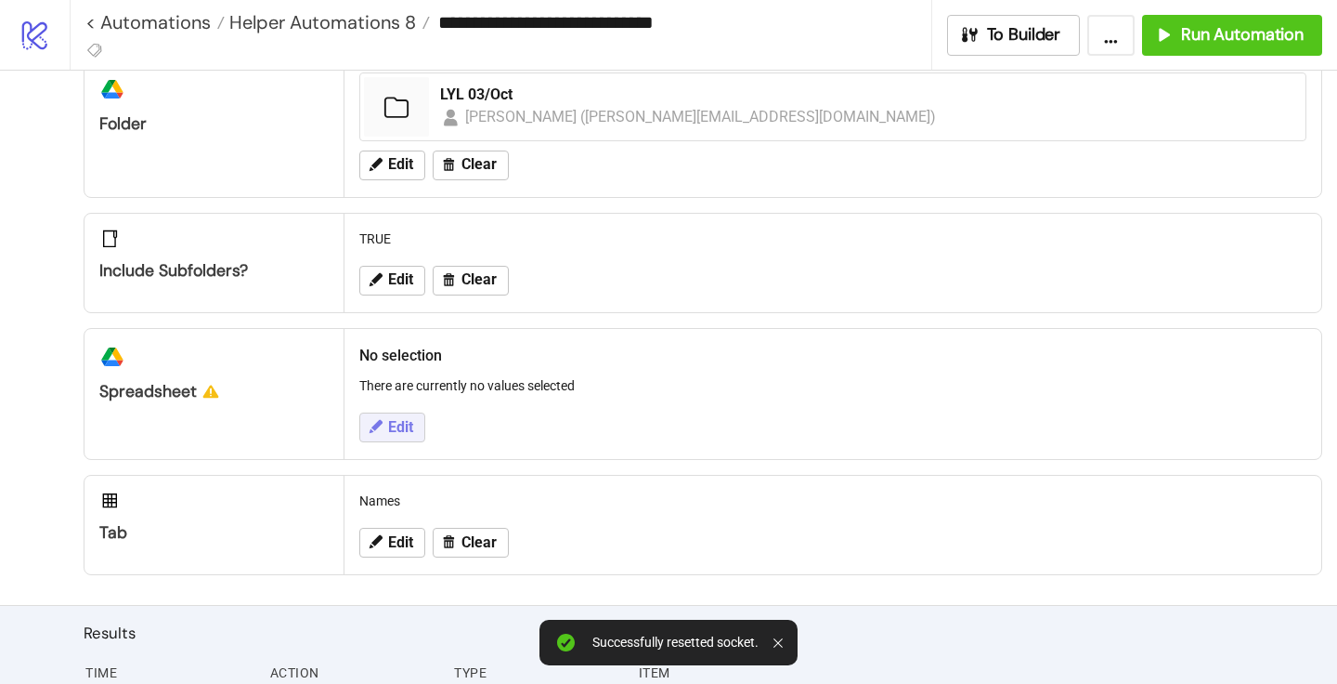
click at [397, 425] on span "Edit" at bounding box center [400, 427] width 25 height 17
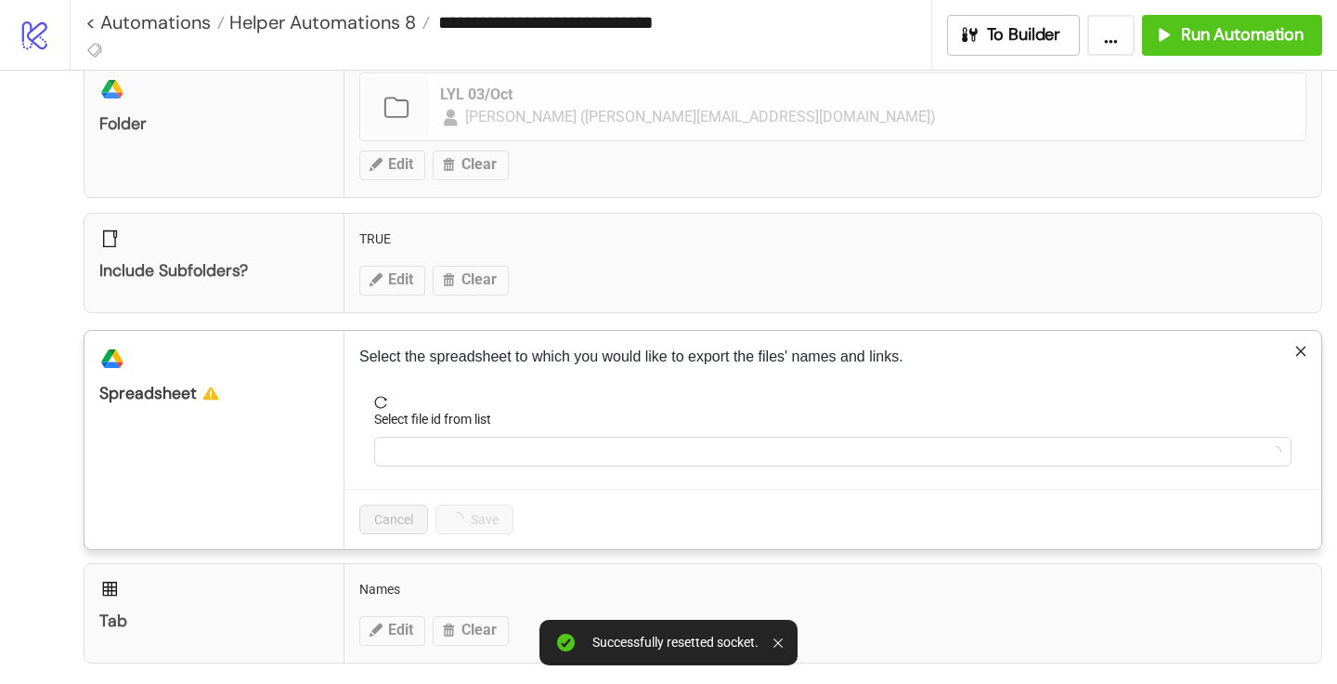
click at [434, 433] on div "Select file id from list" at bounding box center [833, 423] width 918 height 28
click at [434, 451] on input "Select file id from list" at bounding box center [824, 451] width 879 height 28
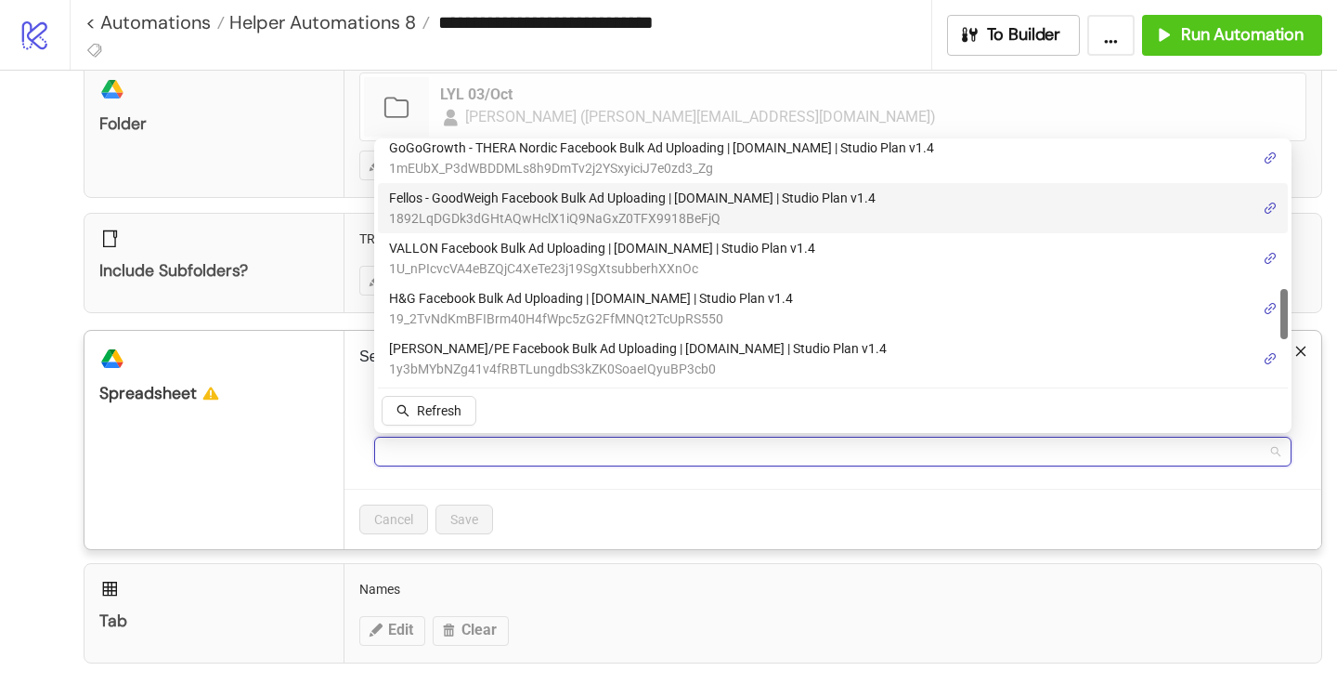
scroll to position [711, 0]
click at [502, 218] on span "1892LqDGDk3dGHtAQwHclX1iQ9NaGxZ0TFX9918BeFjQ" at bounding box center [632, 218] width 487 height 20
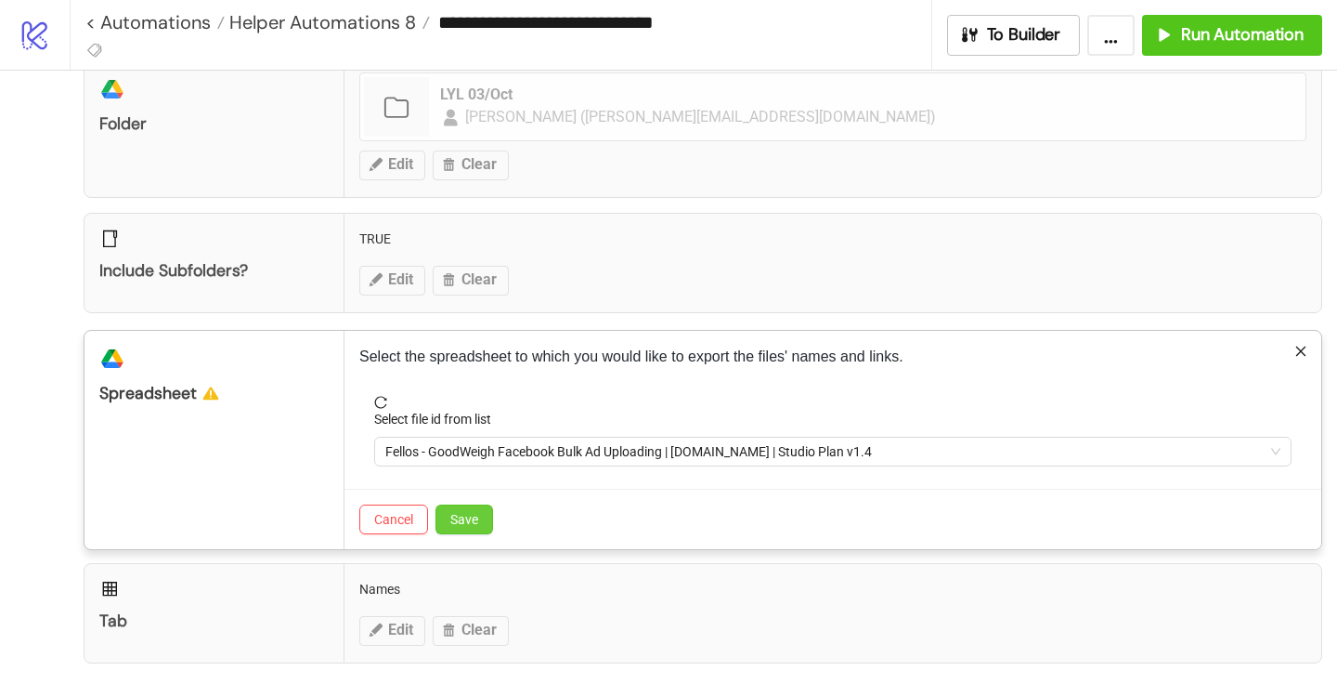
click at [467, 519] on span "Save" at bounding box center [464, 519] width 28 height 15
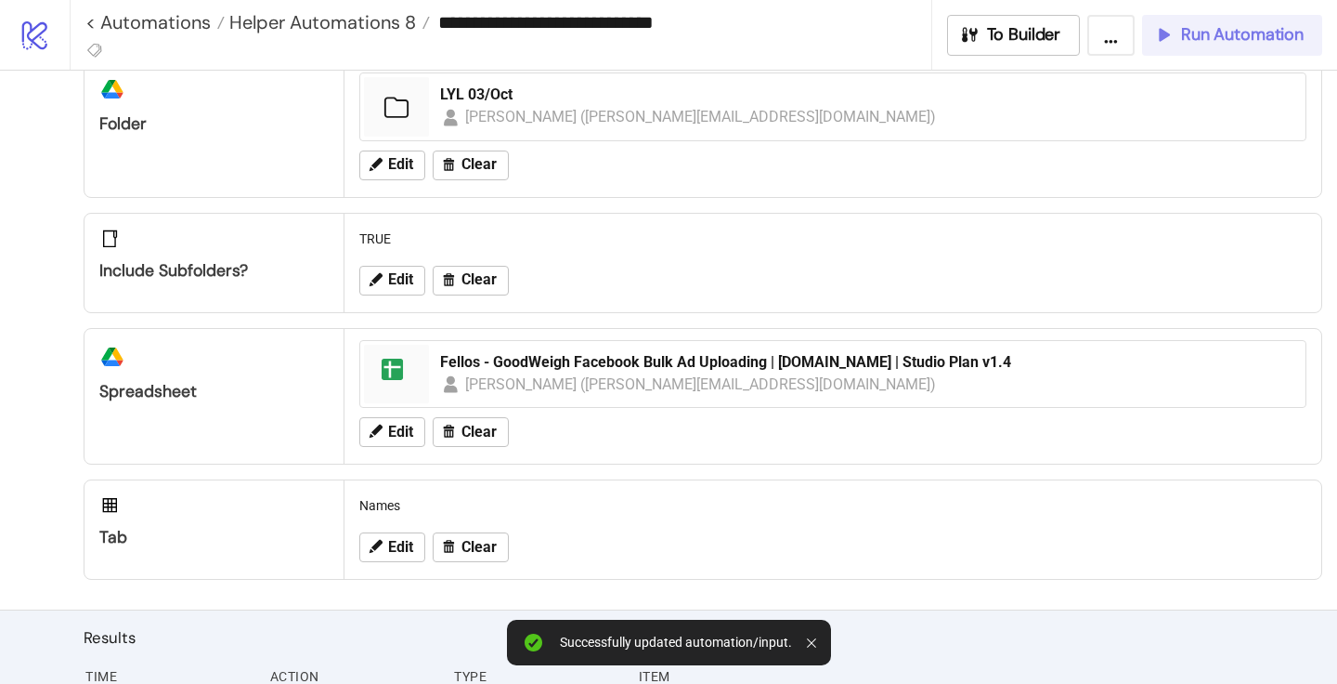
click at [1276, 51] on button "Run Automation" at bounding box center [1232, 35] width 180 height 41
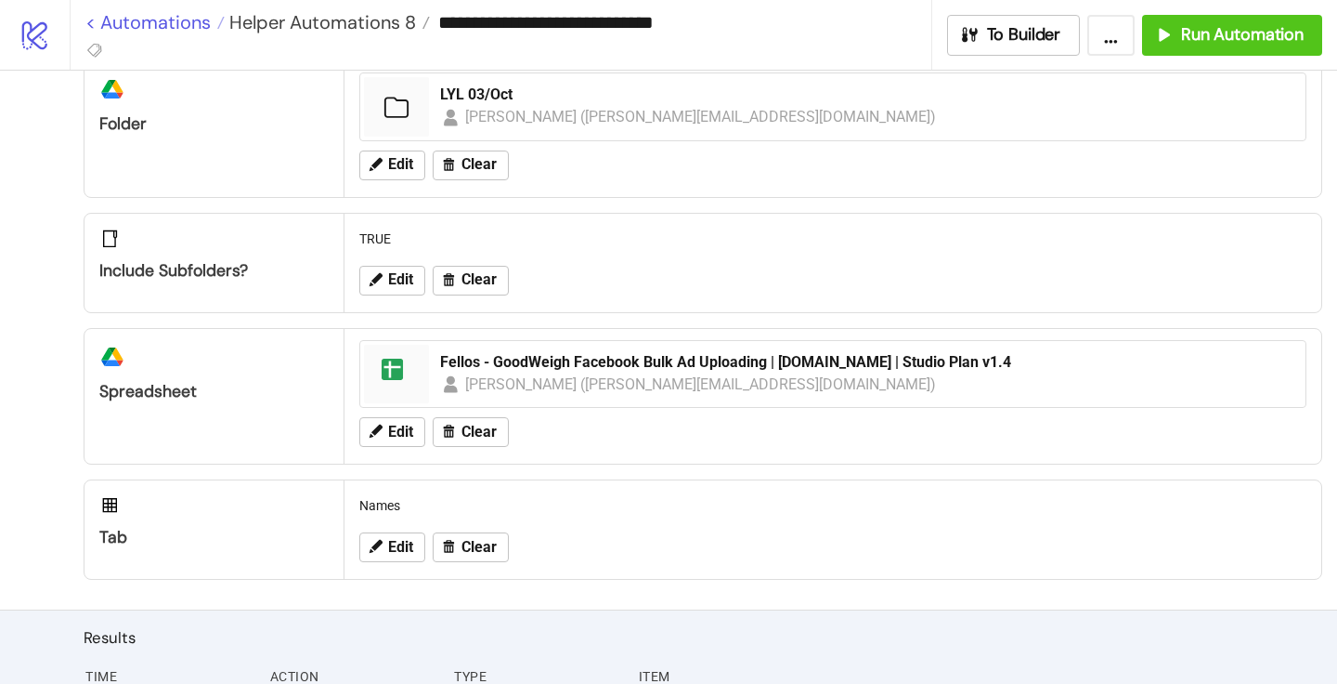
click at [93, 20] on link "< Automations" at bounding box center [154, 22] width 139 height 19
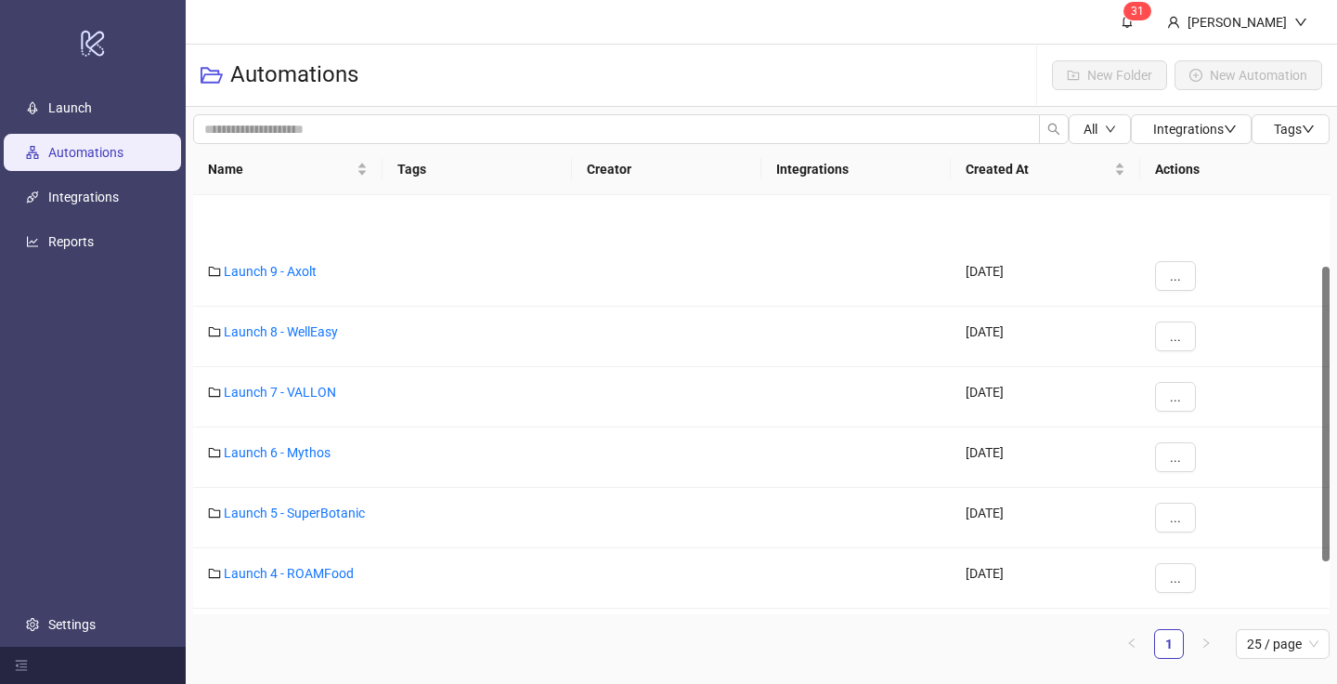
scroll to position [101, 0]
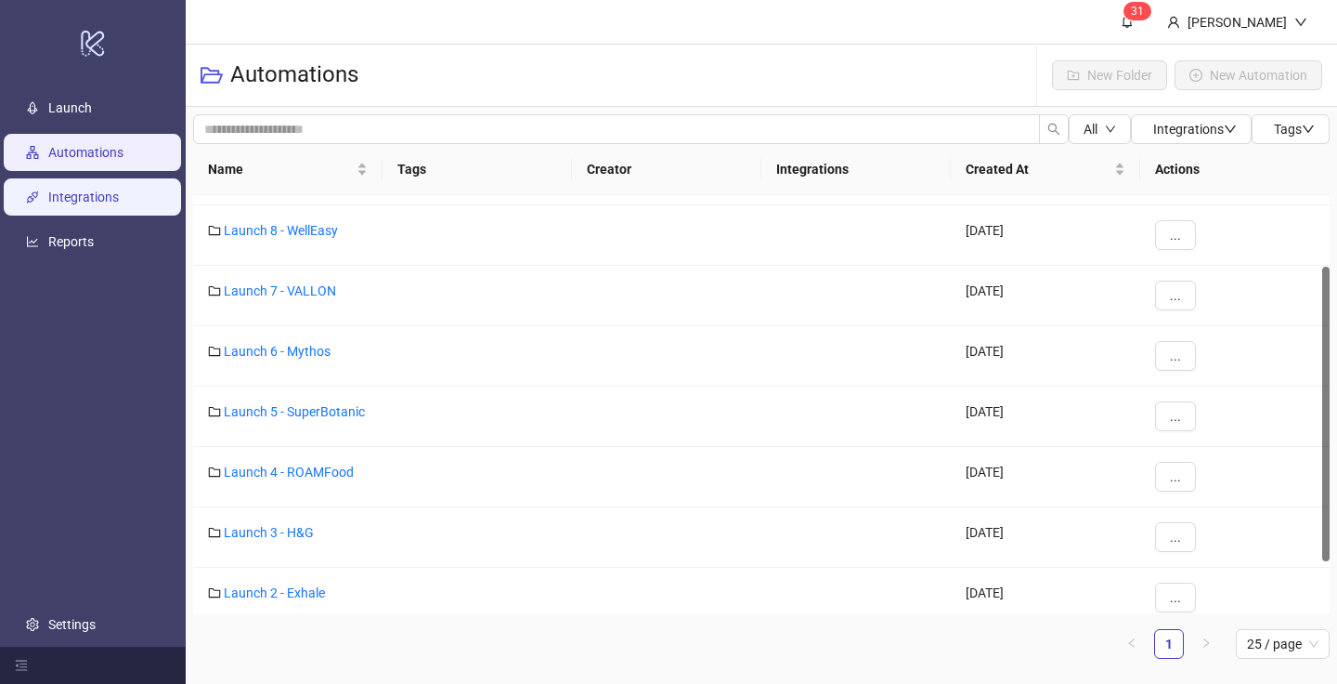
click at [100, 199] on link "Integrations" at bounding box center [83, 196] width 71 height 15
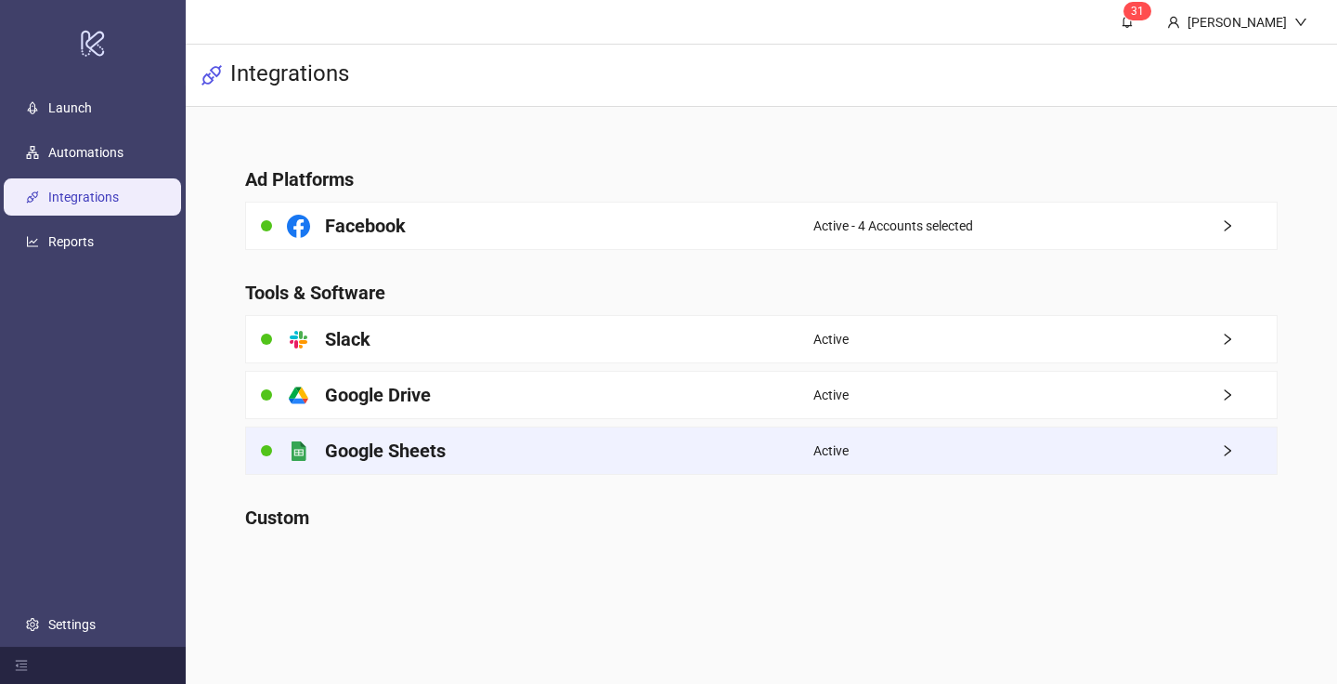
click at [1241, 454] on span "right" at bounding box center [1249, 450] width 56 height 13
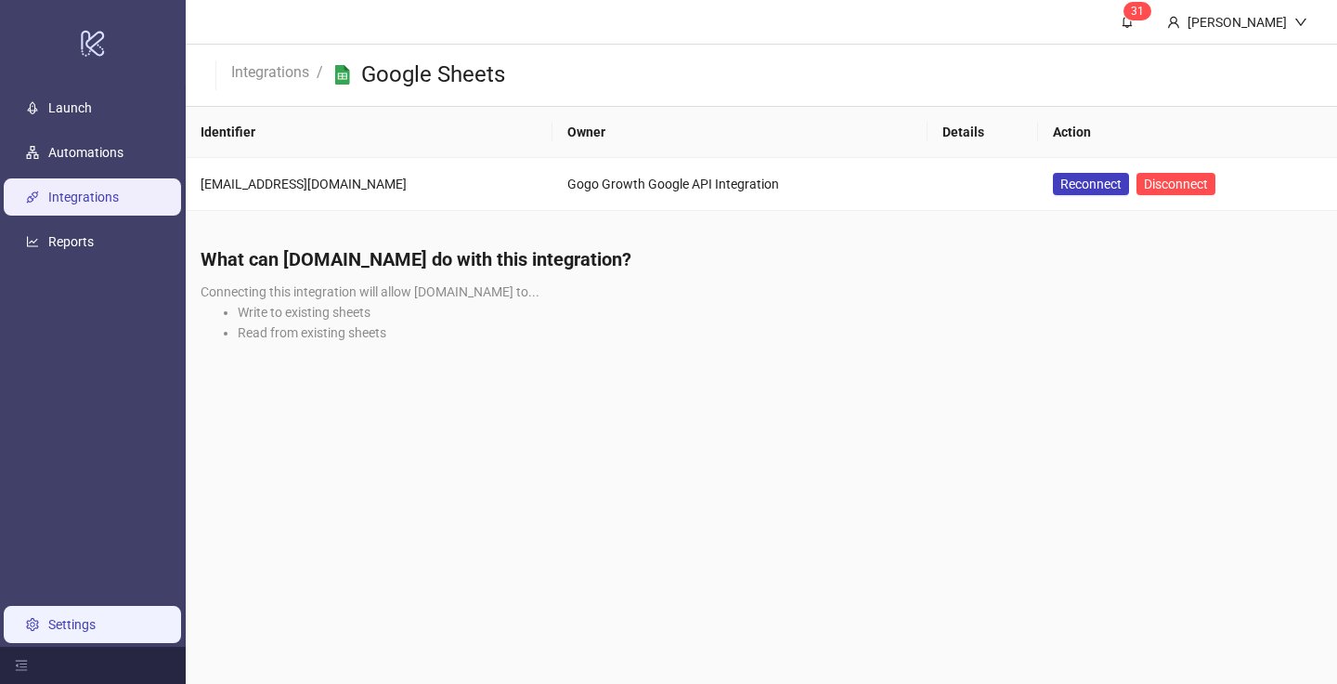
click at [96, 632] on link "Settings" at bounding box center [71, 624] width 47 height 15
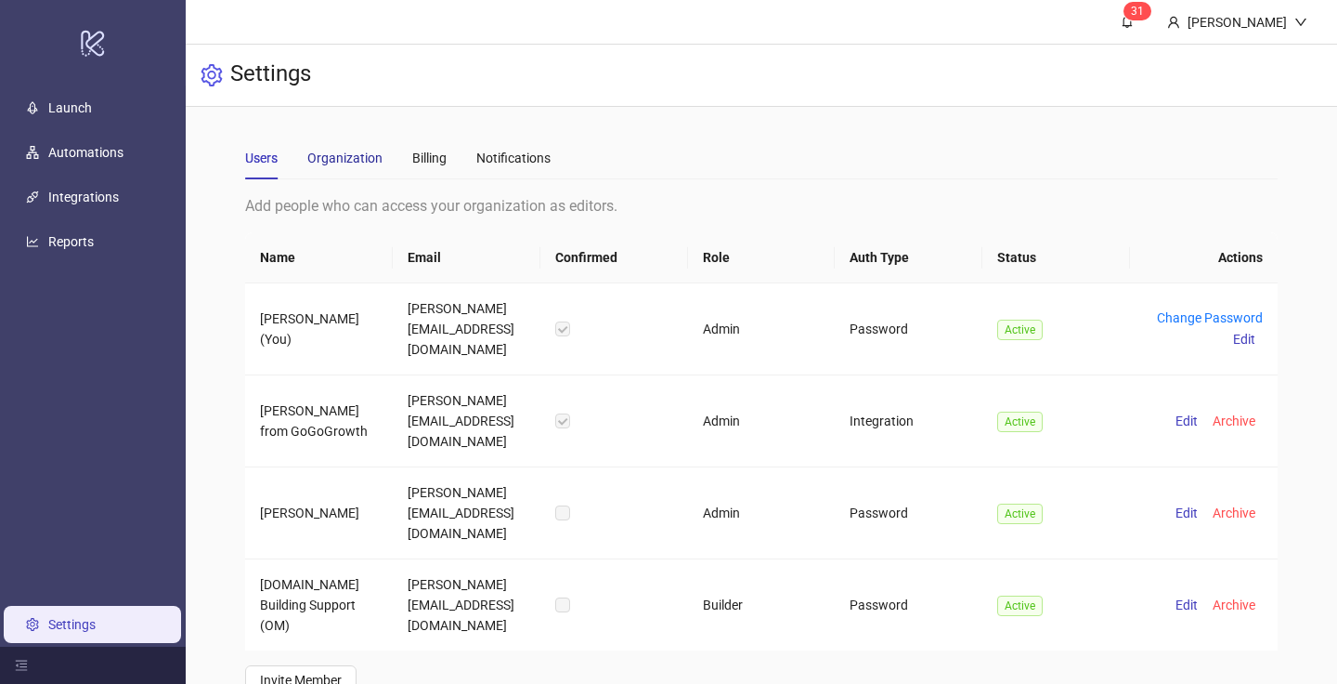
click at [368, 159] on div "Organization" at bounding box center [344, 158] width 75 height 20
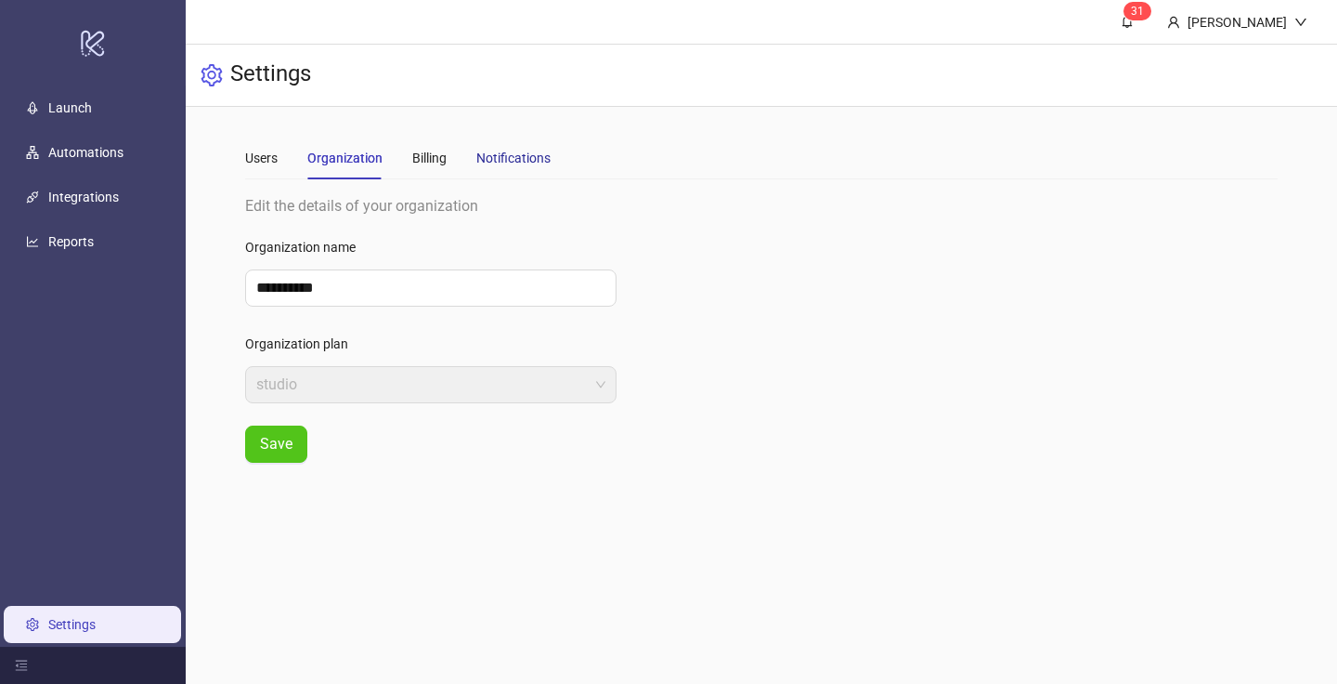
click at [498, 160] on div "Notifications" at bounding box center [513, 158] width 74 height 20
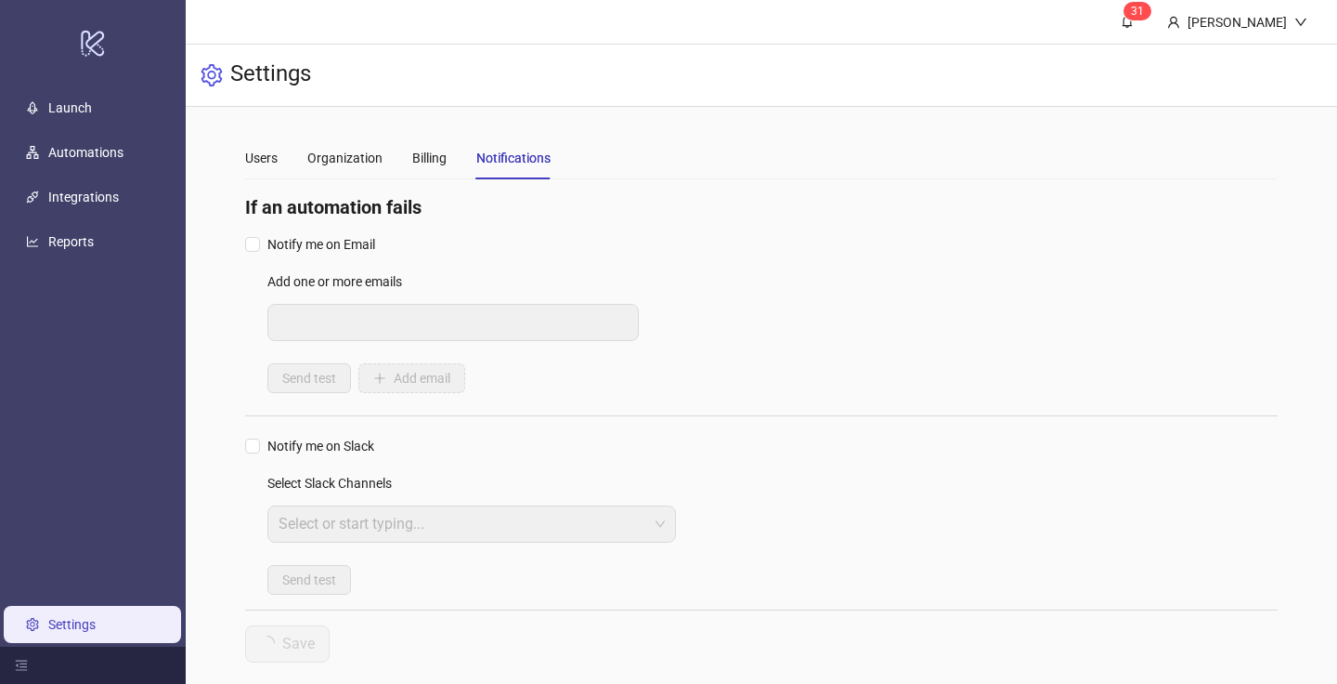
click at [398, 157] on div "Users Organization Billing Notifications" at bounding box center [398, 158] width 306 height 43
click at [410, 157] on div "Users Organization Billing Notifications" at bounding box center [398, 158] width 306 height 43
click at [67, 189] on link "Integrations" at bounding box center [83, 196] width 71 height 15
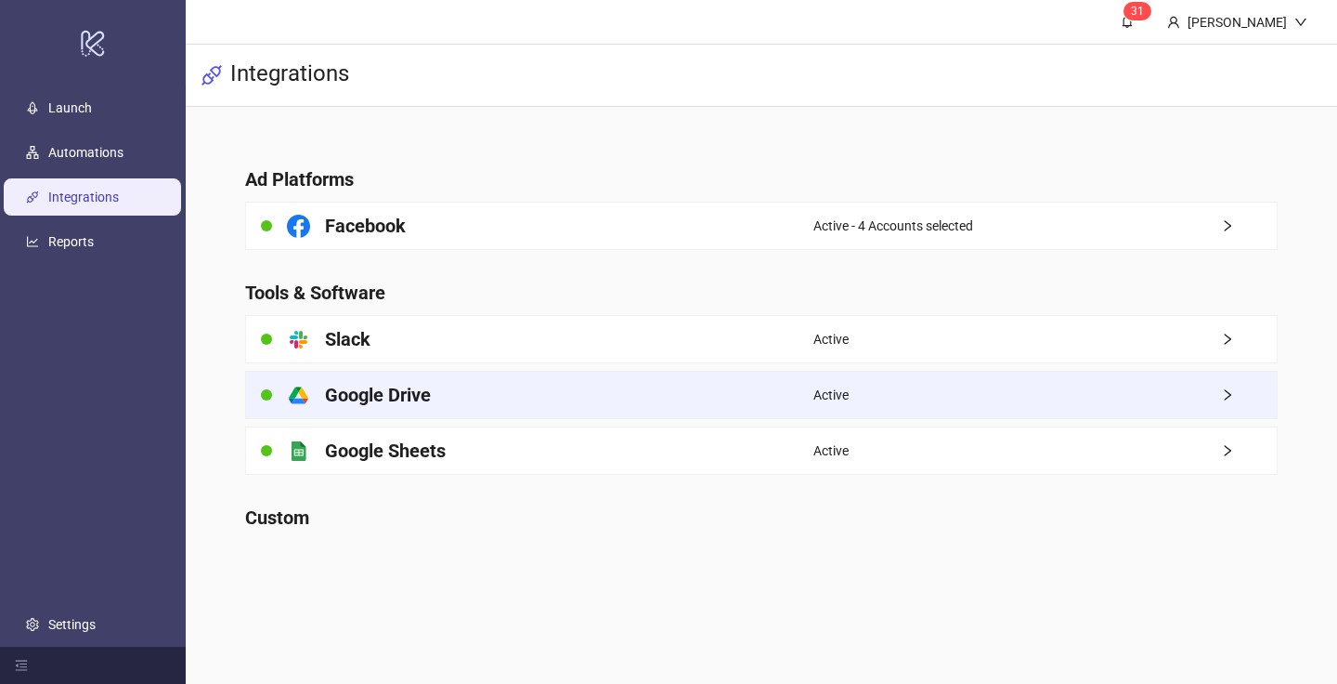
click at [1121, 382] on div "Active" at bounding box center [1046, 394] width 464 height 46
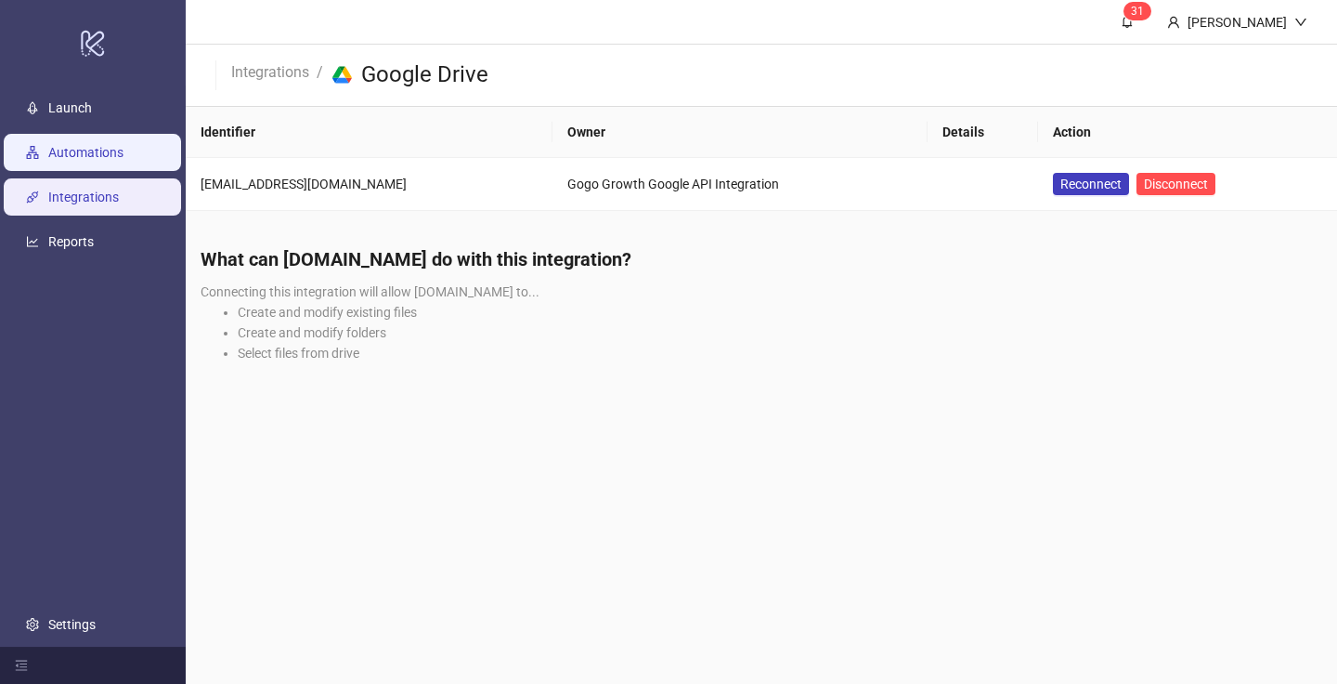
click at [113, 146] on link "Automations" at bounding box center [85, 152] width 75 height 15
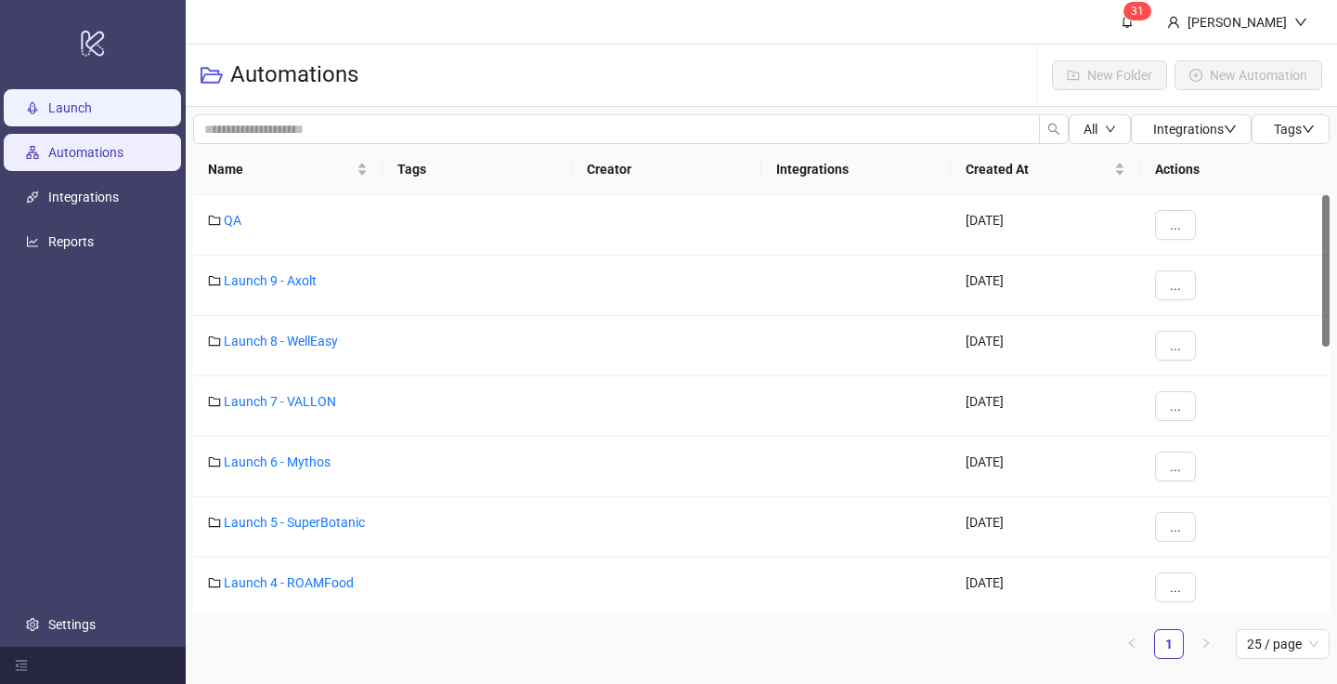
click at [92, 112] on link "Launch" at bounding box center [70, 107] width 44 height 15
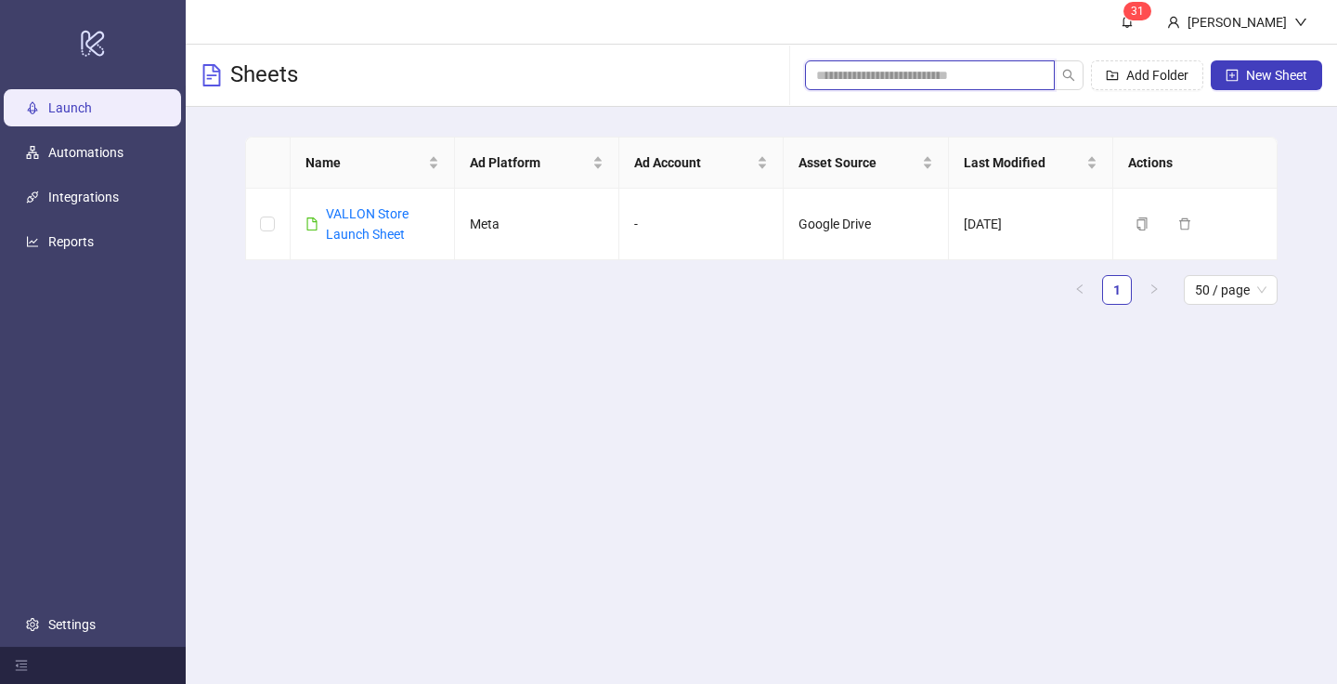
click at [869, 68] on input "search" at bounding box center [922, 75] width 213 height 20
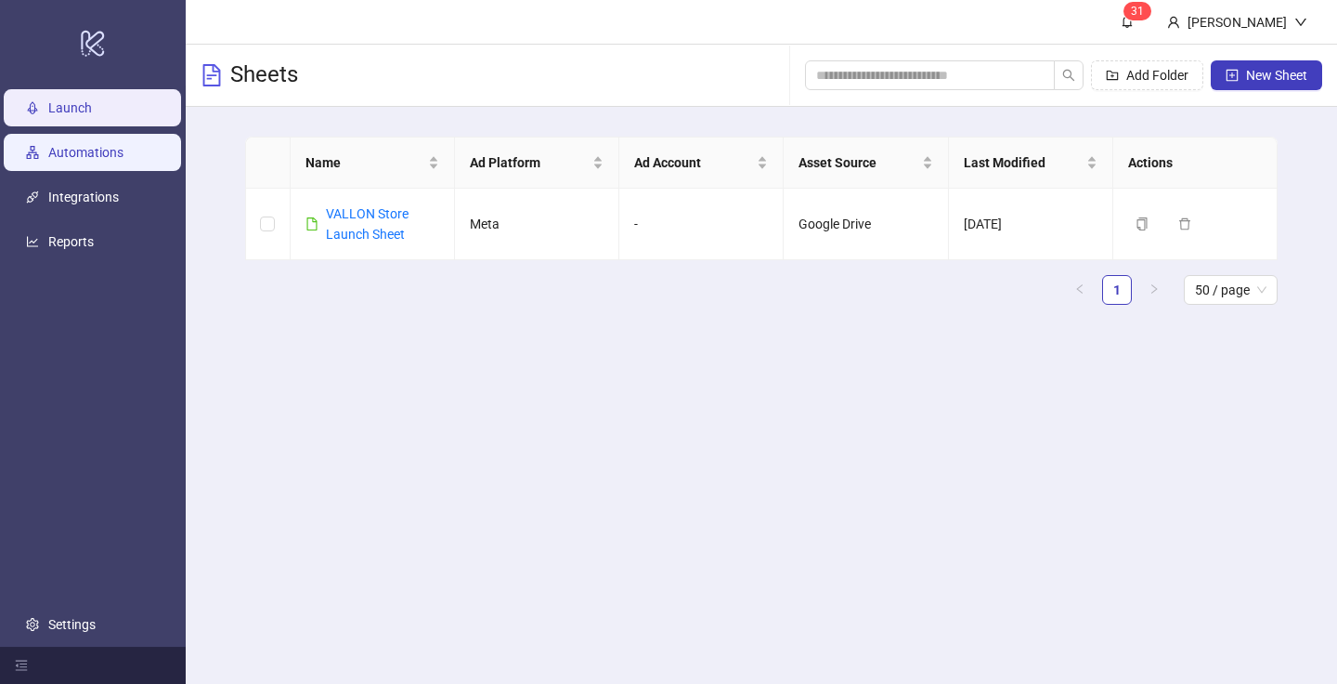
click at [97, 150] on link "Automations" at bounding box center [85, 152] width 75 height 15
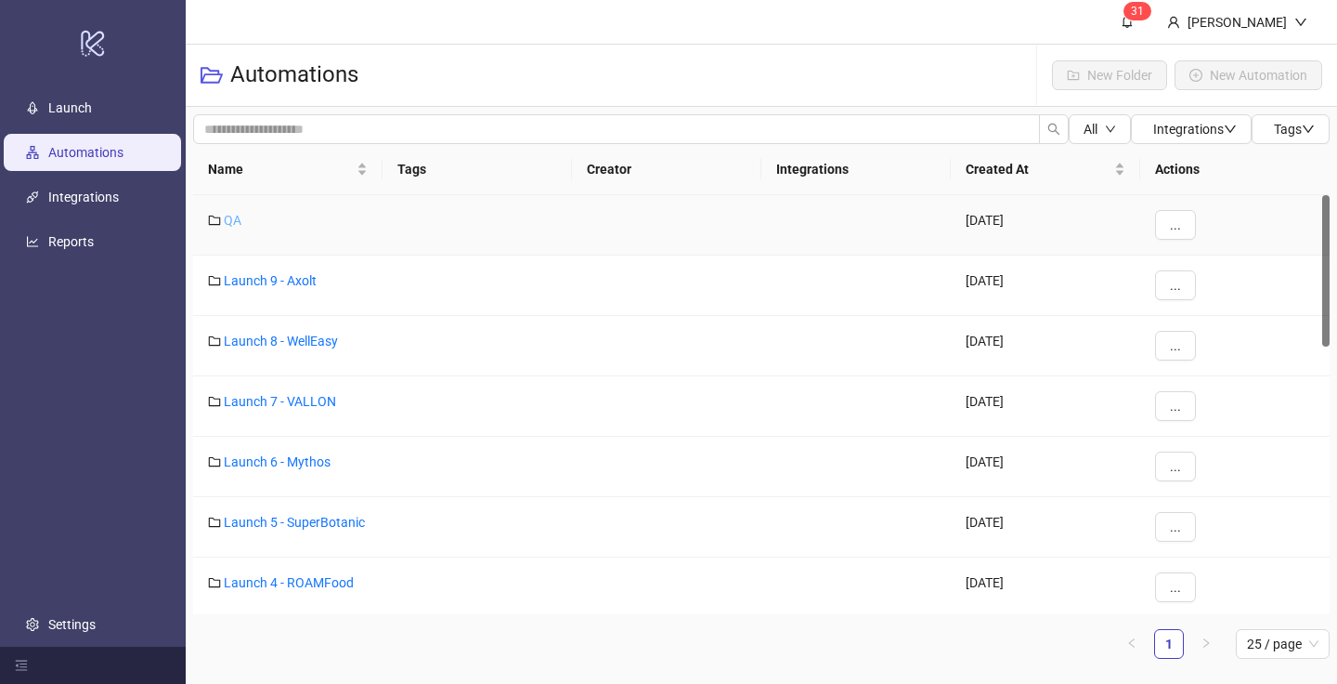
click at [236, 222] on link "QA" at bounding box center [233, 220] width 18 height 15
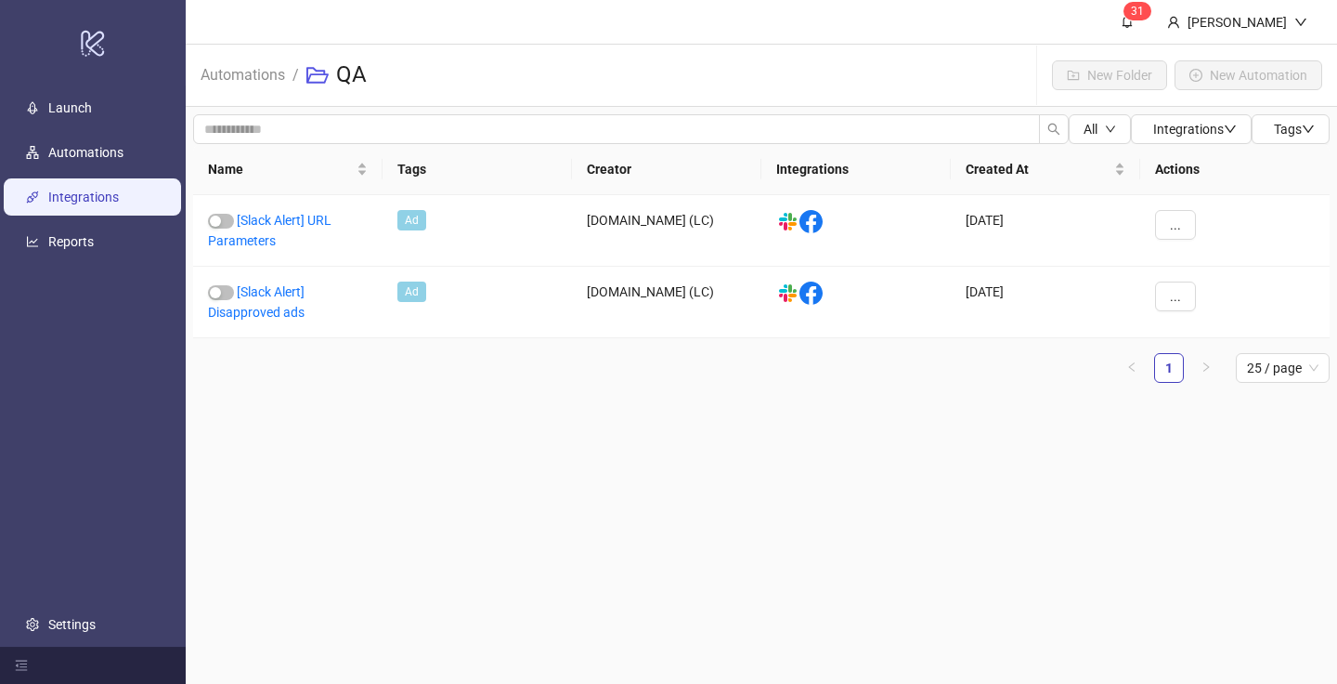
click at [118, 197] on link "Integrations" at bounding box center [83, 196] width 71 height 15
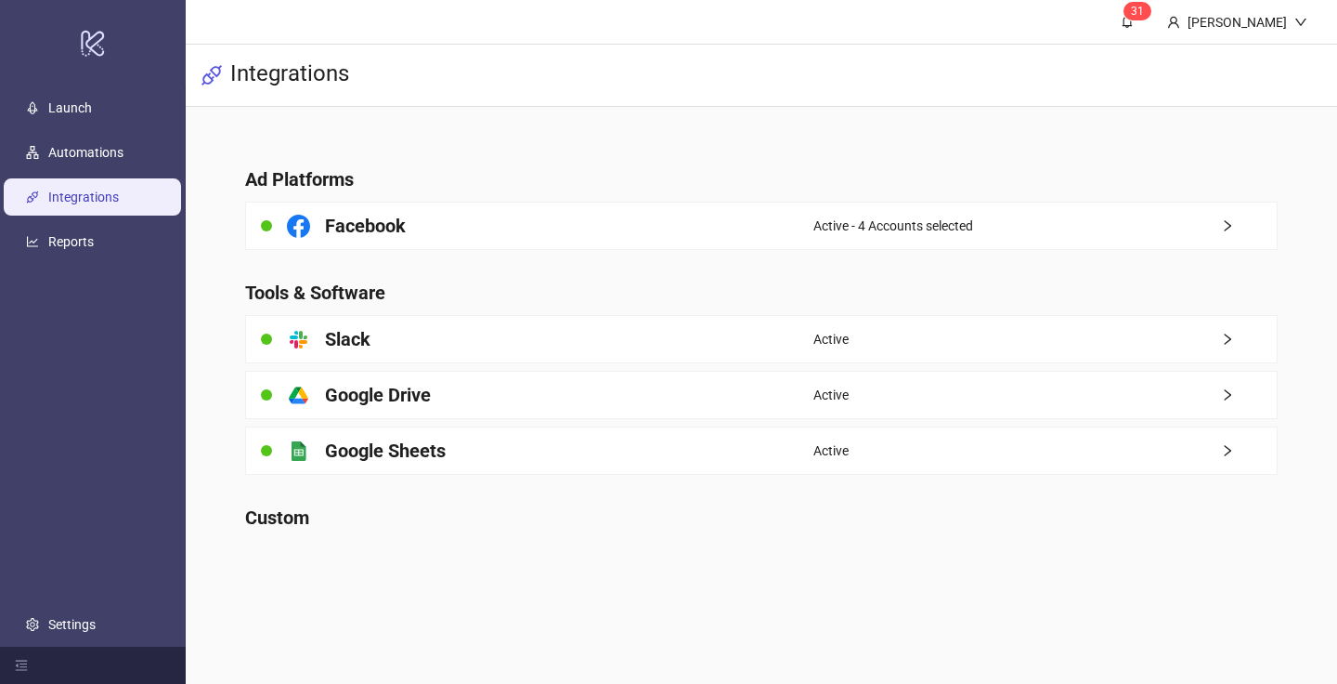
click at [391, 524] on h4 "Custom" at bounding box center [762, 517] width 1034 height 26
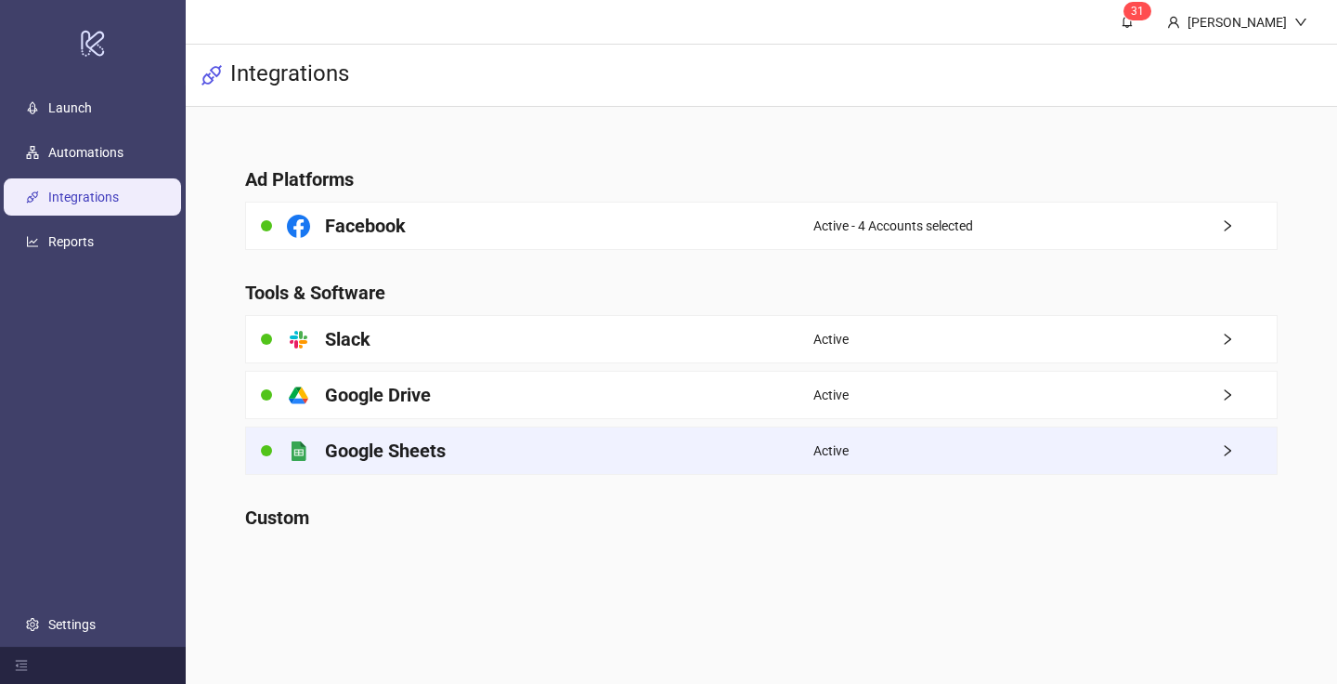
click at [440, 436] on div "platform/google_sheets Google Sheets" at bounding box center [529, 450] width 567 height 46
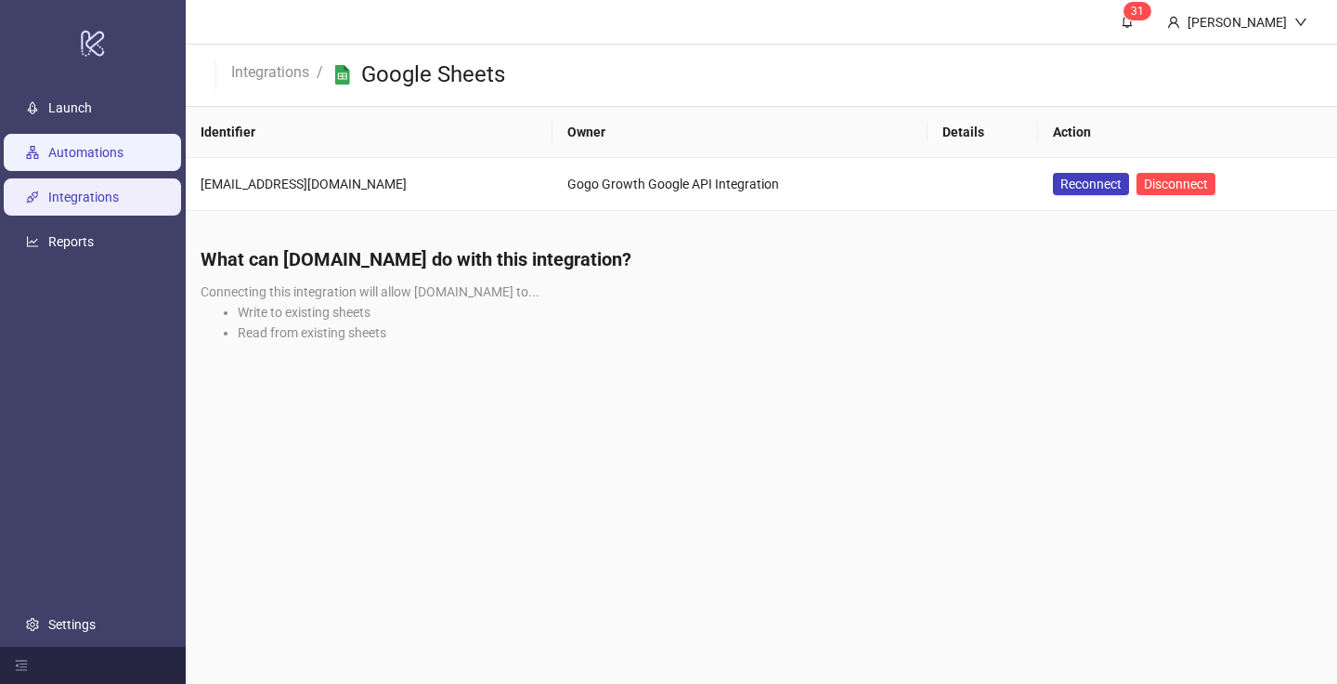
click at [121, 160] on link "Automations" at bounding box center [85, 152] width 75 height 15
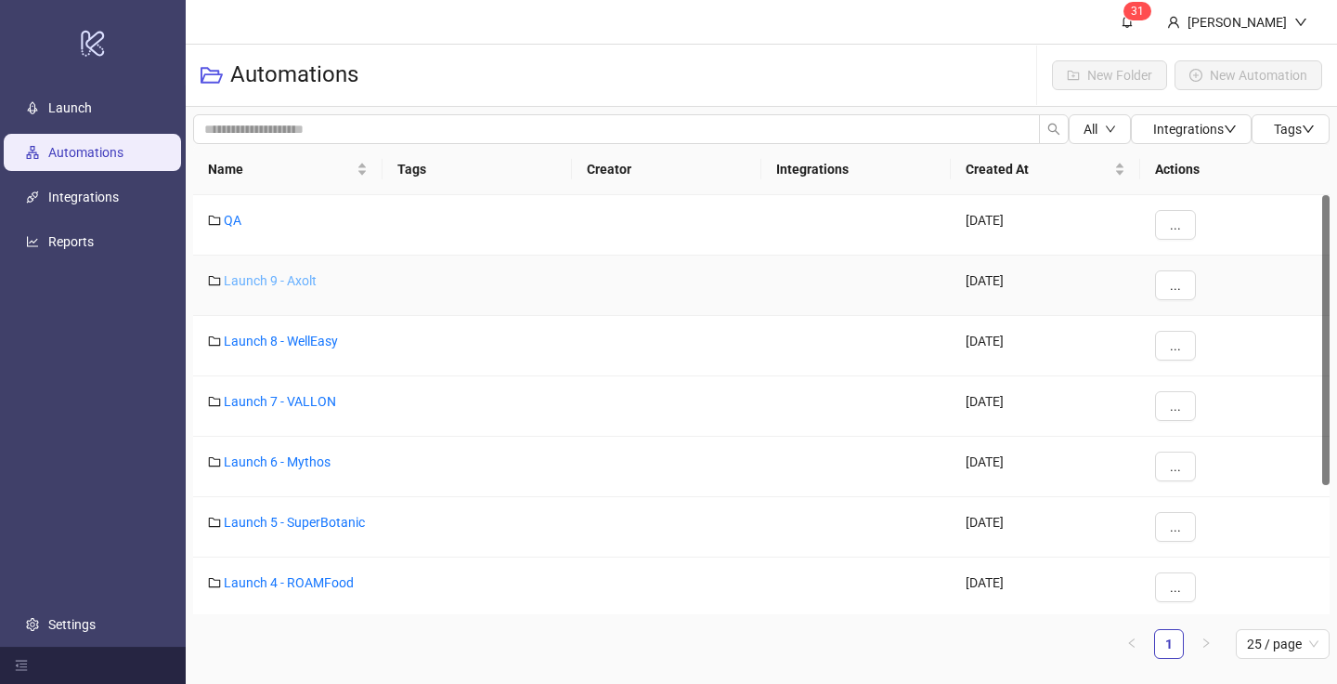
click at [289, 276] on link "Launch 9 - Axolt" at bounding box center [270, 280] width 93 height 15
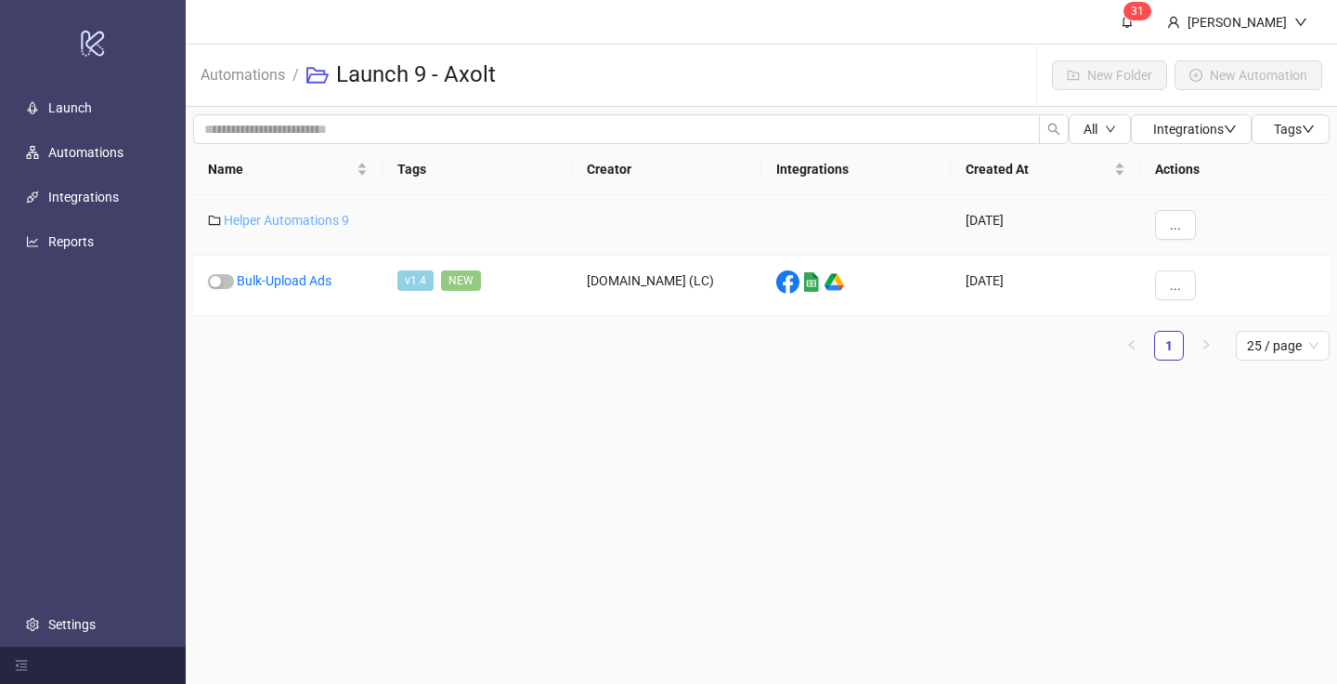
click at [296, 214] on link "Helper Automations 9" at bounding box center [286, 220] width 125 height 15
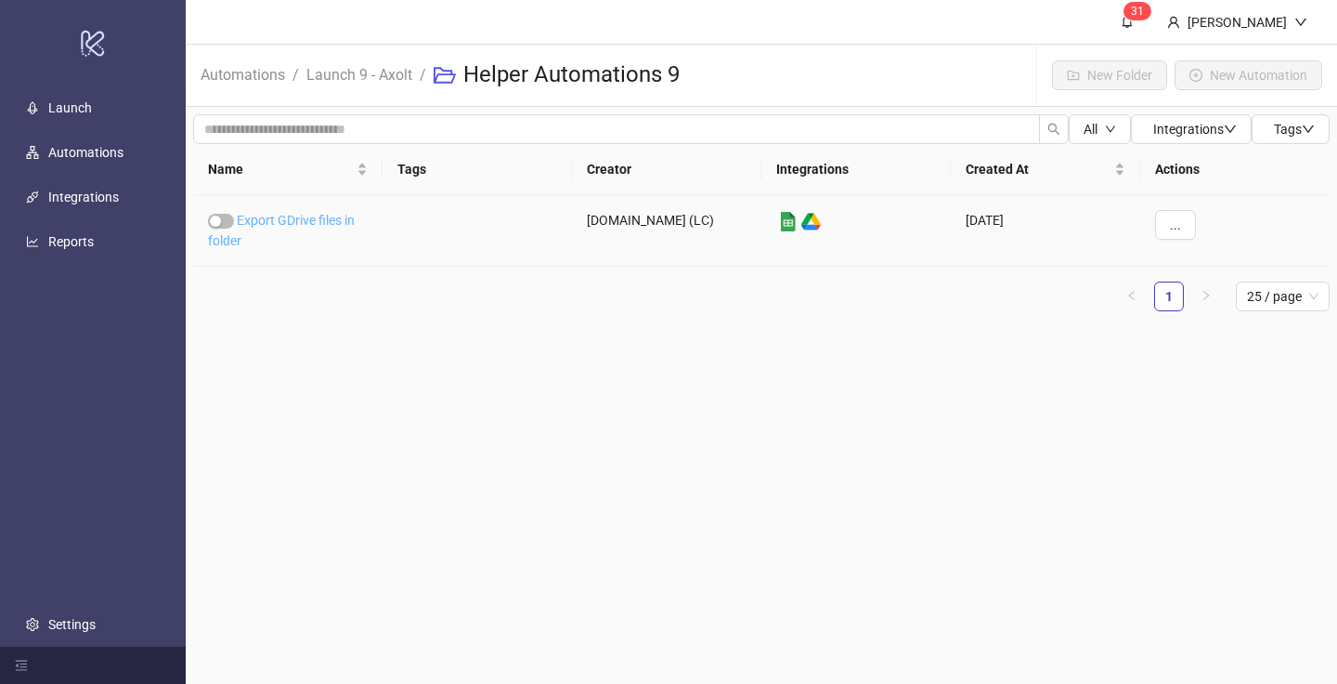
click at [301, 216] on link "Export GDrive files in folder" at bounding box center [281, 230] width 147 height 35
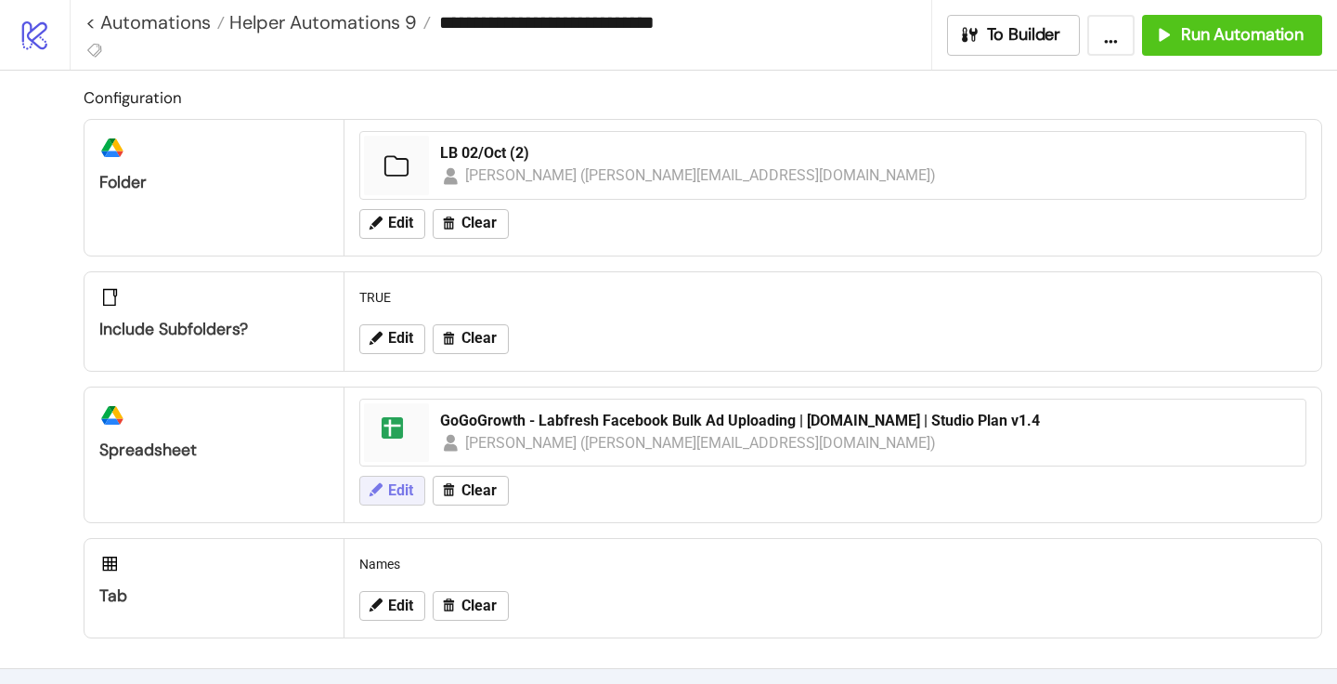
click at [403, 489] on span "Edit" at bounding box center [400, 490] width 25 height 17
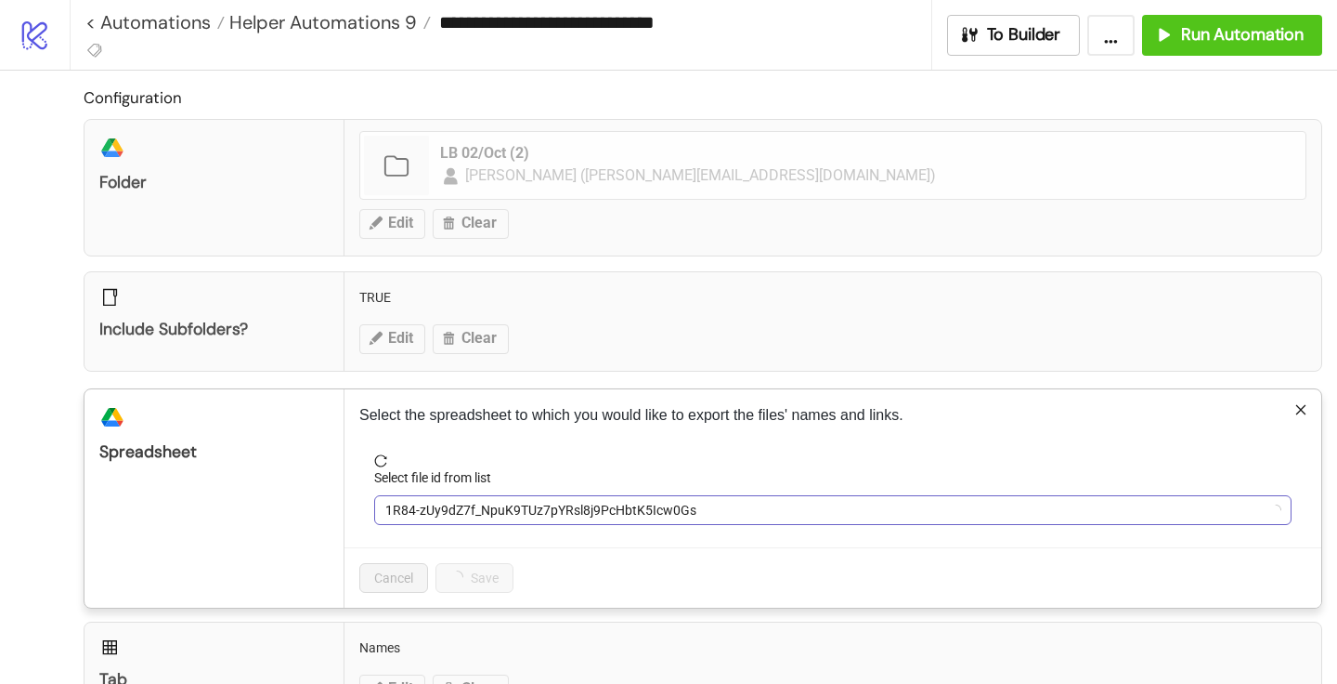
click at [438, 515] on span "1R84-zUy9dZ7f_NpuK9TUz7pYRsl8j9PcHbtK5Icw0Gs" at bounding box center [832, 510] width 895 height 28
click at [438, 515] on span "GoGoGrowth - Labfresh Facebook Bulk Ad Uploading | [DOMAIN_NAME] | Studio Plan …" at bounding box center [832, 510] width 895 height 28
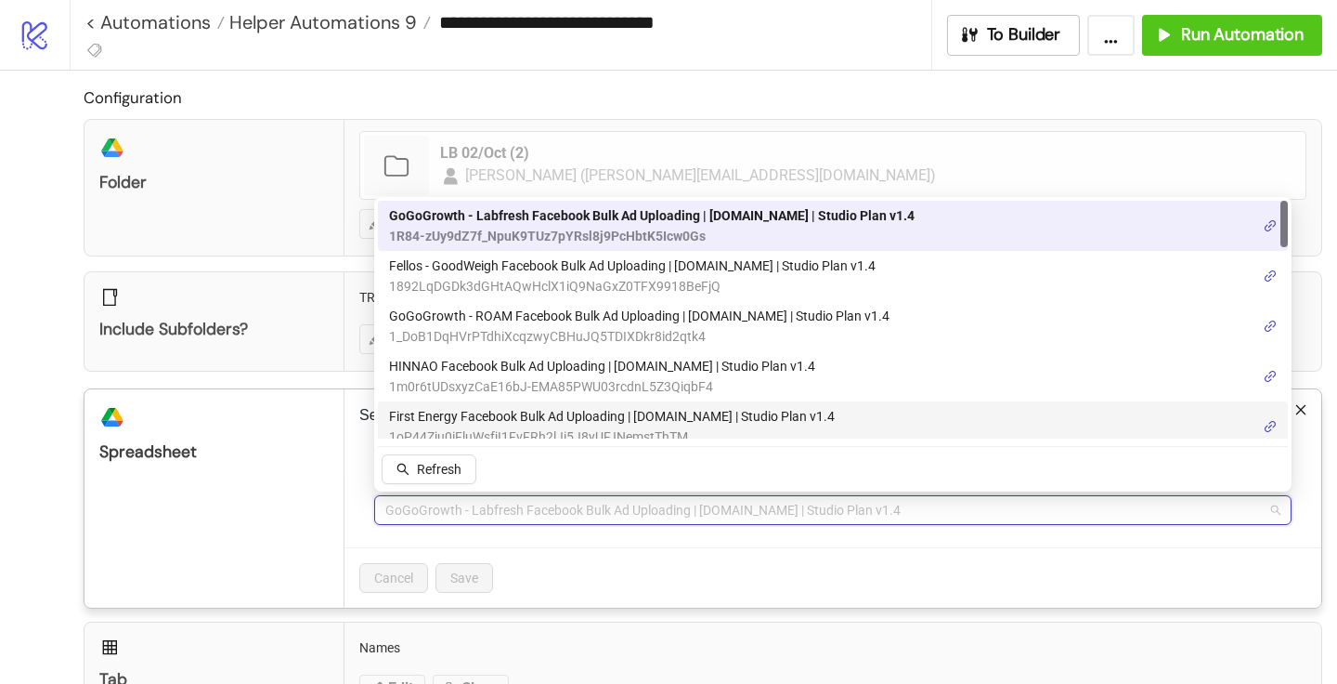
click at [655, 540] on form "Select file id from list GoGoGrowth - Labfresh Facebook Bulk Ad Uploading | [DO…" at bounding box center [832, 500] width 947 height 93
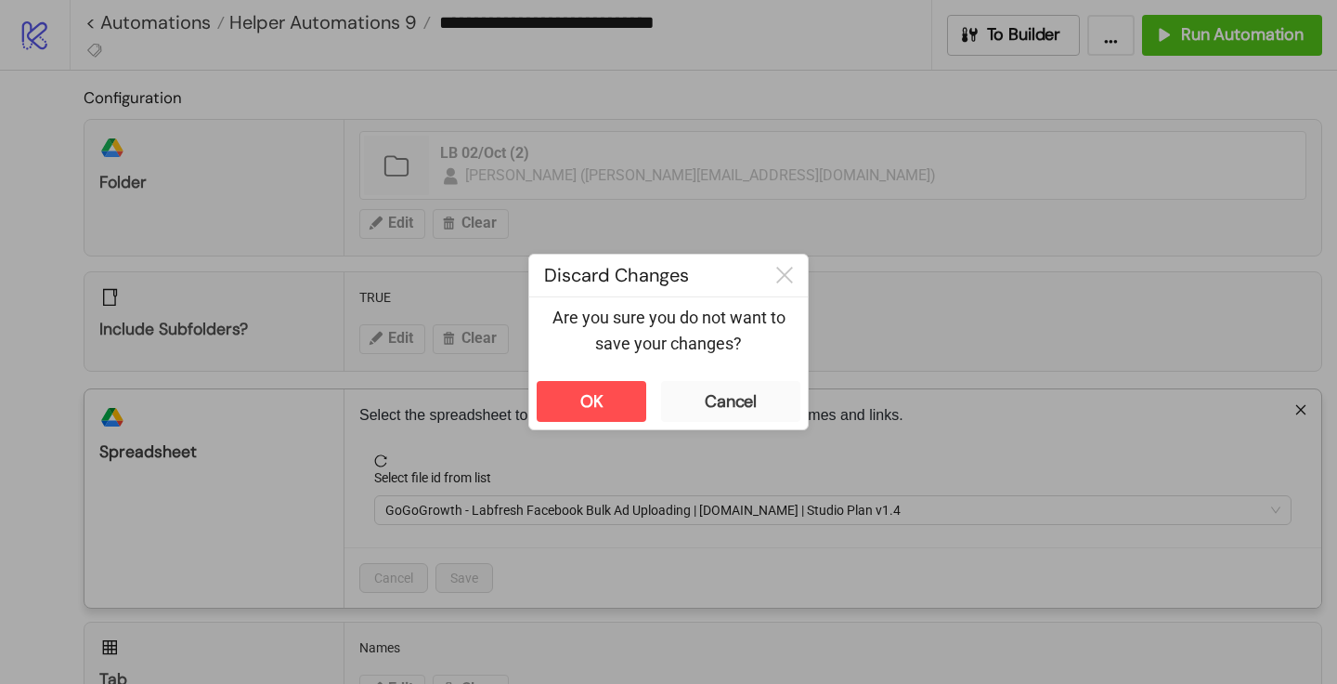
click at [1121, 21] on div "**********" at bounding box center [668, 342] width 1337 height 684
click at [787, 273] on icon at bounding box center [784, 275] width 17 height 17
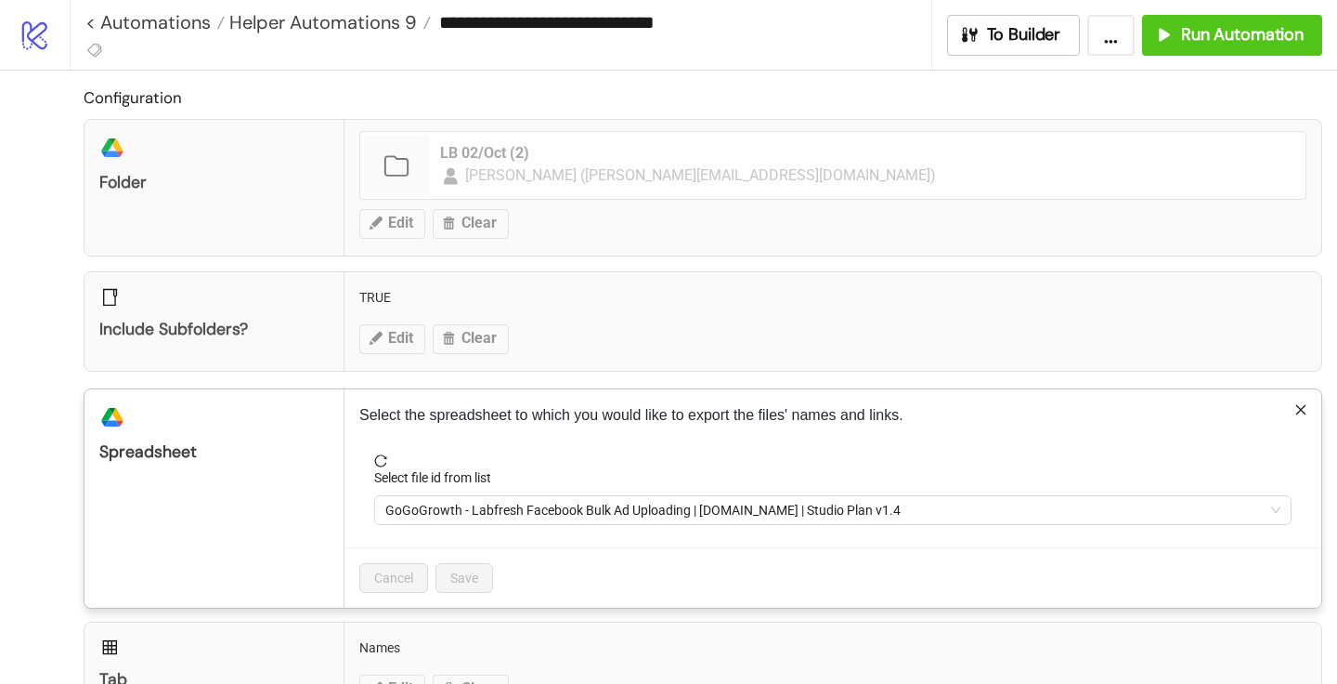
scroll to position [203, 0]
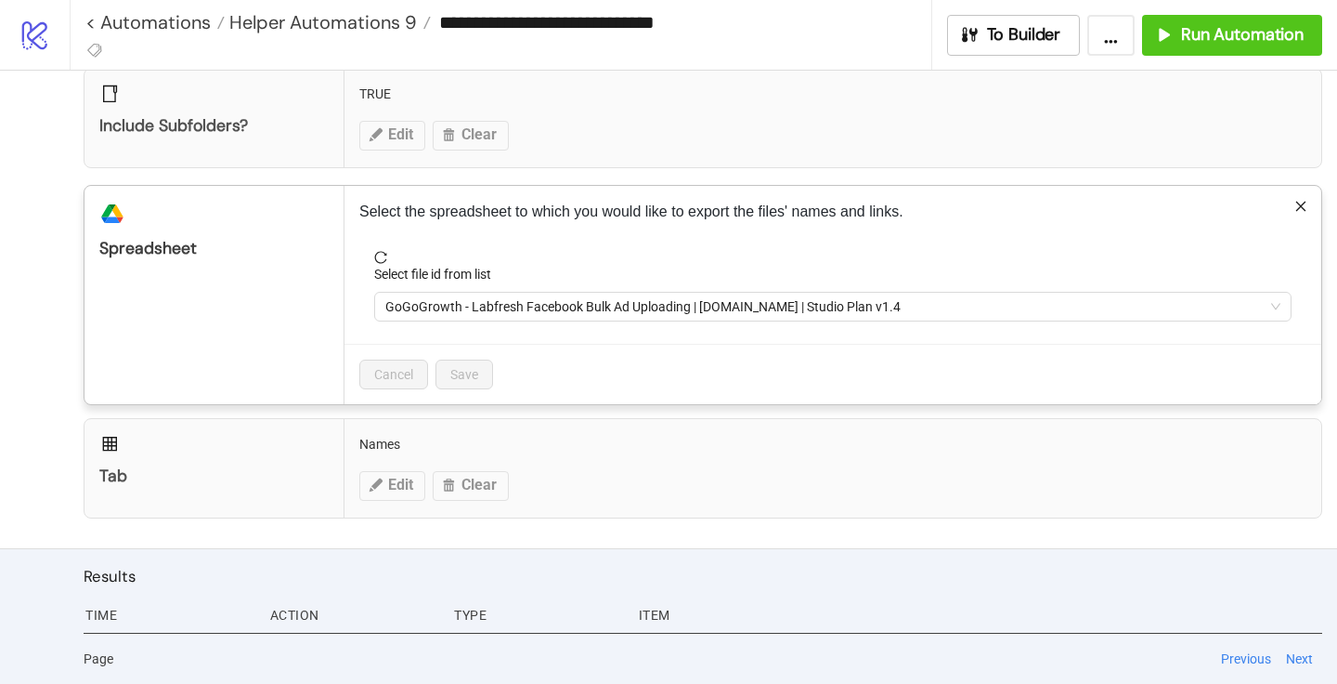
click at [1297, 202] on icon "close" at bounding box center [1302, 206] width 10 height 10
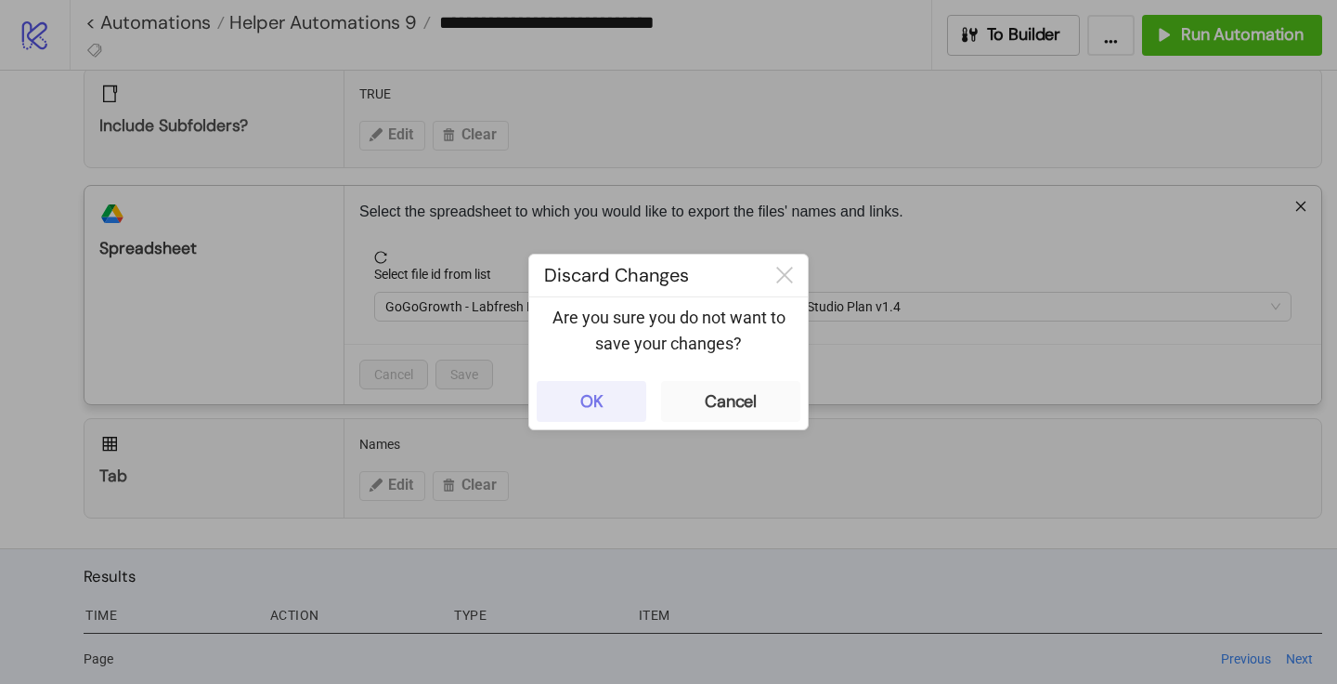
click at [617, 397] on button "OK" at bounding box center [592, 401] width 110 height 41
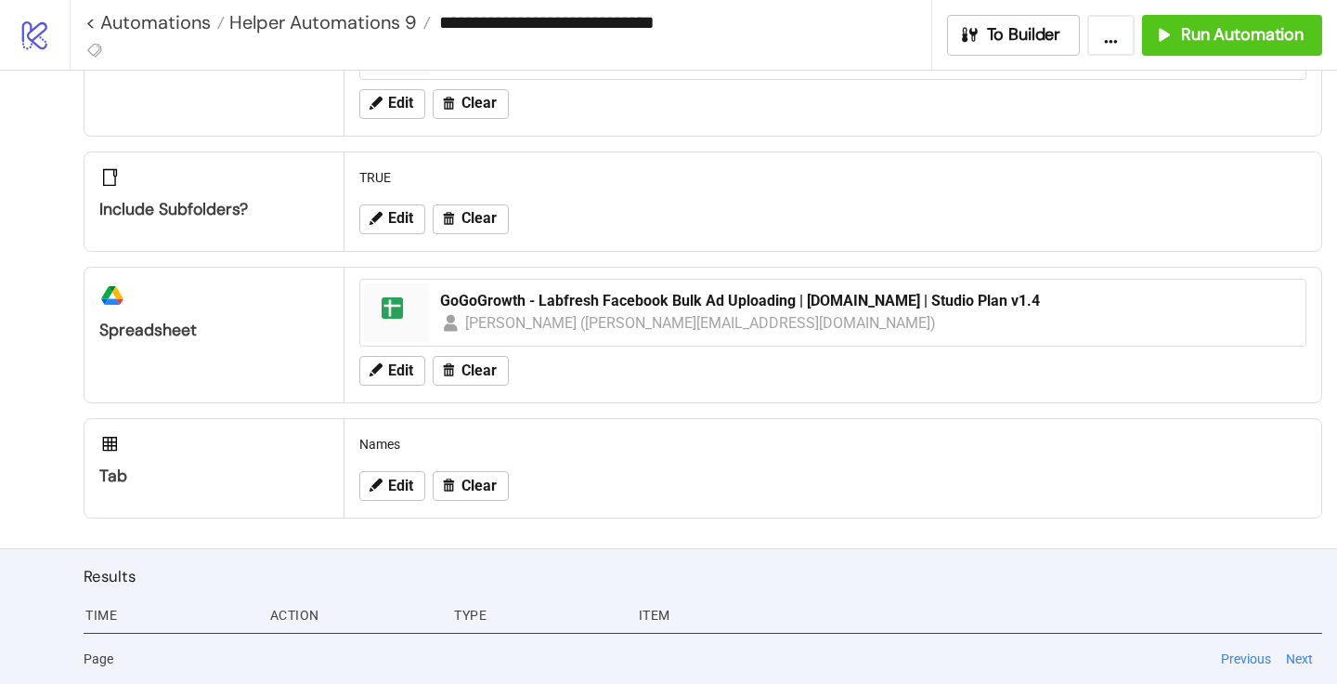
scroll to position [120, 0]
click at [414, 325] on div "spreadsheet" at bounding box center [396, 312] width 65 height 59
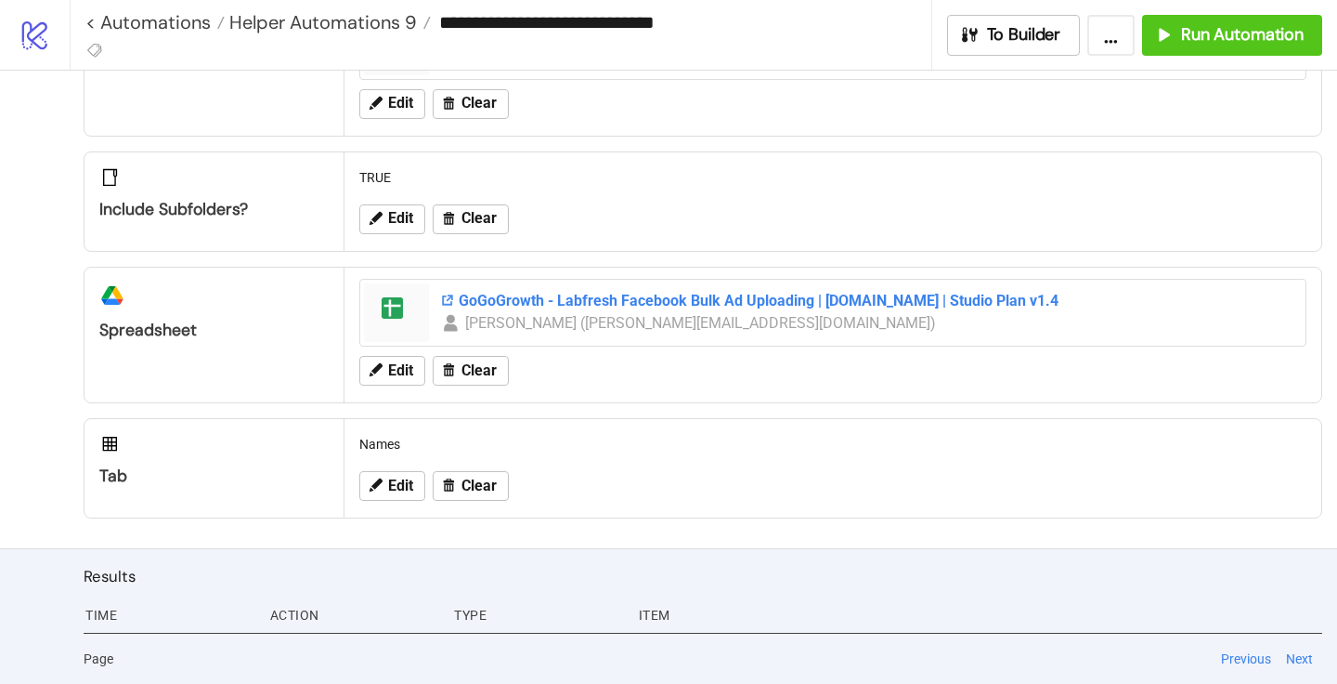
click at [516, 304] on div "GoGoGrowth - Labfresh Facebook Bulk Ad Uploading | [DOMAIN_NAME] | Studio Plan …" at bounding box center [867, 301] width 854 height 20
